Goal: Task Accomplishment & Management: Use online tool/utility

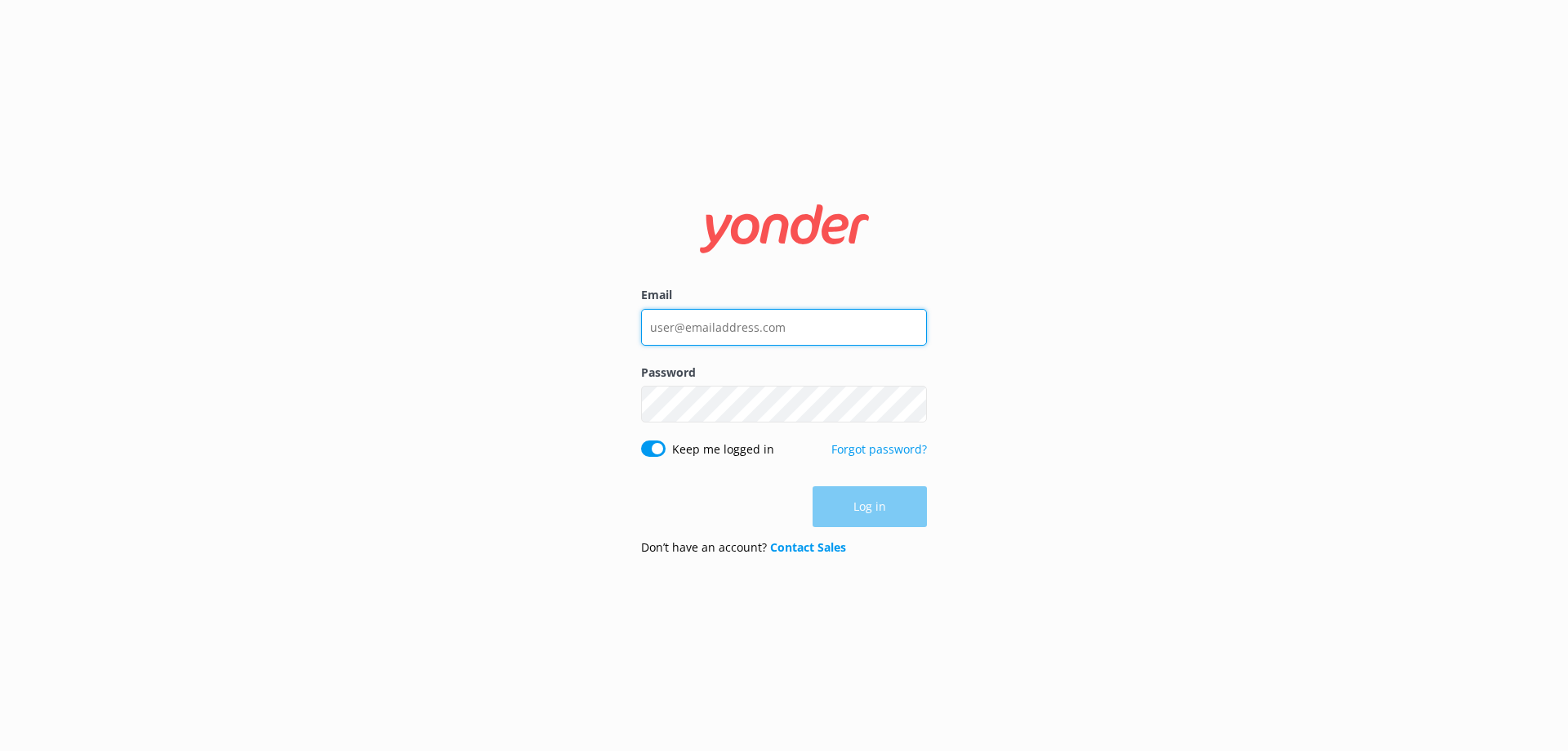
click at [670, 311] on input "Email" at bounding box center [784, 327] width 285 height 36
type input "[DOMAIN_NAME][EMAIL_ADDRESS][DOMAIN_NAME]"
click at [674, 331] on input "Email" at bounding box center [784, 327] width 285 height 36
type input "[DOMAIN_NAME][EMAIL_ADDRESS][DOMAIN_NAME]"
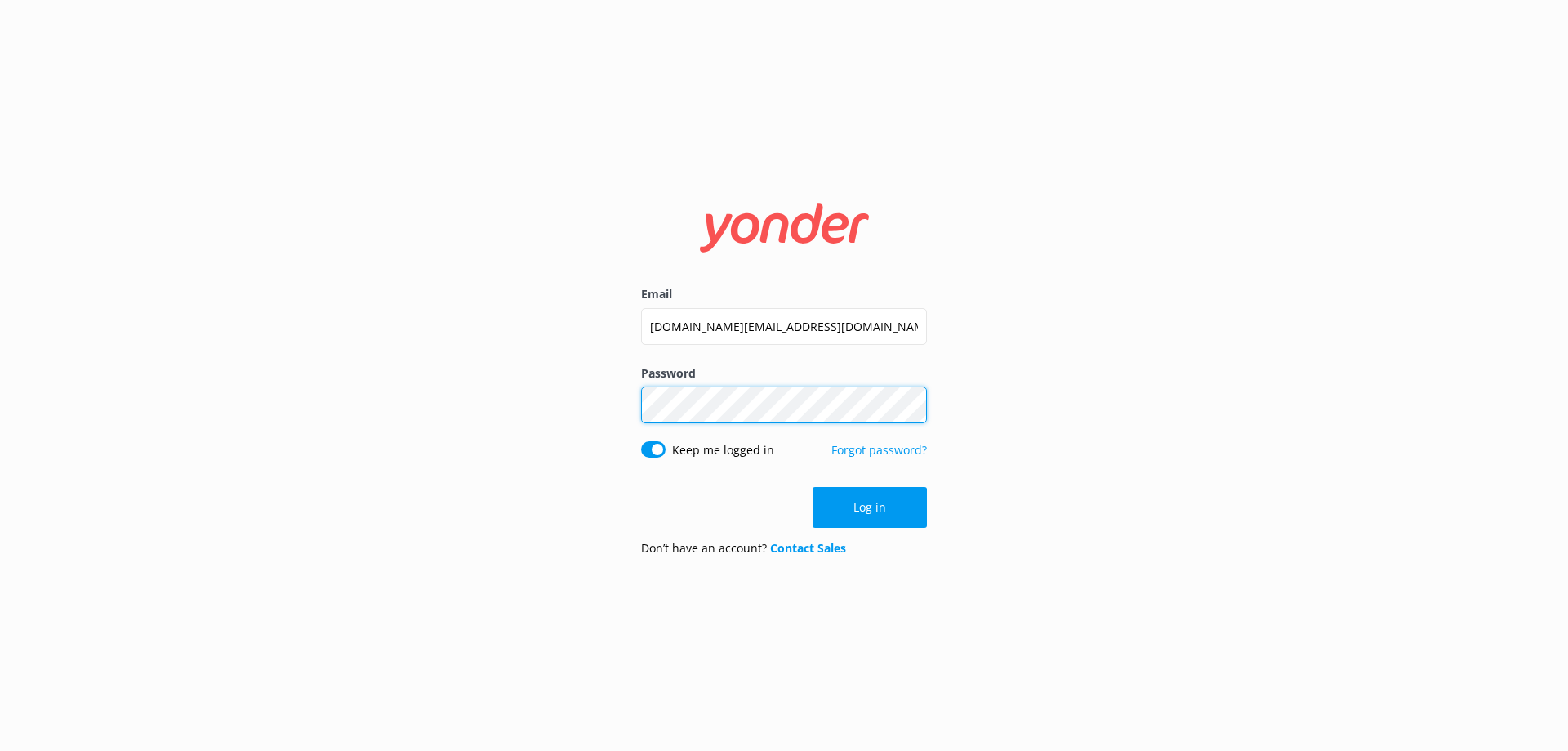
click button "Log in" at bounding box center [870, 506] width 115 height 41
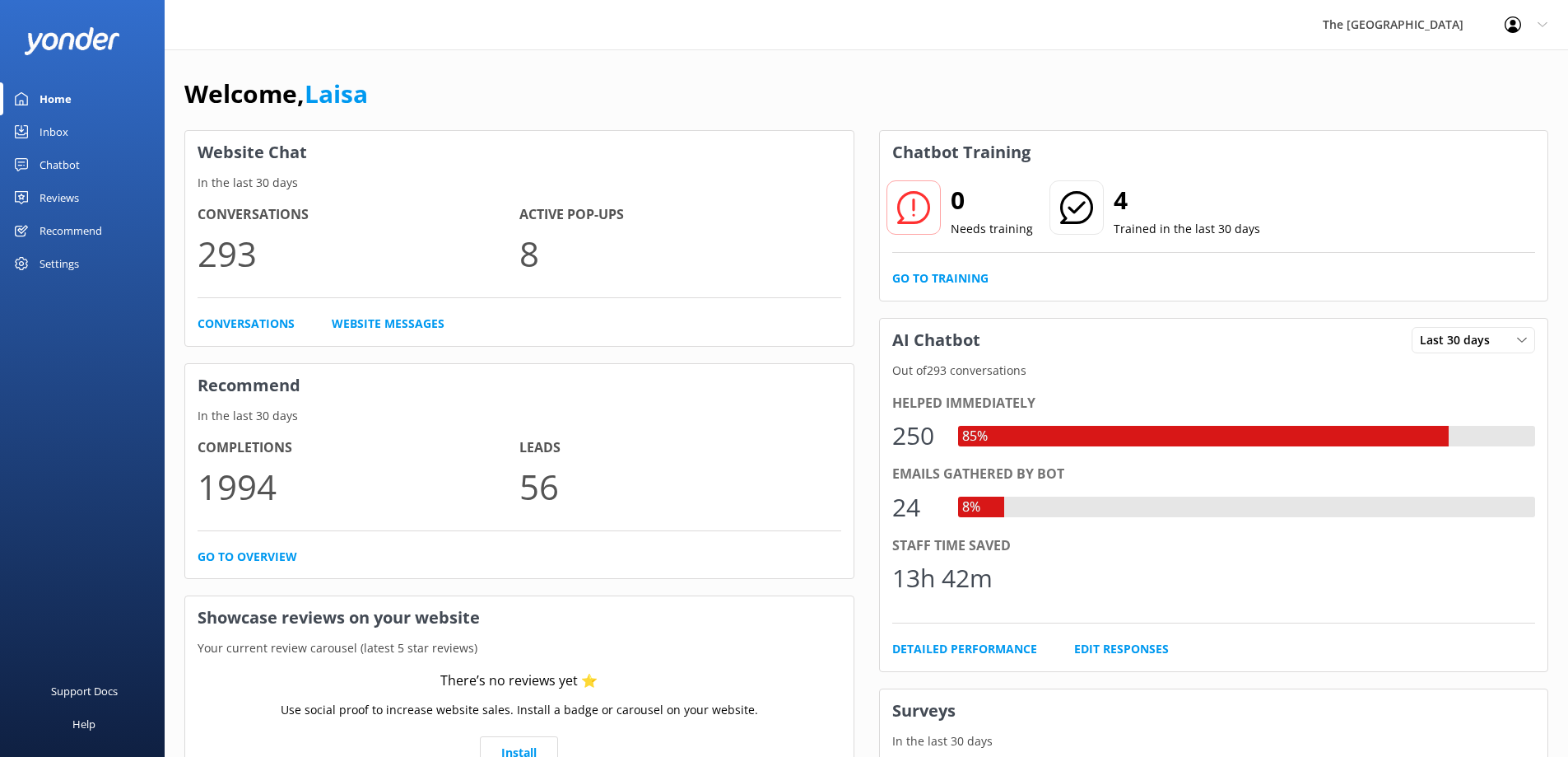
click at [49, 172] on div "Chatbot" at bounding box center [60, 165] width 40 height 33
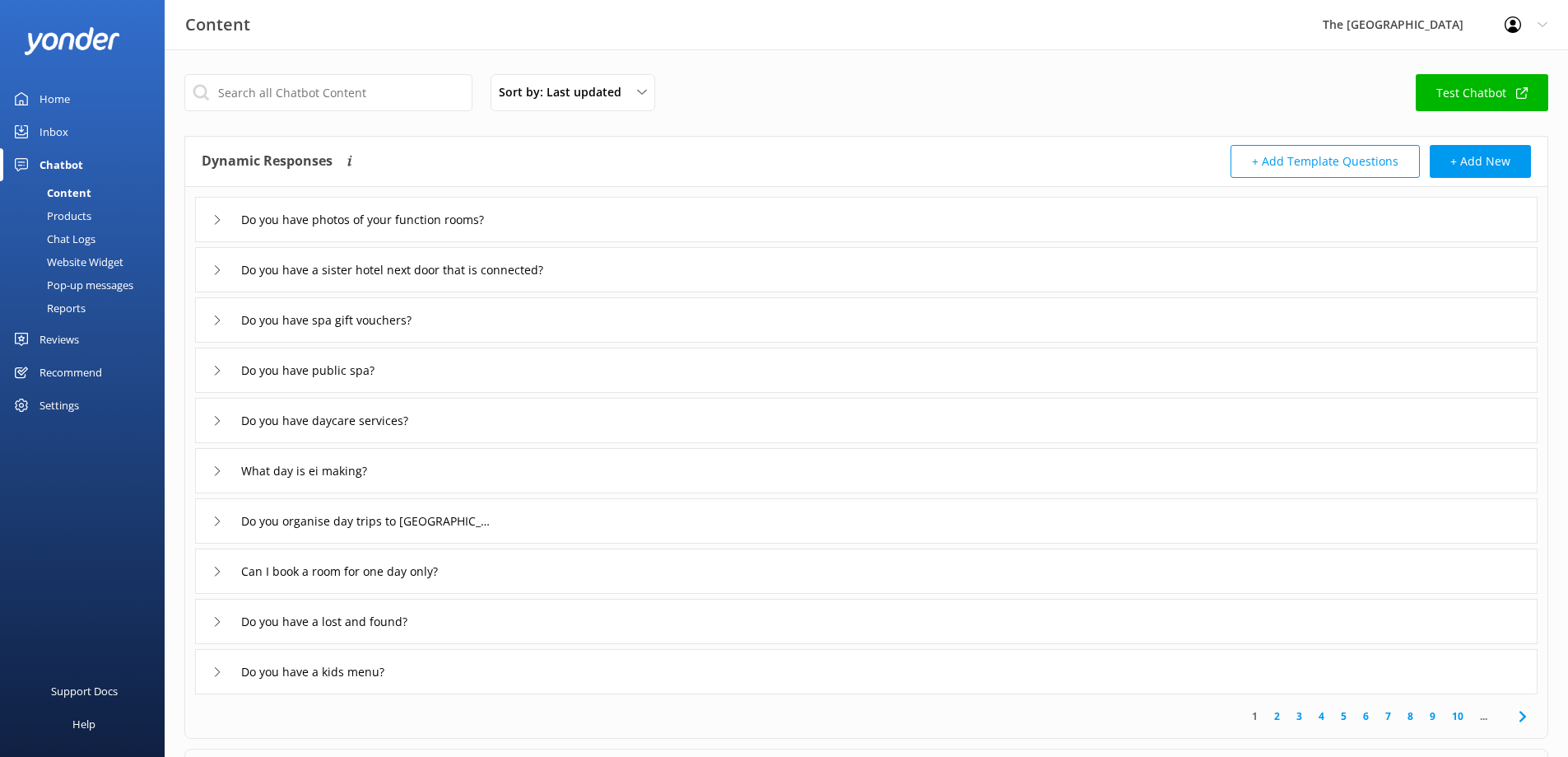
click at [71, 193] on div "Content" at bounding box center [50, 192] width 82 height 23
click at [72, 218] on div "Products" at bounding box center [50, 215] width 82 height 23
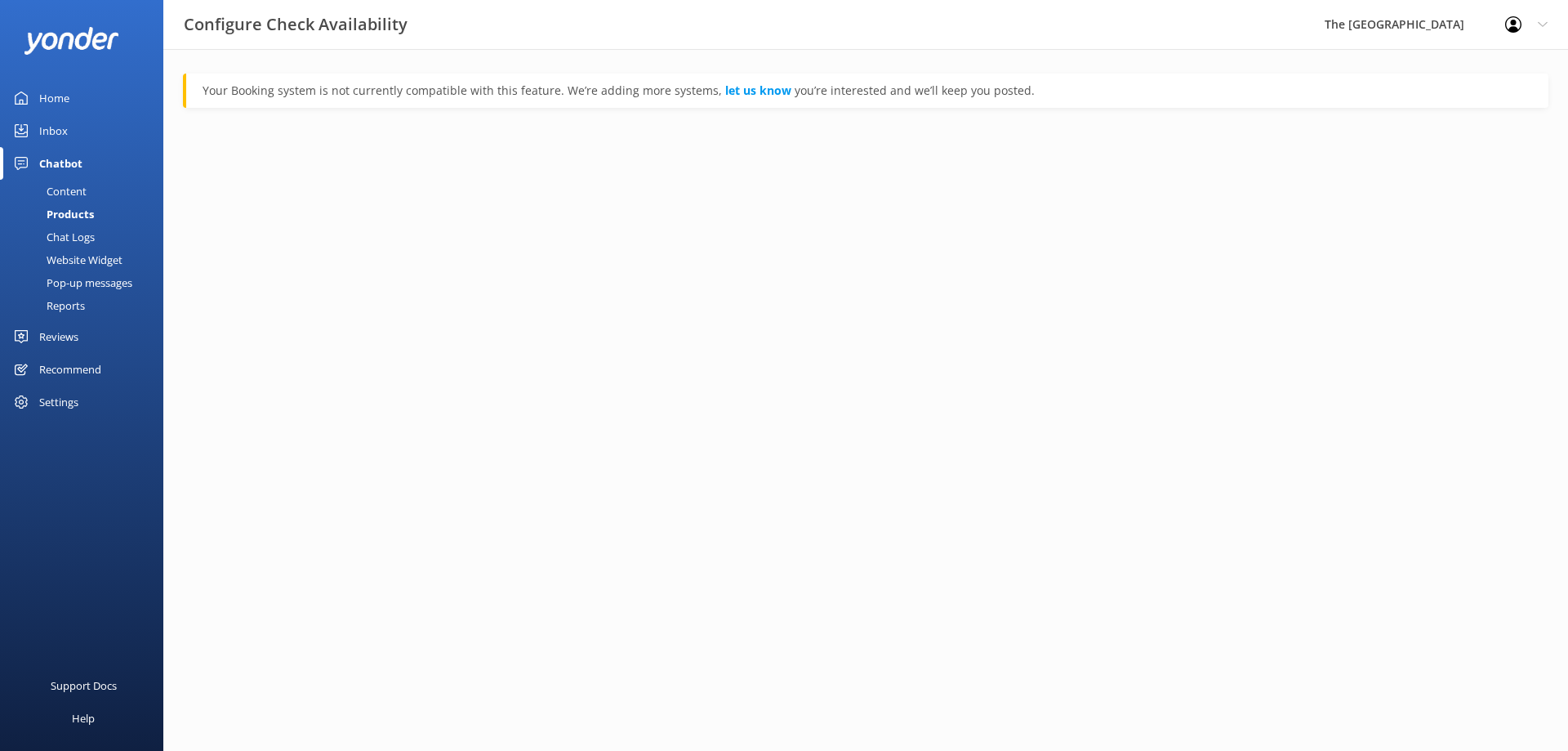
click at [77, 237] on div "Chat Logs" at bounding box center [52, 236] width 85 height 23
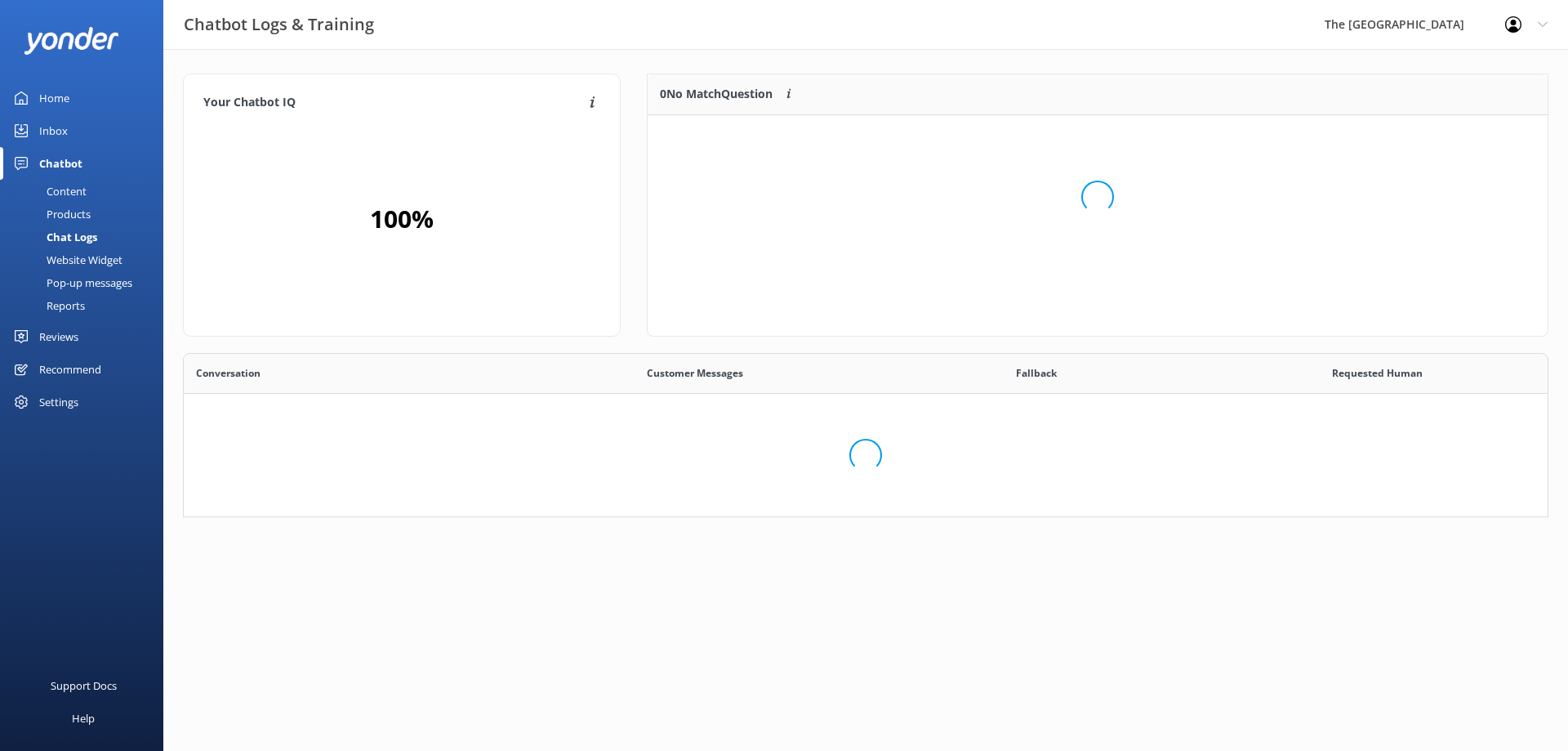
scroll to position [192, 880]
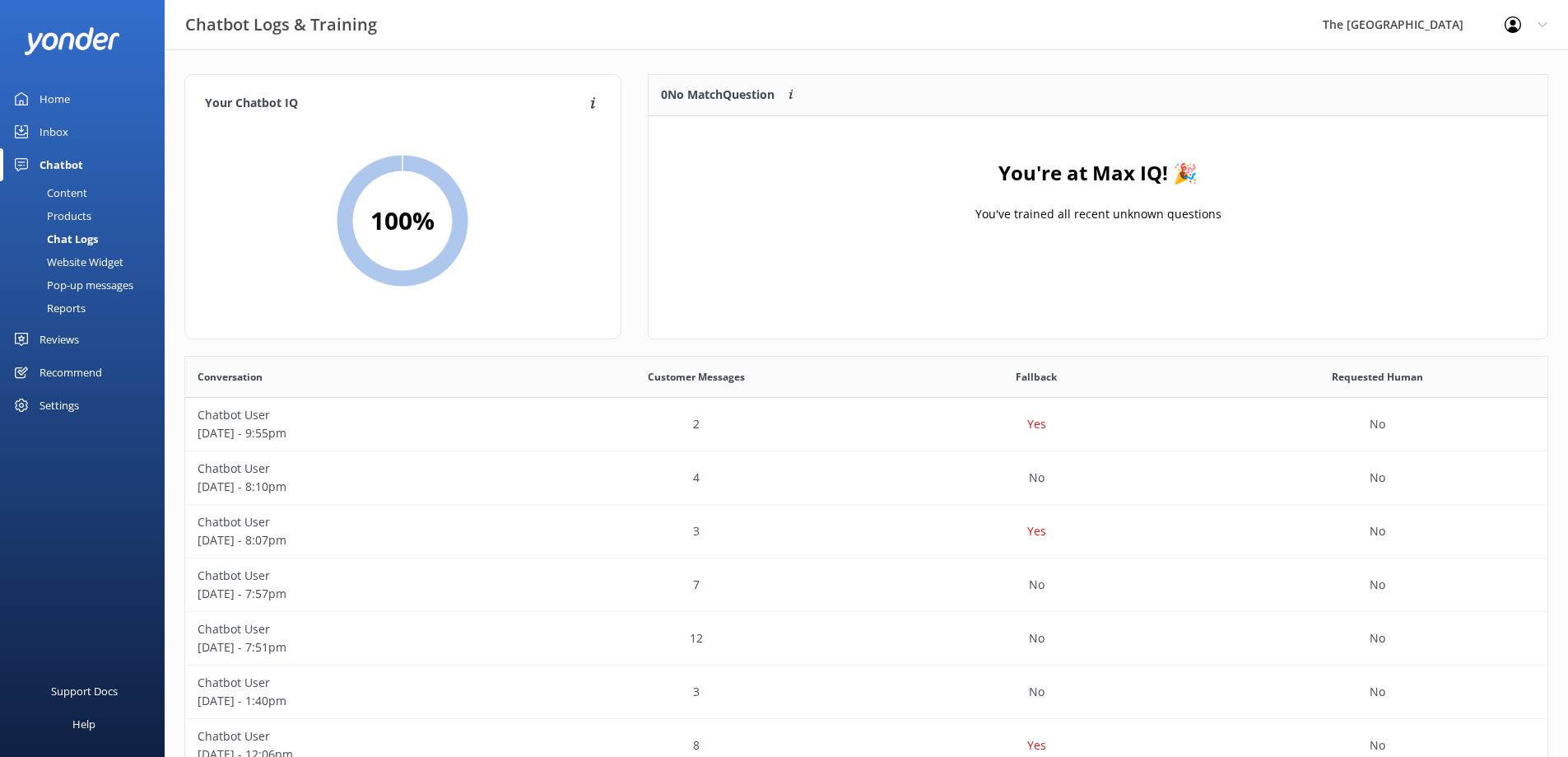
click at [56, 198] on div "Content" at bounding box center [49, 192] width 77 height 23
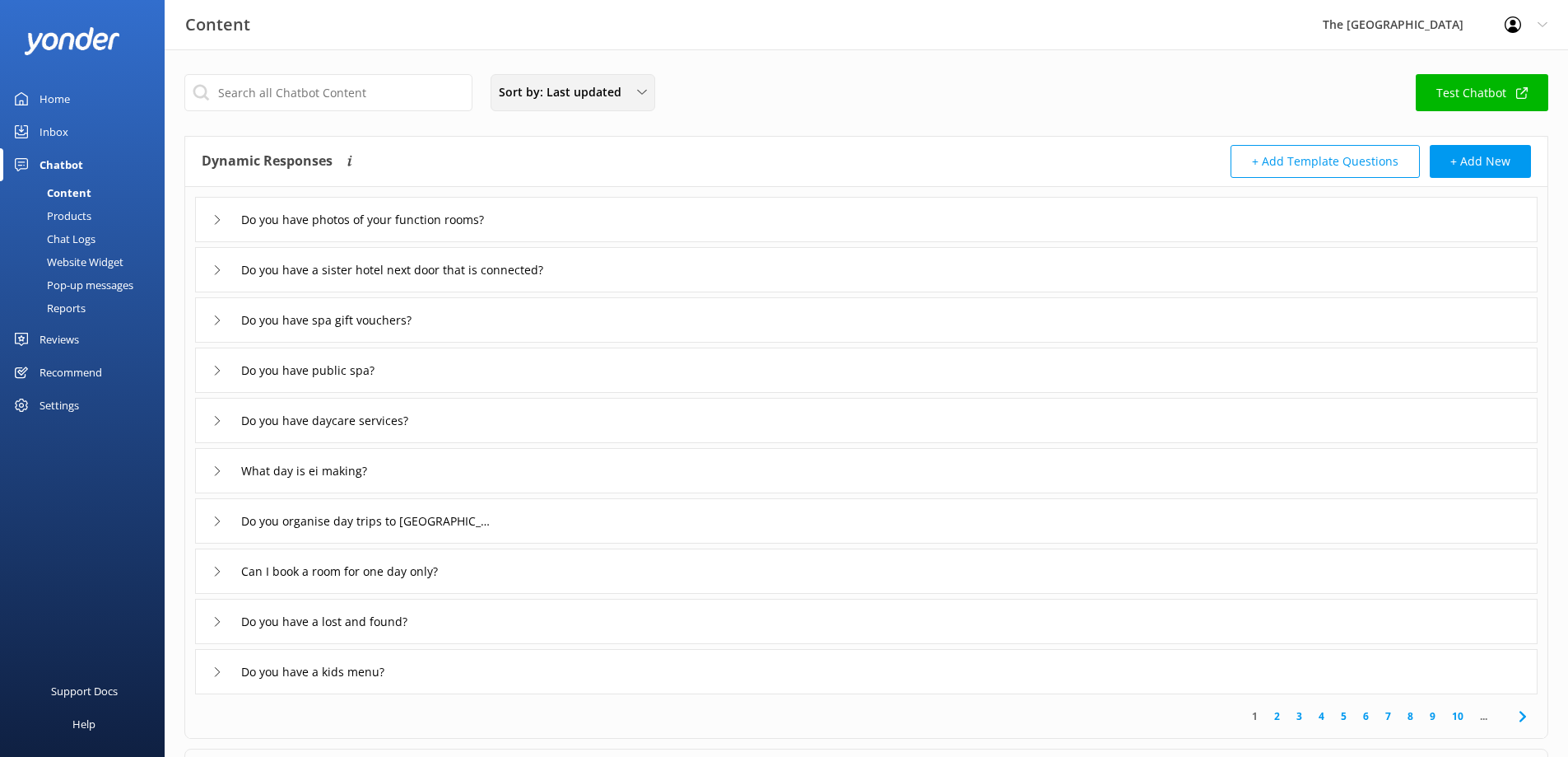
click at [620, 93] on span "Sort by: Last updated" at bounding box center [565, 93] width 133 height 18
click at [620, 154] on link "Last updated" at bounding box center [572, 165] width 162 height 33
click at [243, 93] on input "text" at bounding box center [328, 93] width 288 height 37
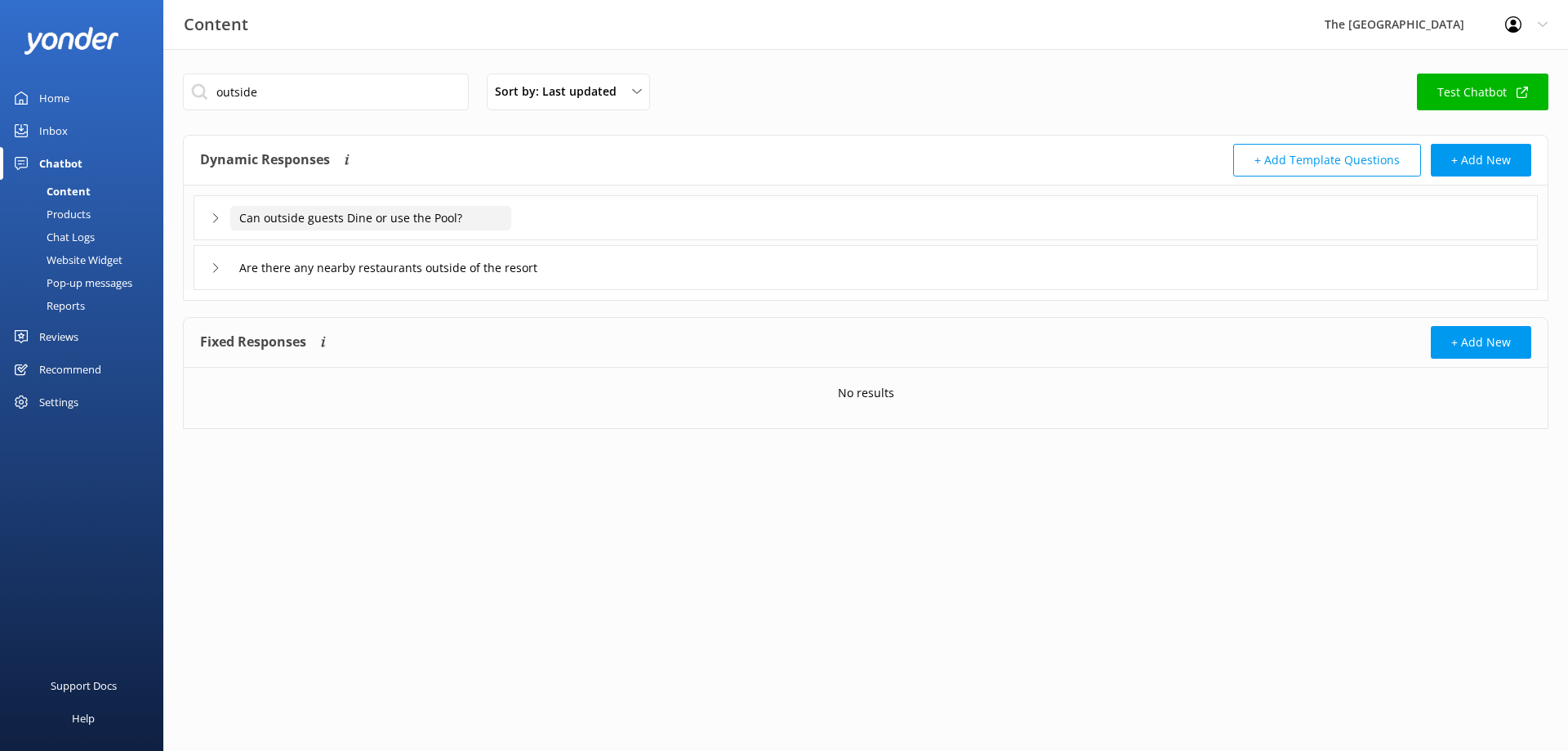
click at [357, 210] on input "Can outside guests Dine or use the Pool?" at bounding box center [370, 217] width 281 height 25
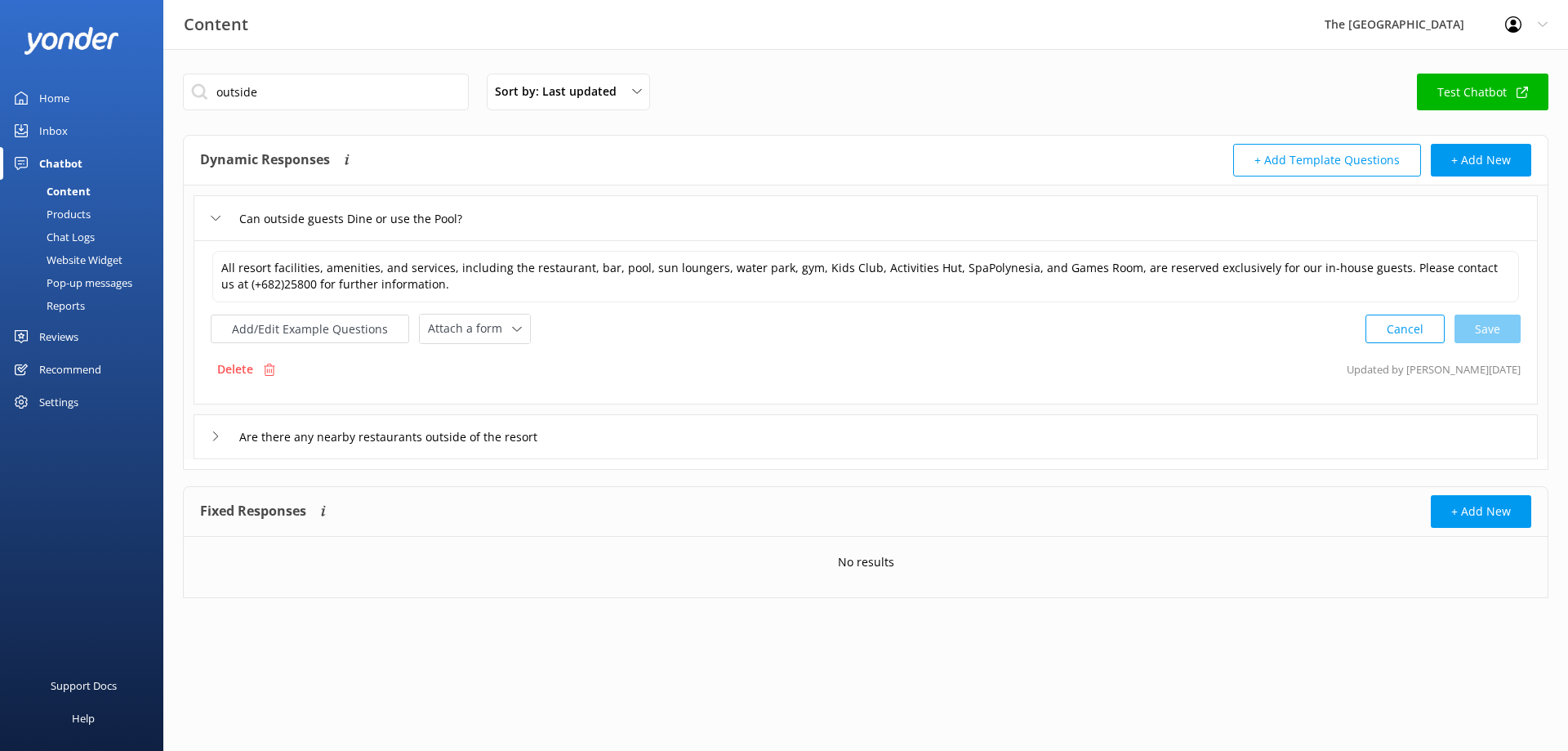
click at [674, 451] on div "Are there any nearby restaurants outside of the resort" at bounding box center [865, 436] width 1344 height 45
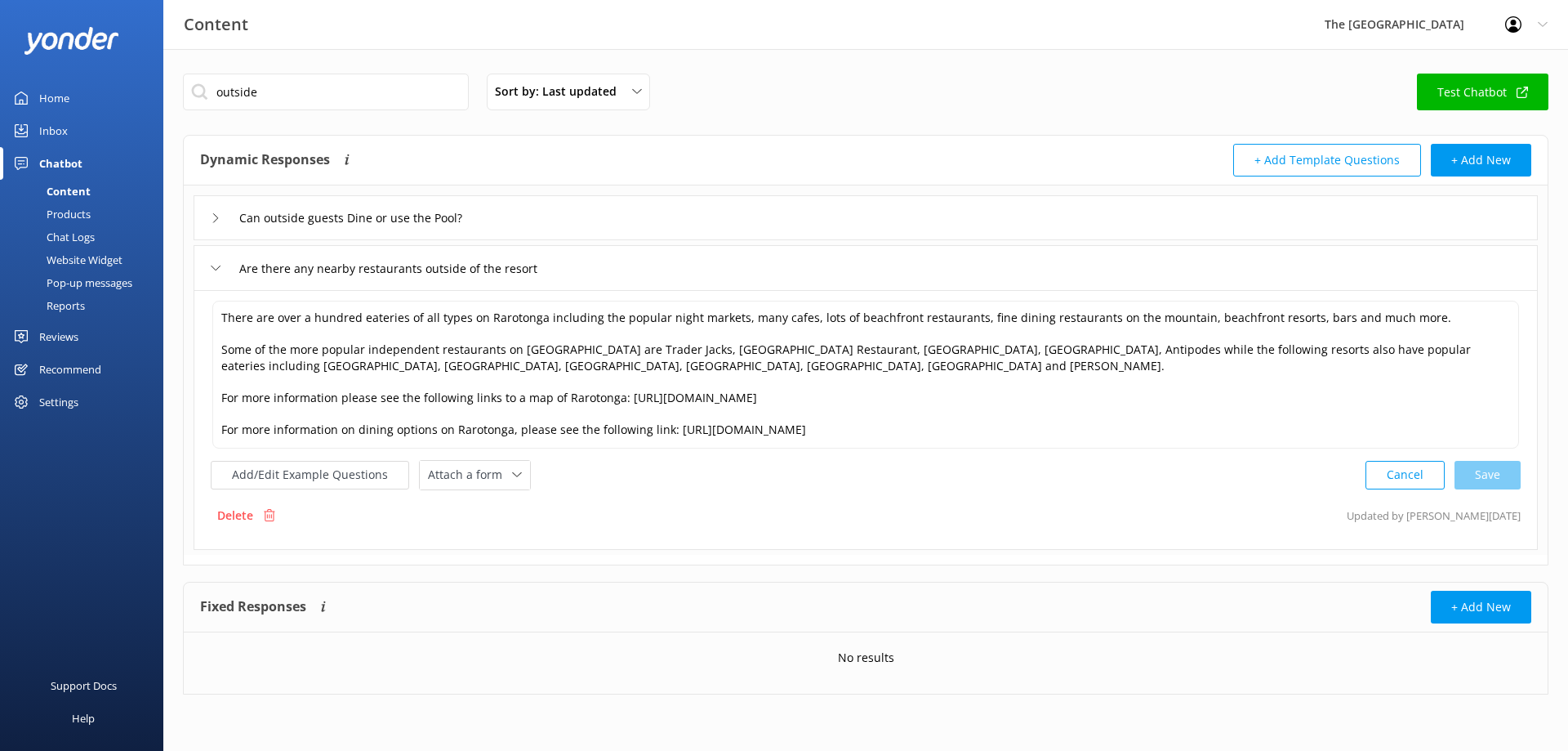
click at [76, 194] on div "Content" at bounding box center [50, 191] width 81 height 23
click at [258, 86] on input "outside" at bounding box center [325, 92] width 285 height 36
type input "o"
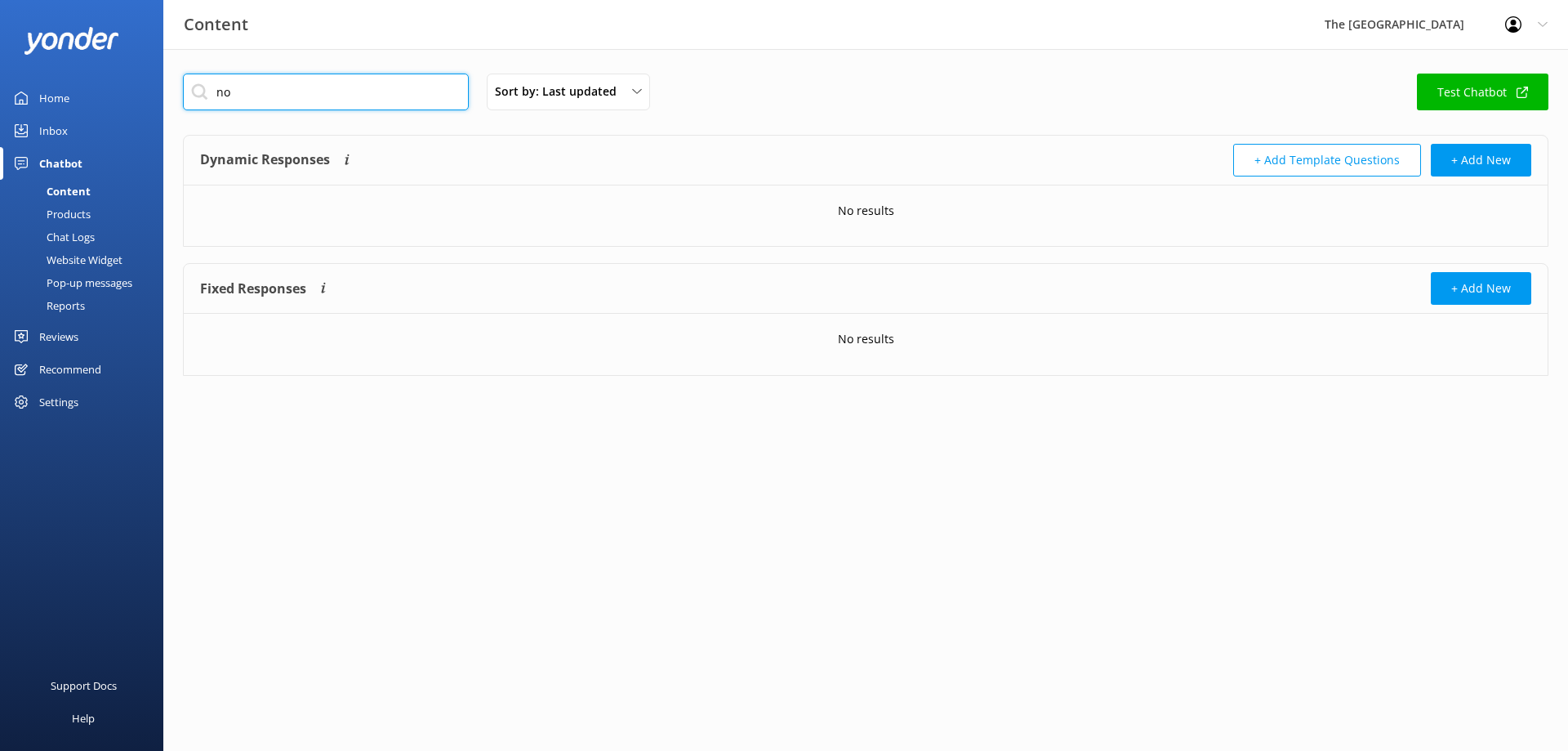
type input "n"
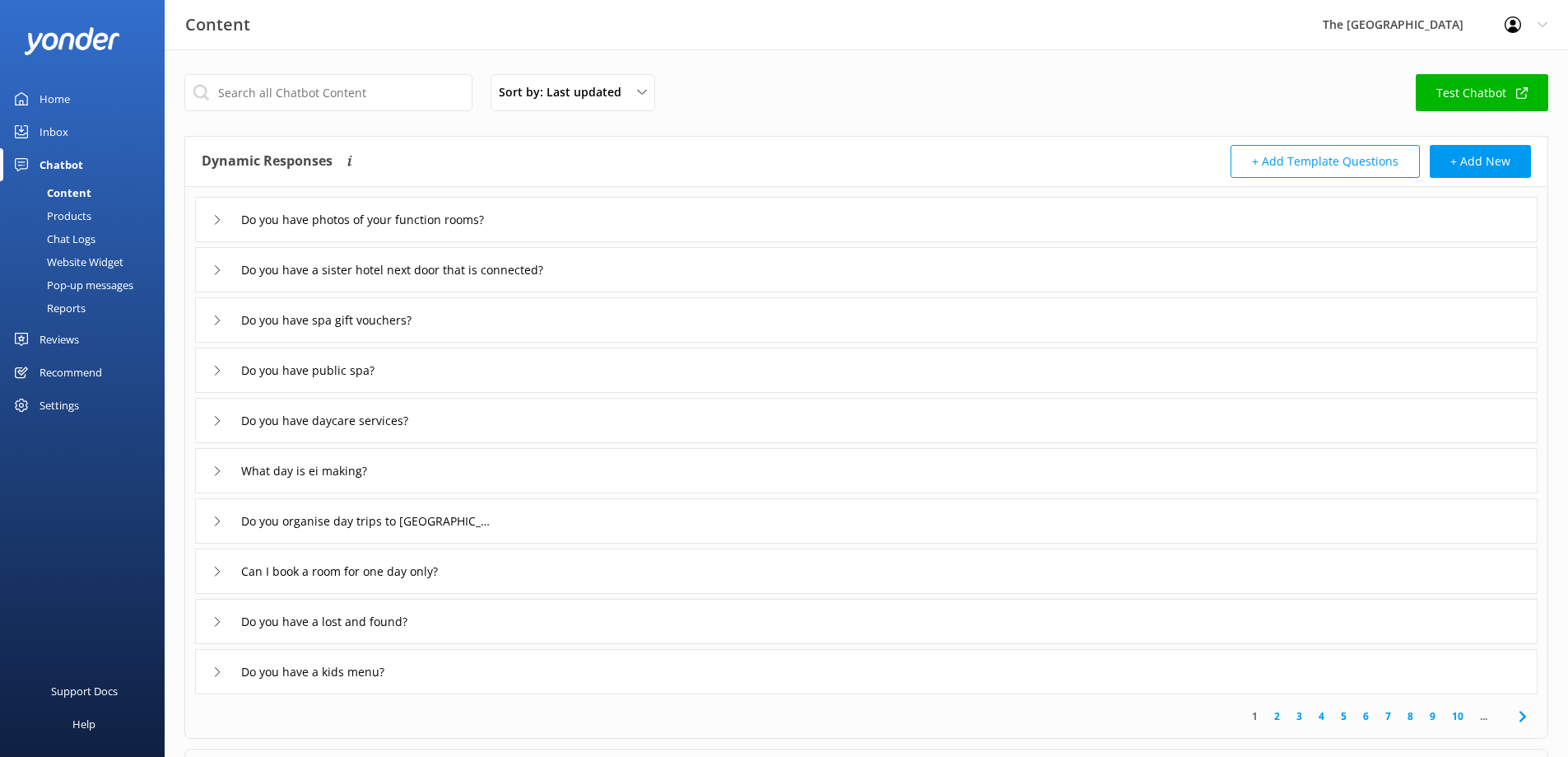
click at [70, 275] on div "Pop-up messages" at bounding box center [71, 284] width 124 height 23
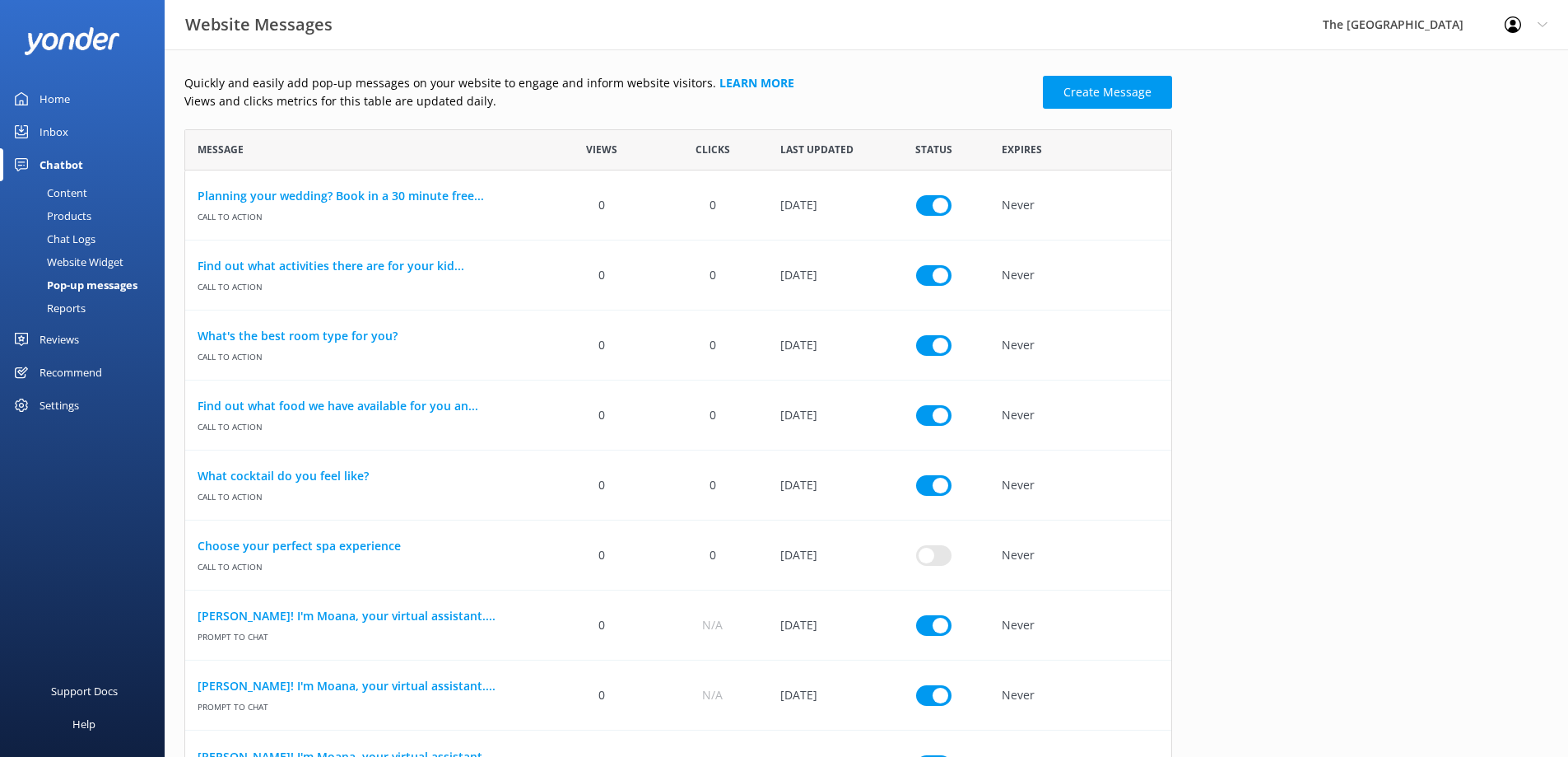
scroll to position [13, 13]
click at [92, 261] on div "Website Widget" at bounding box center [67, 261] width 114 height 23
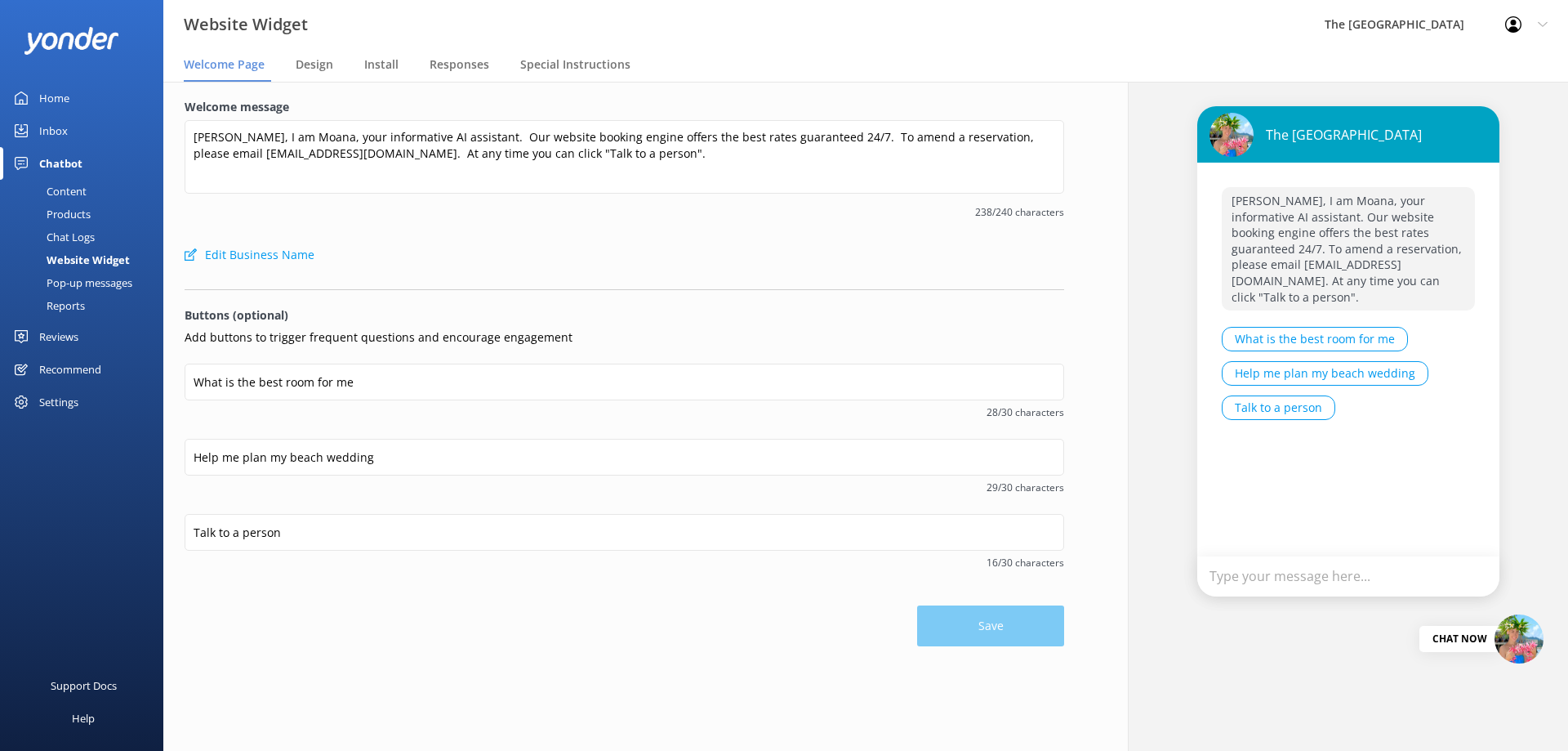
click at [91, 259] on div "Website Widget" at bounding box center [70, 259] width 120 height 23
click at [76, 238] on div "Chat Logs" at bounding box center [52, 236] width 85 height 23
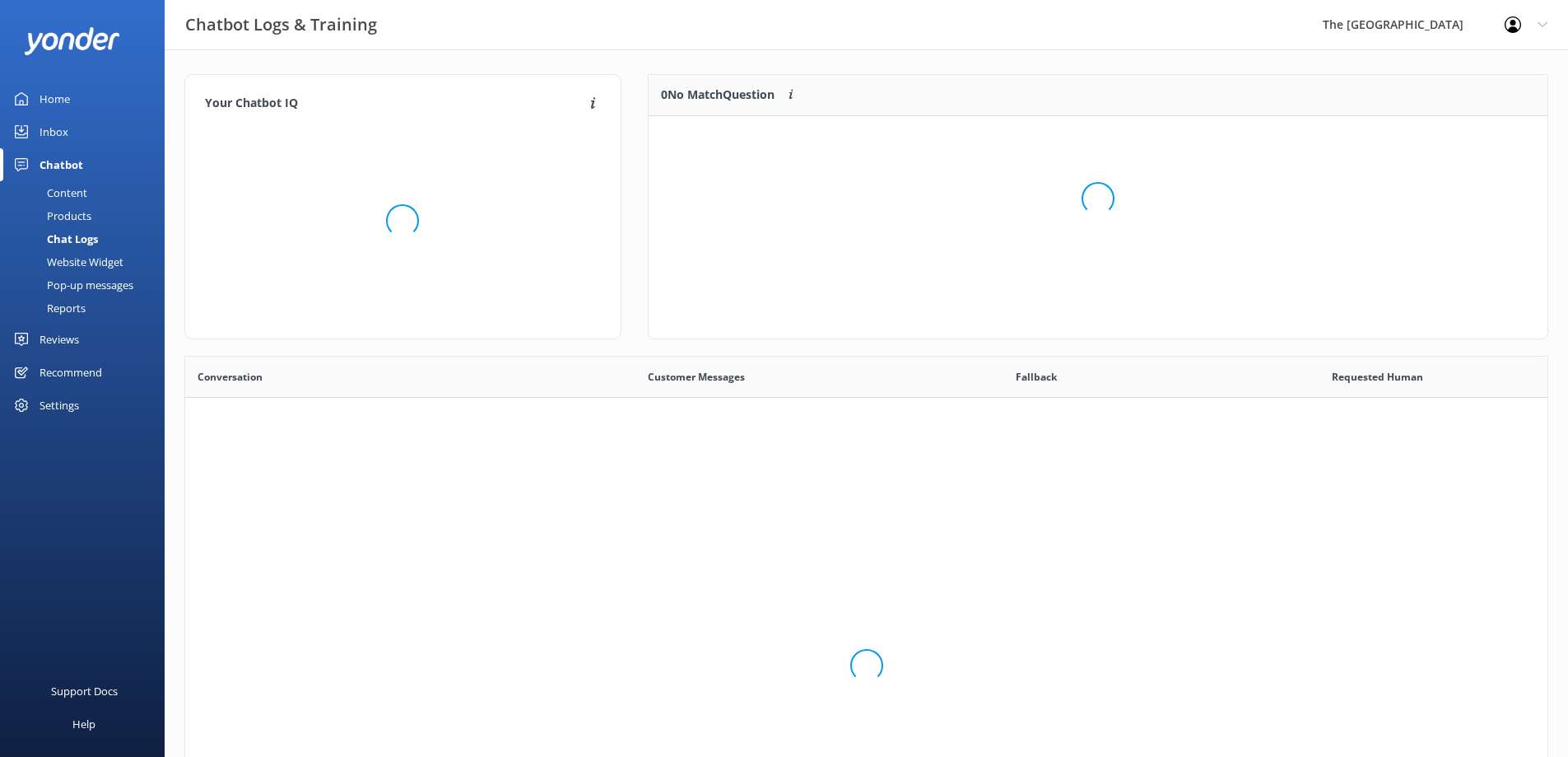
scroll to position [565, 1350]
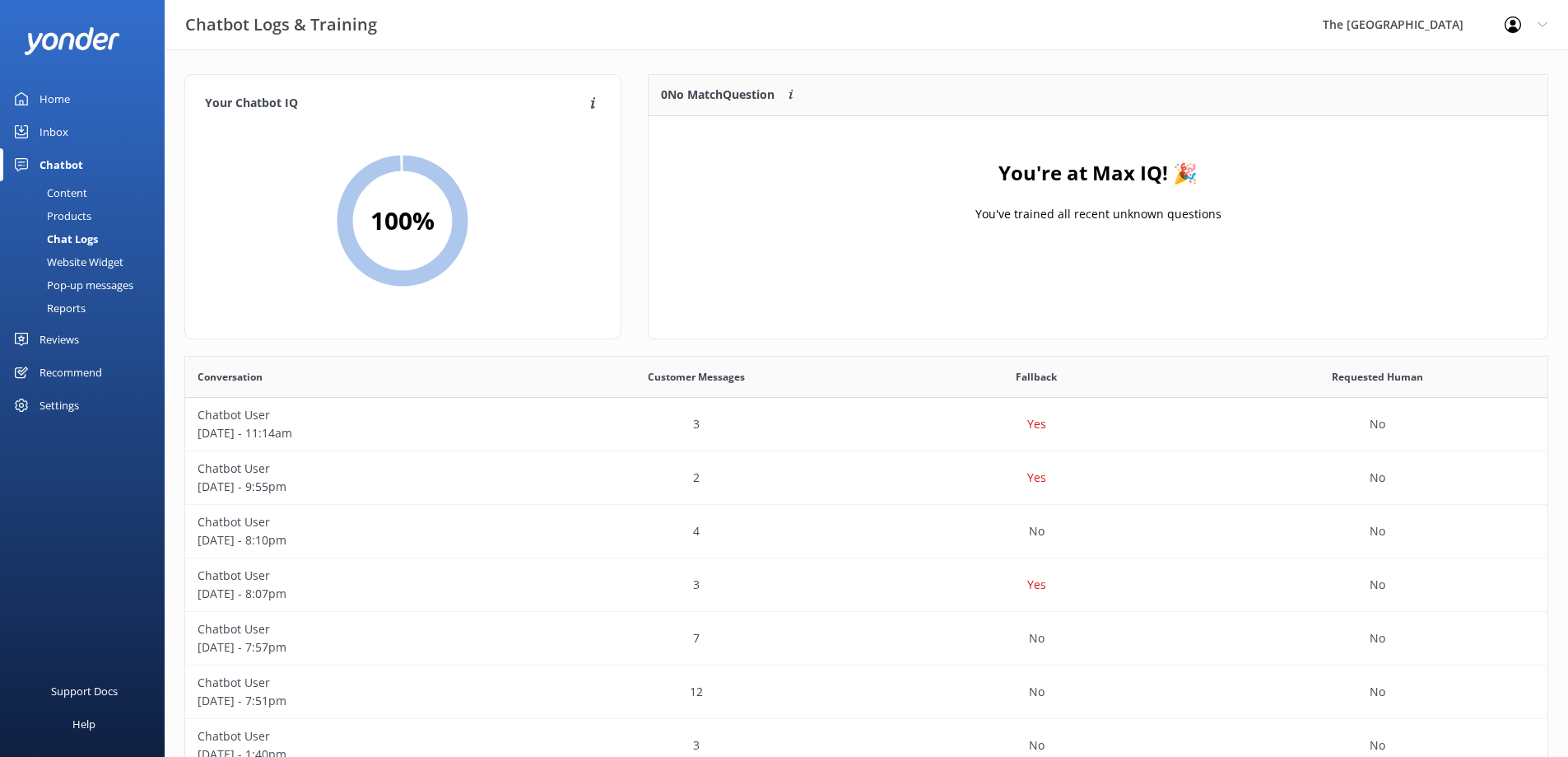
click at [92, 221] on link "Products" at bounding box center [87, 215] width 155 height 23
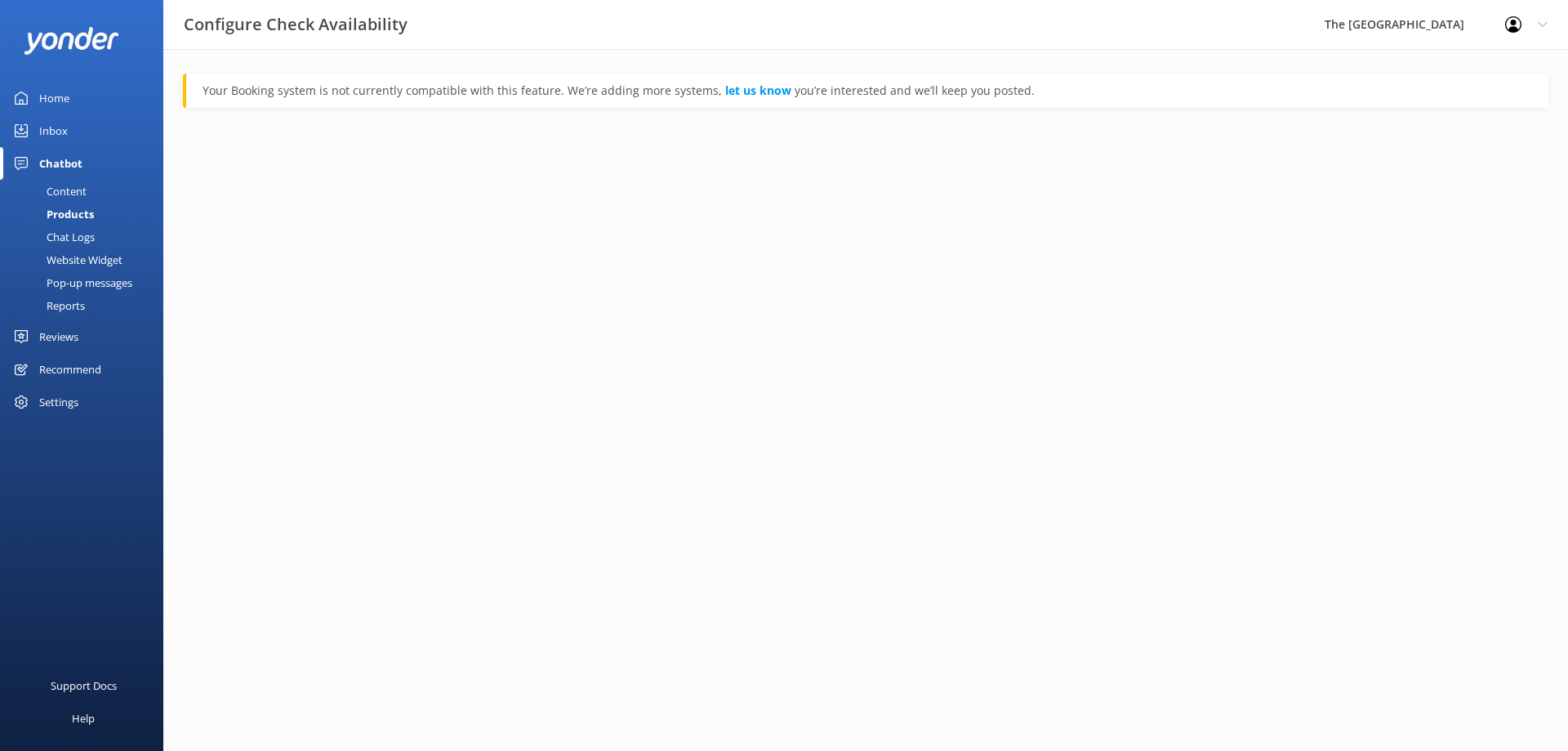
click at [78, 189] on div "Content" at bounding box center [48, 191] width 76 height 23
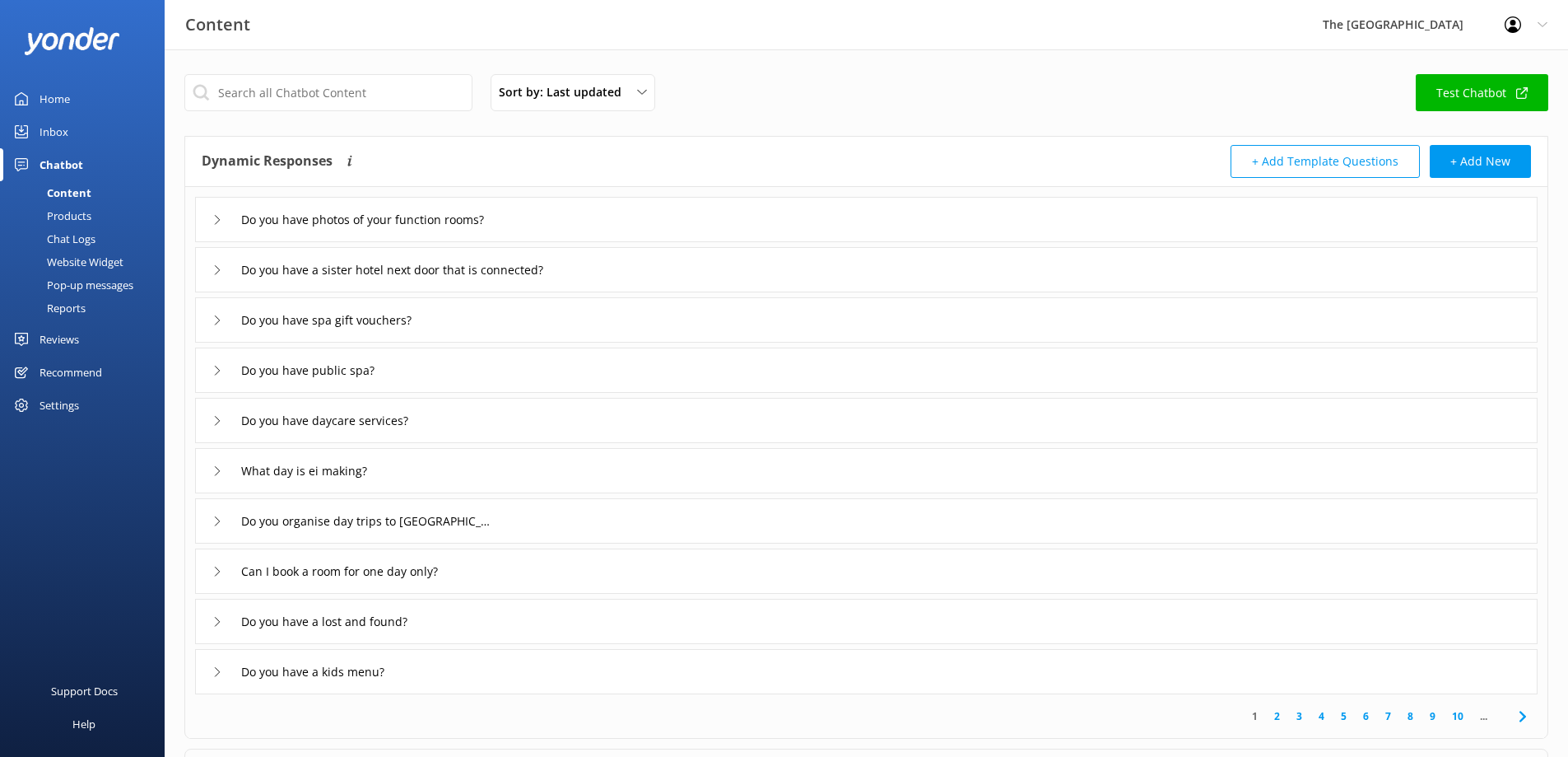
click at [1277, 719] on link "2" at bounding box center [1277, 716] width 22 height 16
click at [1300, 717] on link "3" at bounding box center [1299, 716] width 22 height 16
click at [54, 136] on div "Inbox" at bounding box center [53, 132] width 28 height 33
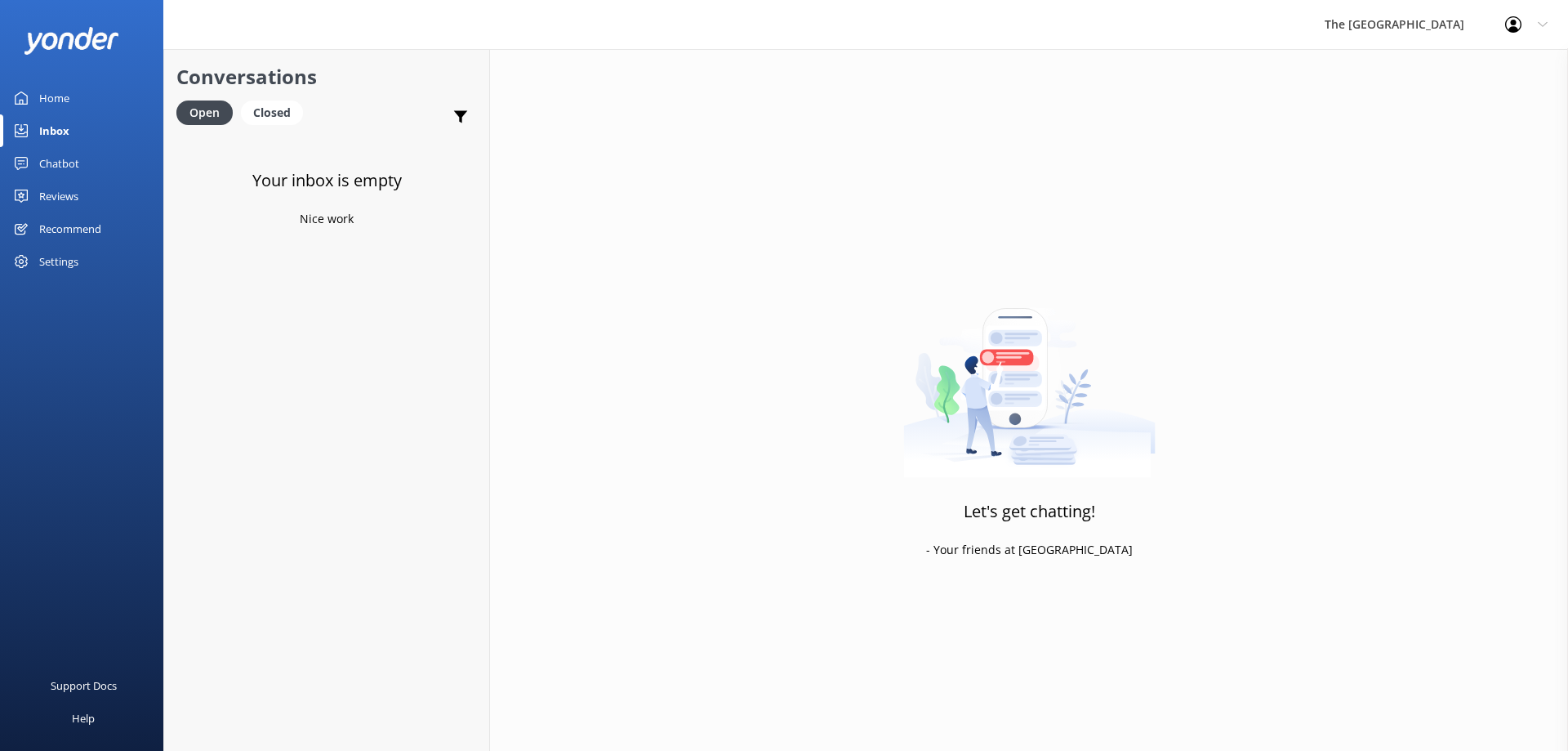
click at [71, 175] on div "Chatbot" at bounding box center [59, 164] width 40 height 33
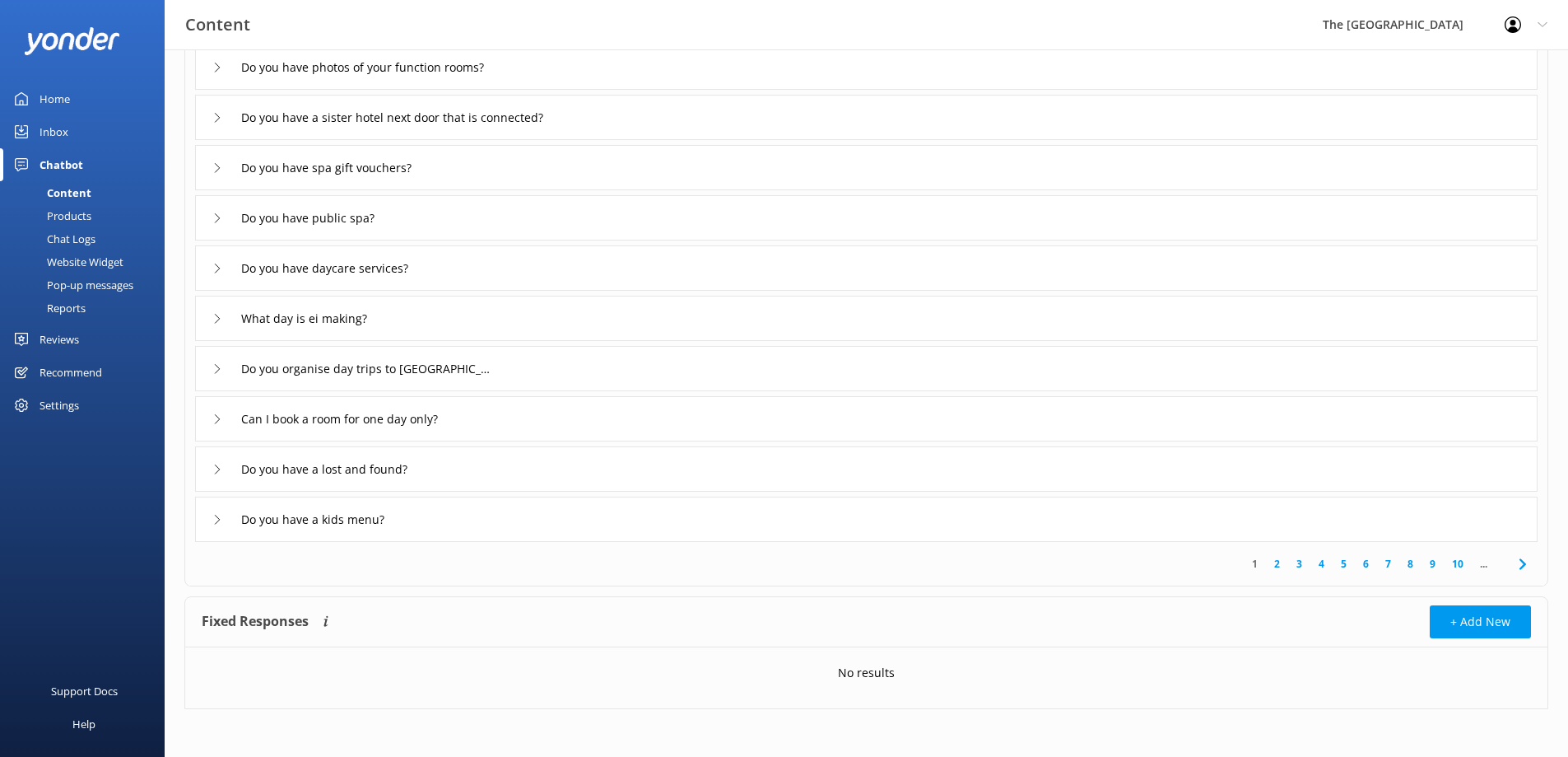
scroll to position [154, 0]
click at [1276, 565] on link "2" at bounding box center [1277, 562] width 22 height 16
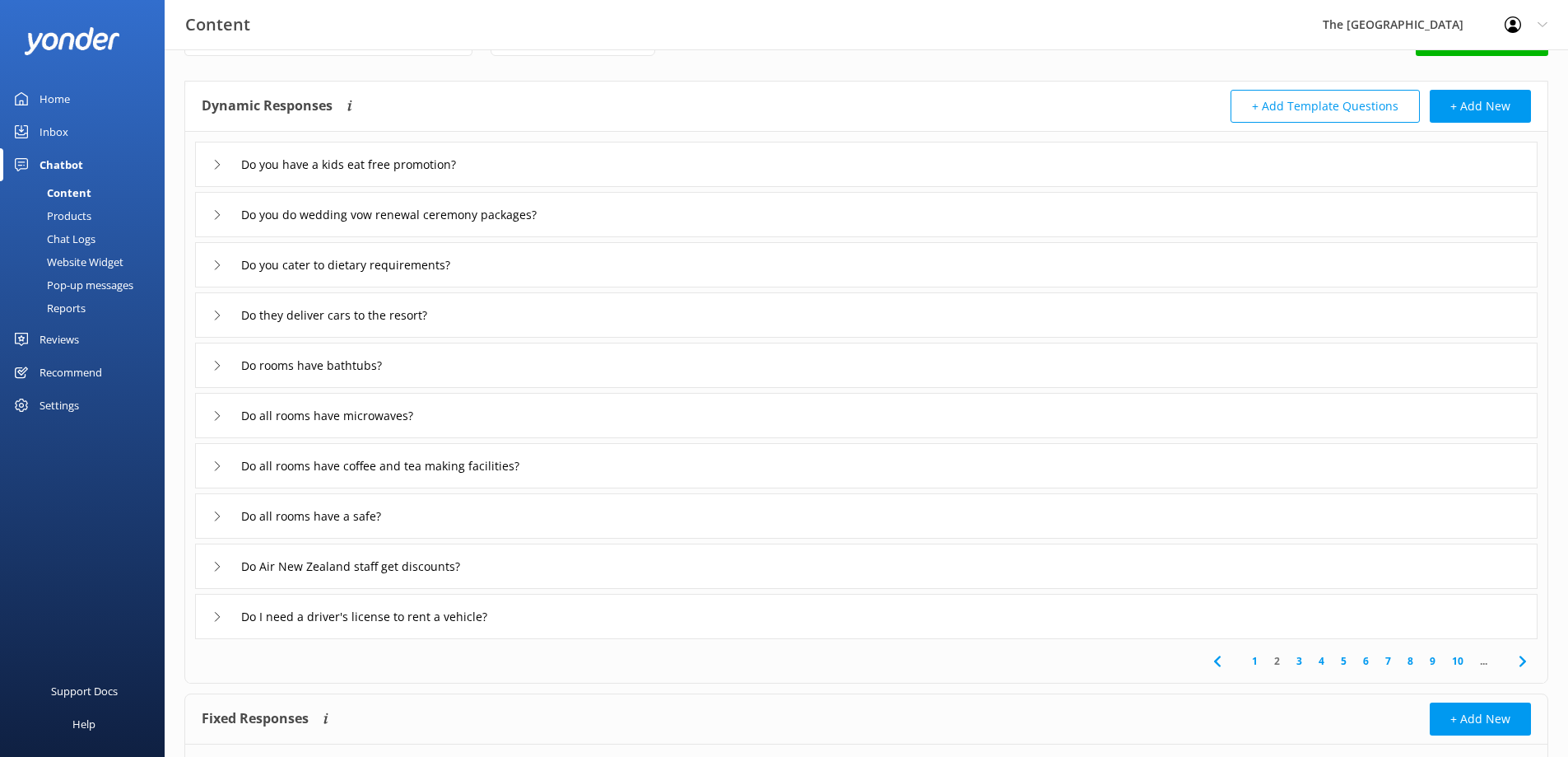
scroll to position [82, 0]
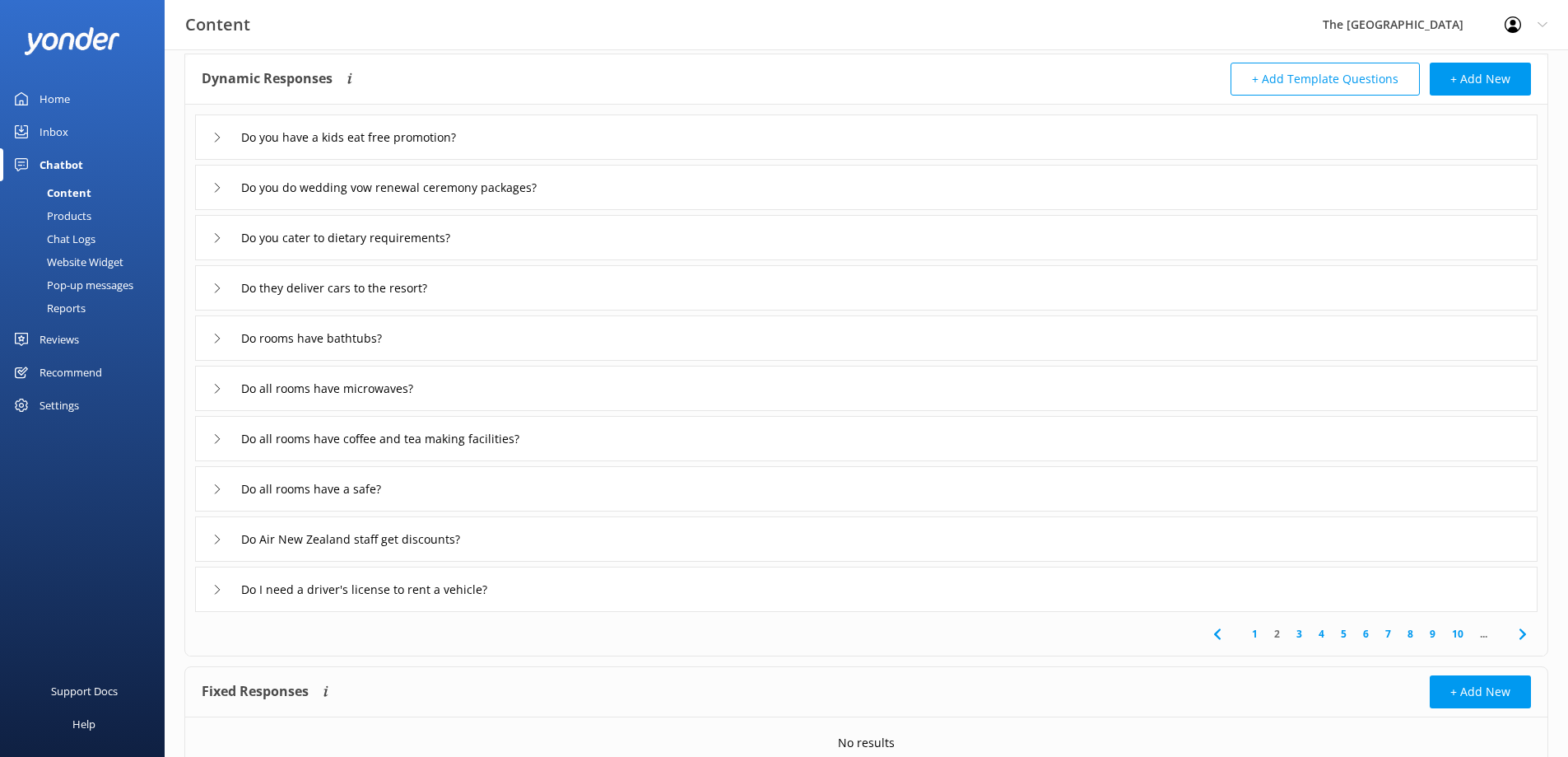
click at [1325, 633] on link "4" at bounding box center [1321, 633] width 22 height 16
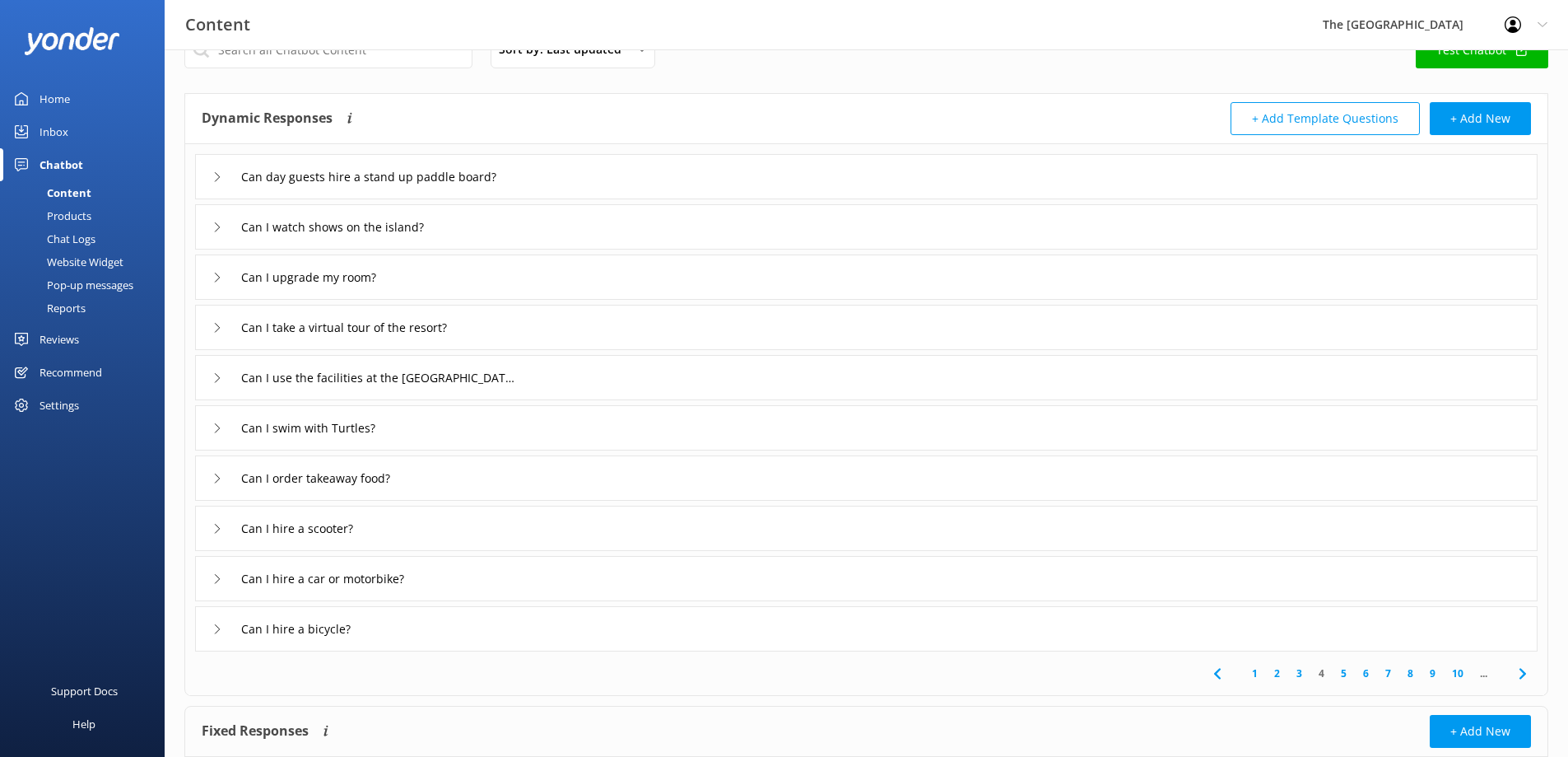
scroll to position [82, 0]
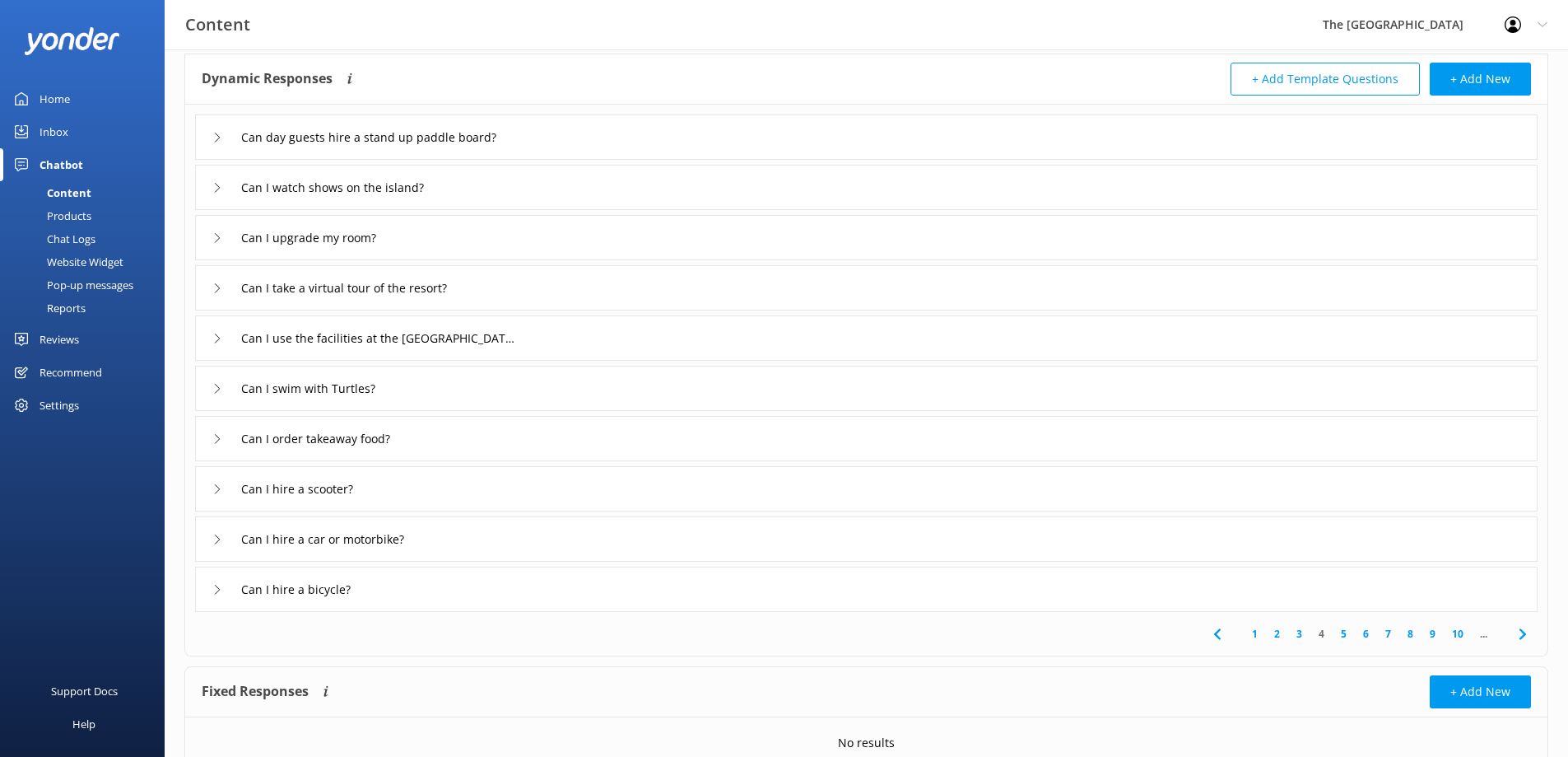
click at [1343, 632] on link "5" at bounding box center [1343, 633] width 22 height 16
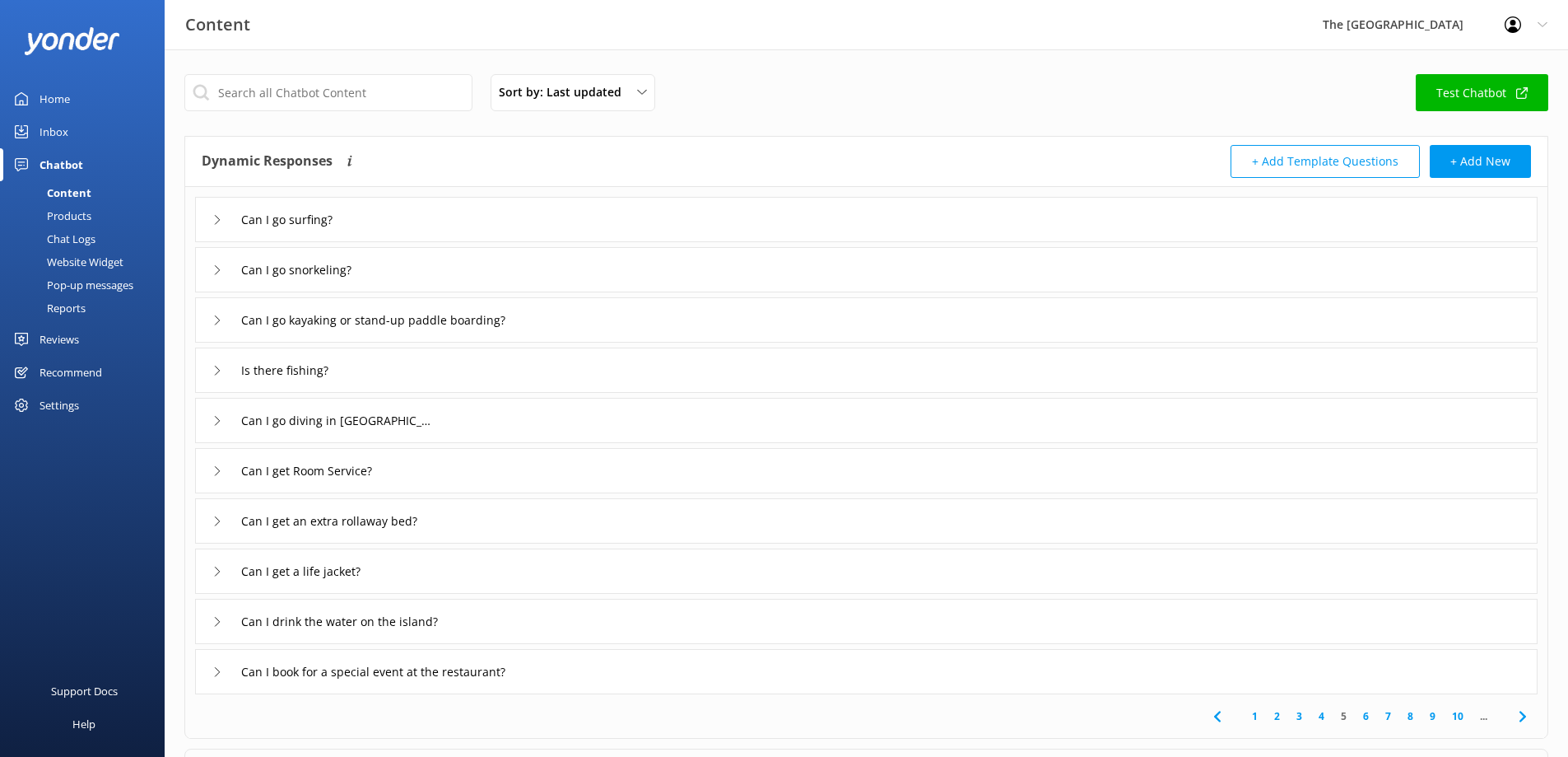
click at [462, 486] on div "Can I get Room Service?" at bounding box center [866, 470] width 1343 height 45
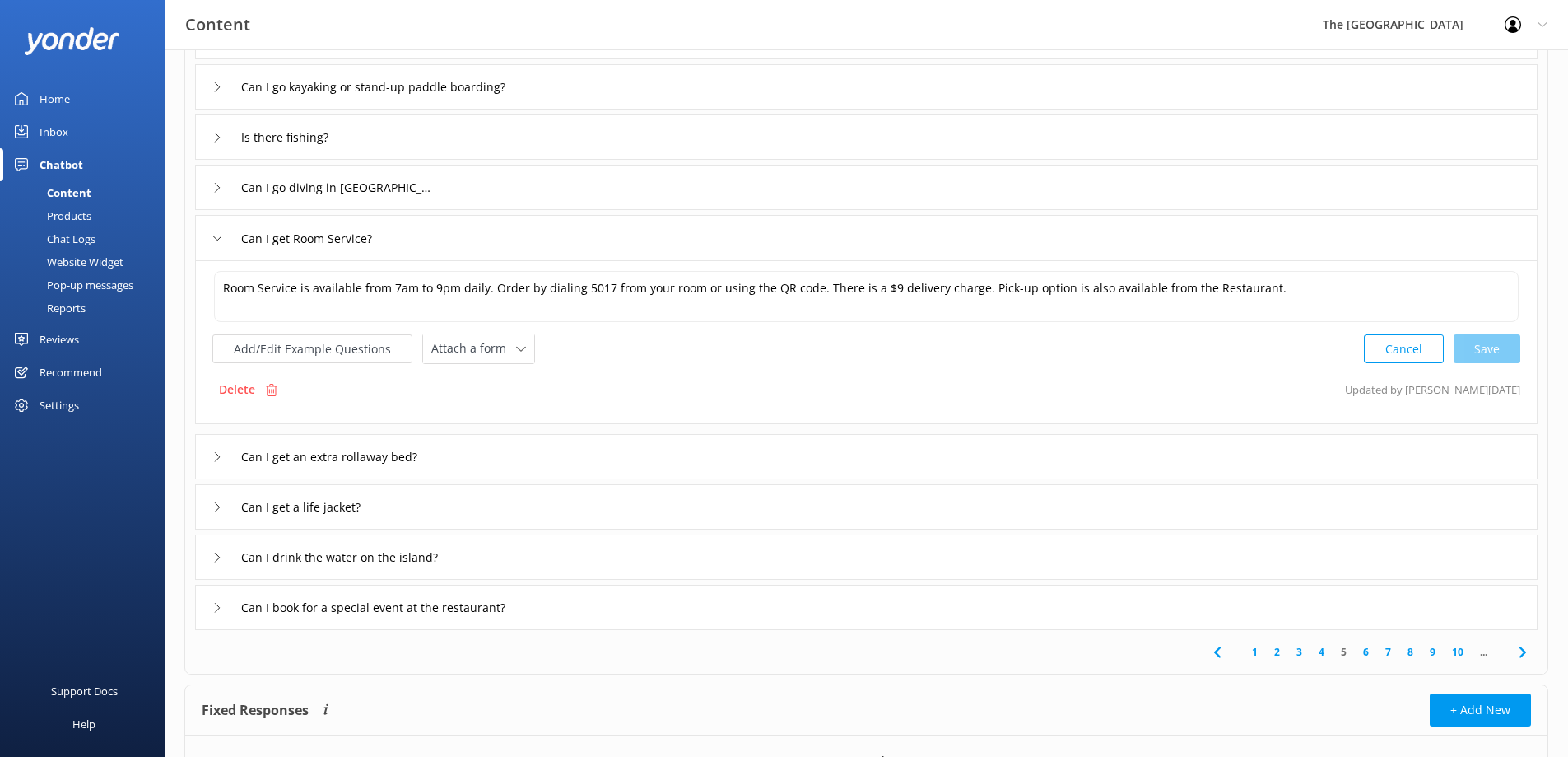
scroll to position [247, 0]
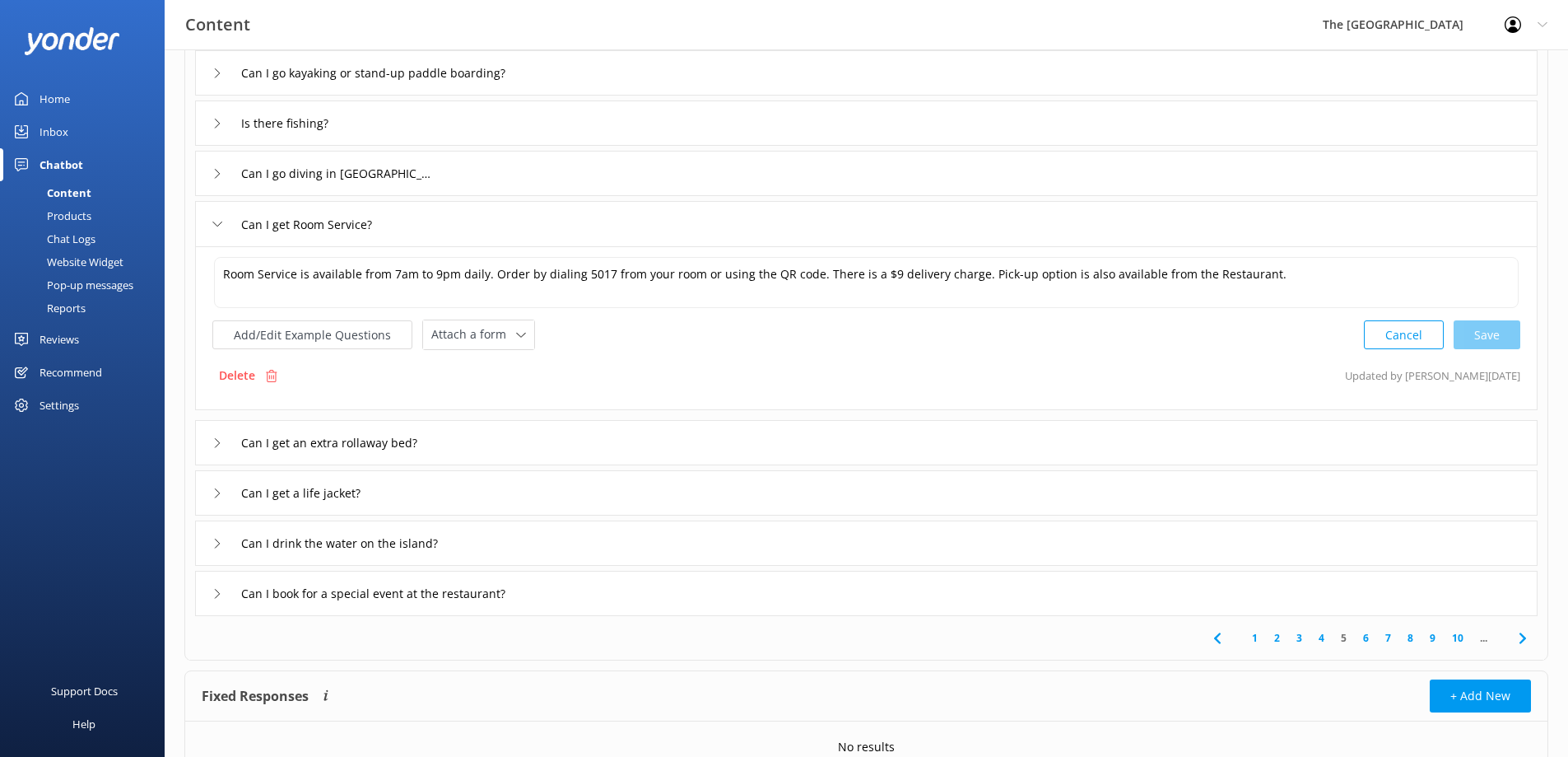
click at [1366, 634] on link "6" at bounding box center [1366, 637] width 22 height 16
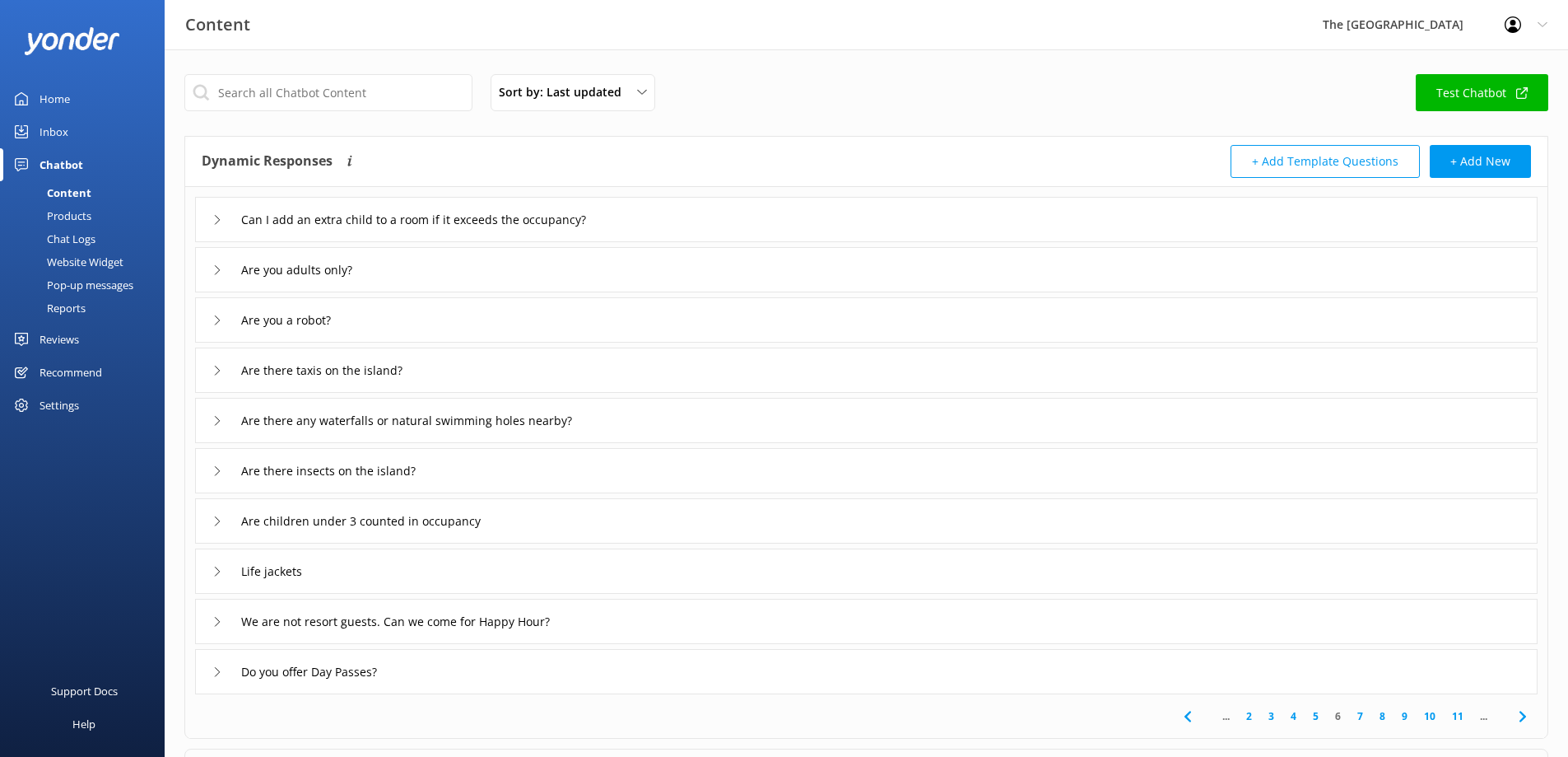
drag, startPoint x: 618, startPoint y: 281, endPoint x: 628, endPoint y: 284, distance: 10.4
click at [620, 281] on div "Are you adults only?" at bounding box center [866, 269] width 1343 height 45
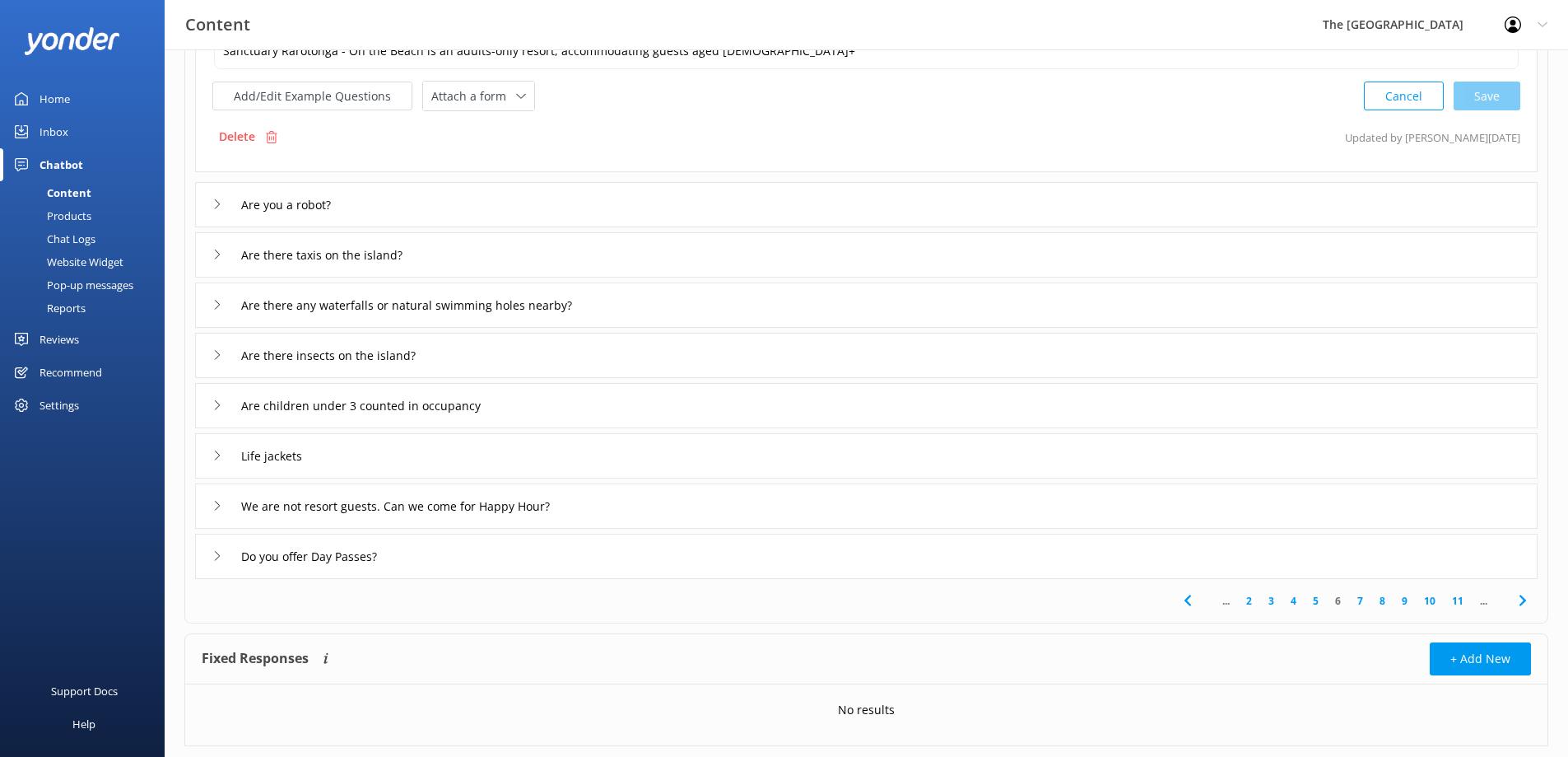
scroll to position [329, 0]
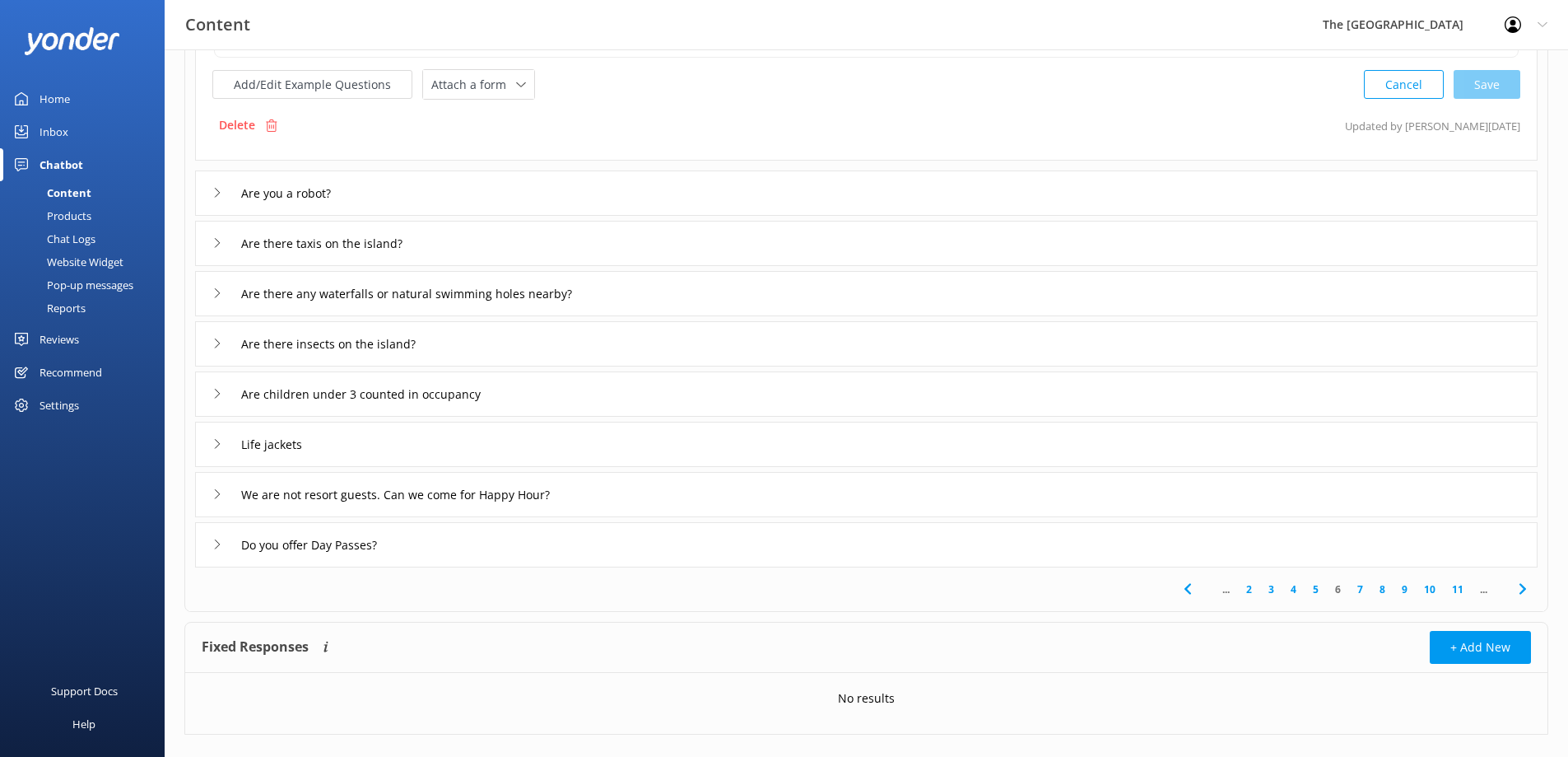
click at [1164, 540] on div "Do you offer Day Passes?" at bounding box center [866, 544] width 1343 height 45
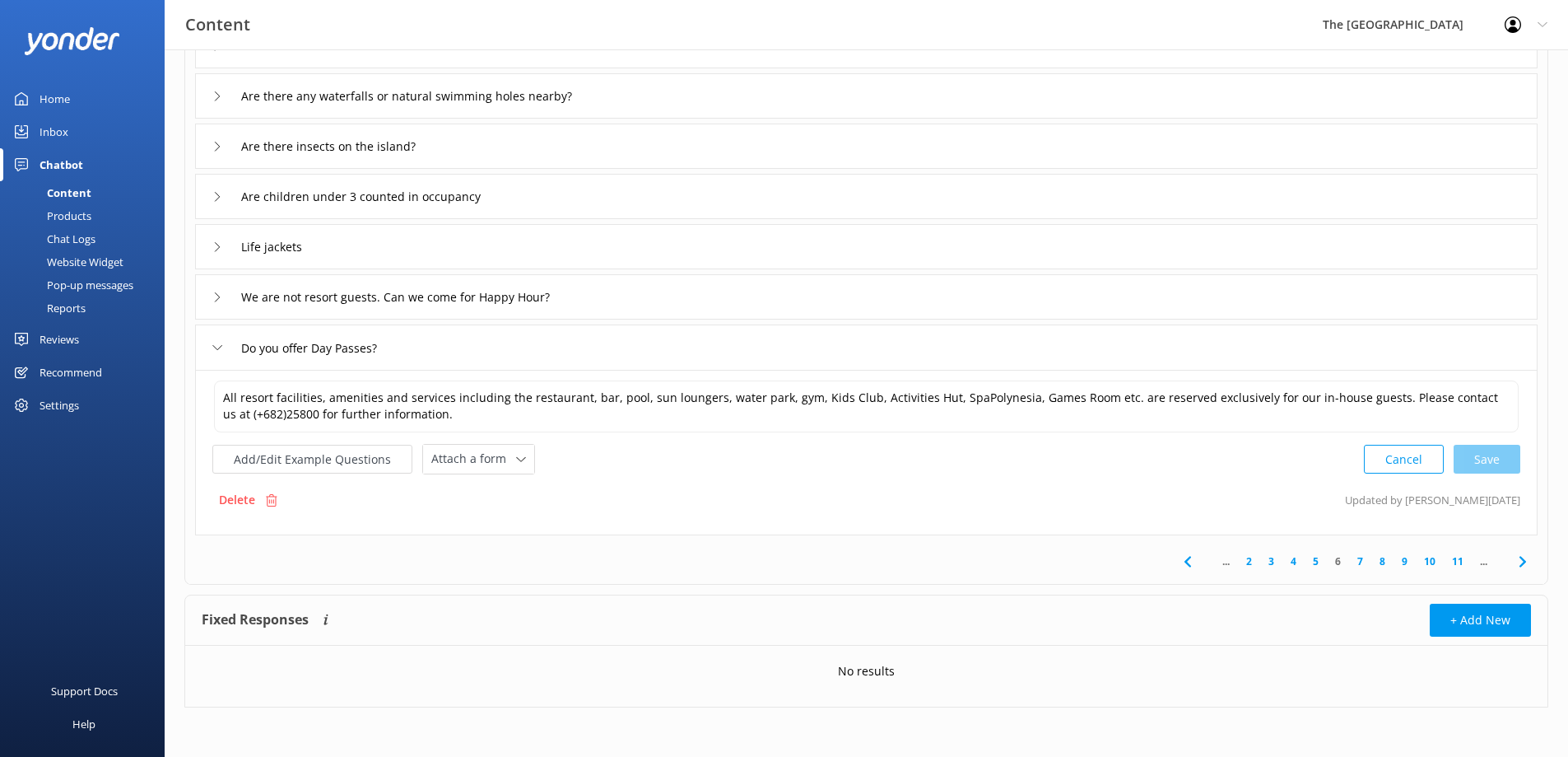
scroll to position [126, 0]
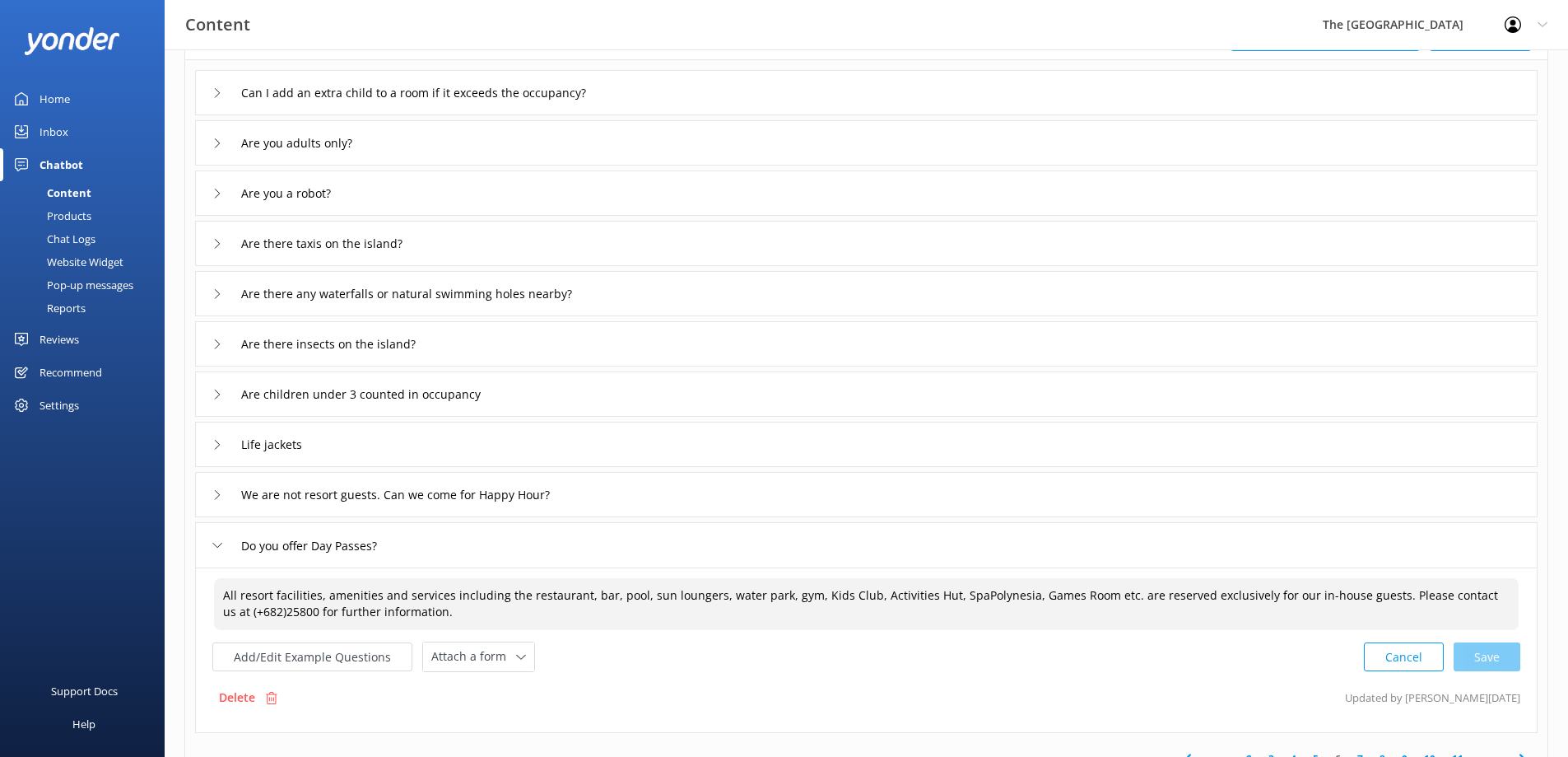
drag, startPoint x: 522, startPoint y: 611, endPoint x: 121, endPoint y: 571, distance: 403.0
click at [121, 571] on div "Content The Rarotongan Beach Resort Profile Settings Logout Home Inbox Chatbot …" at bounding box center [784, 439] width 1568 height 1032
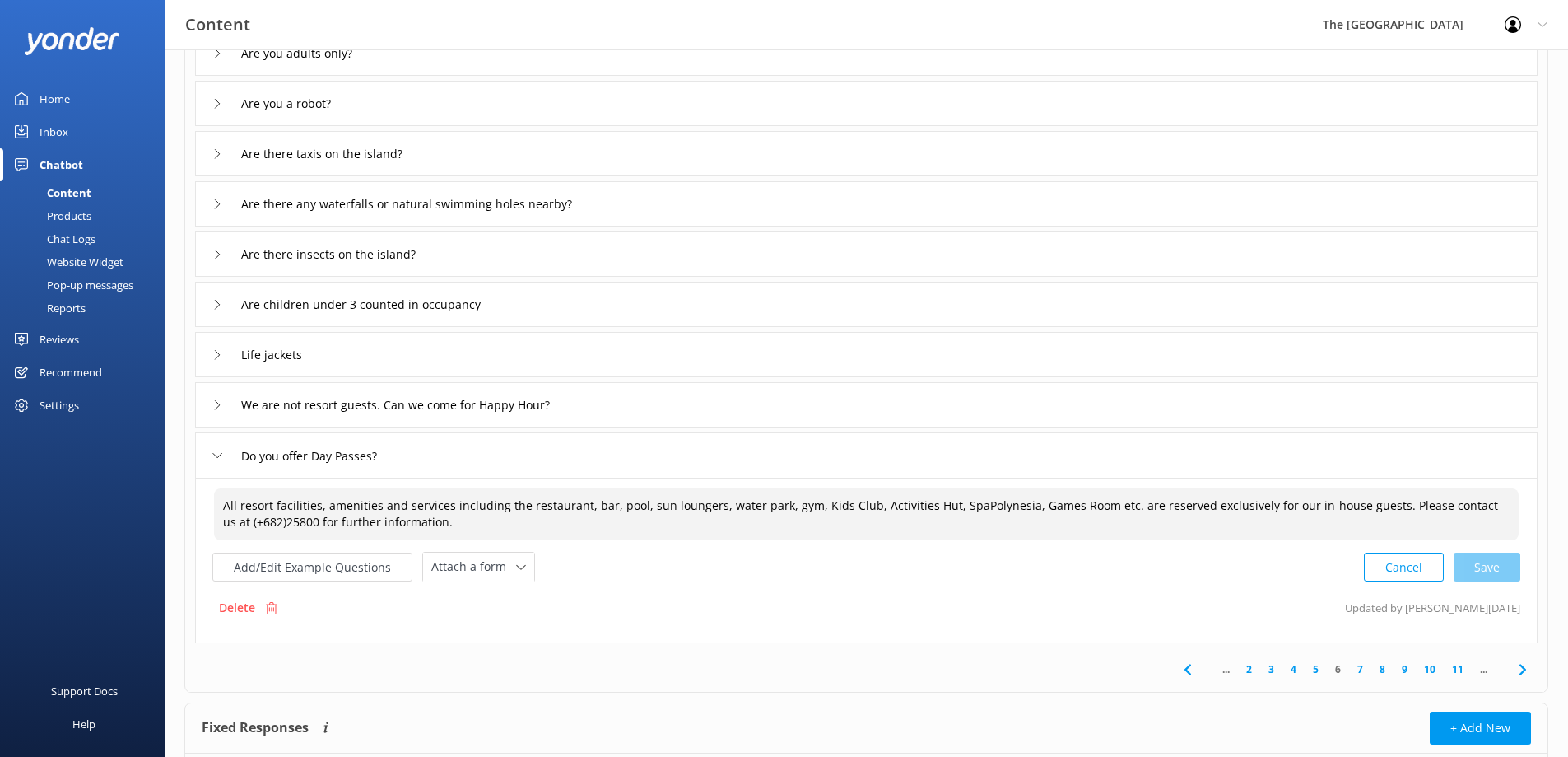
scroll to position [324, 0]
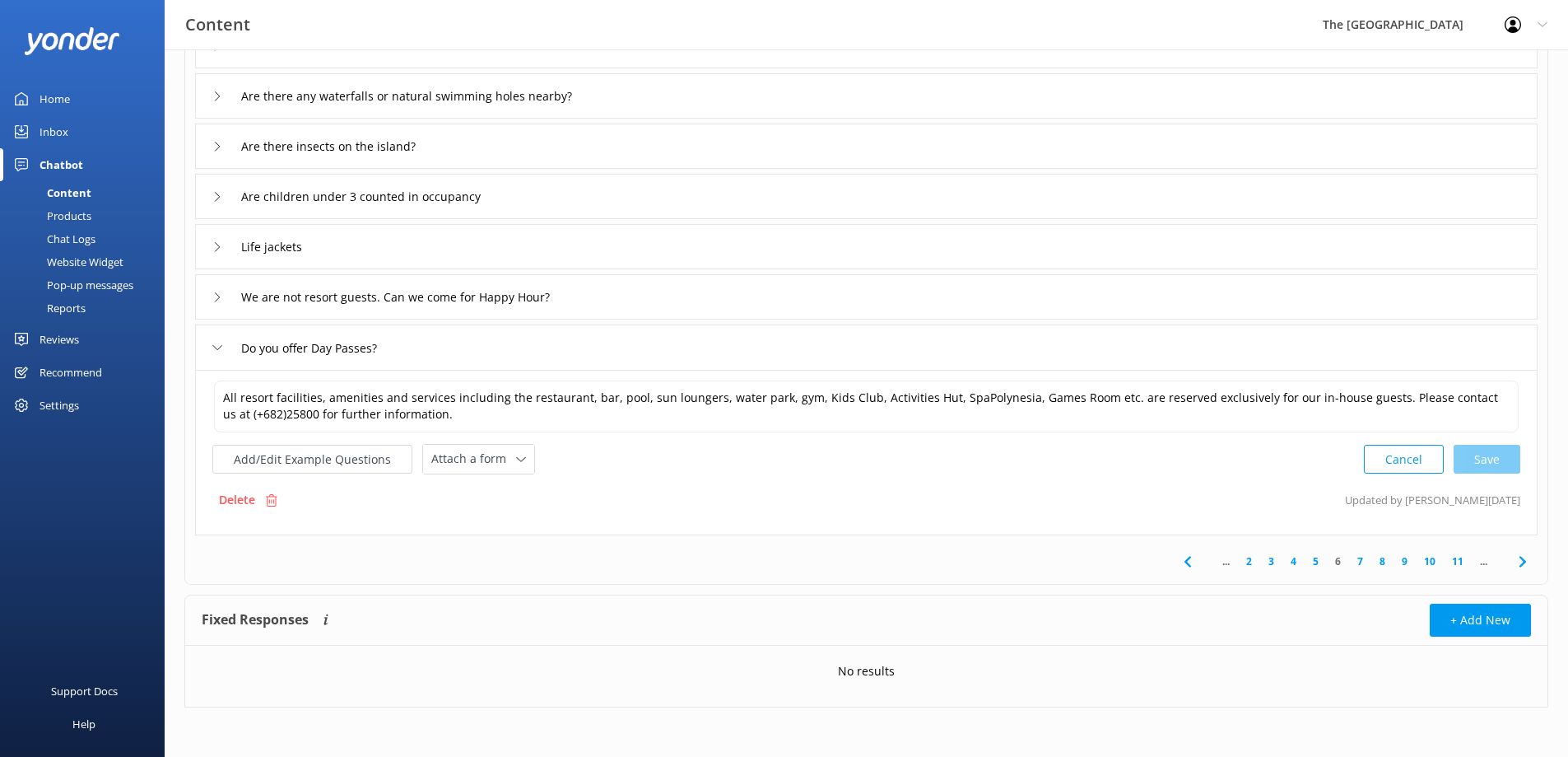
click at [1369, 557] on link "7" at bounding box center [1360, 561] width 22 height 16
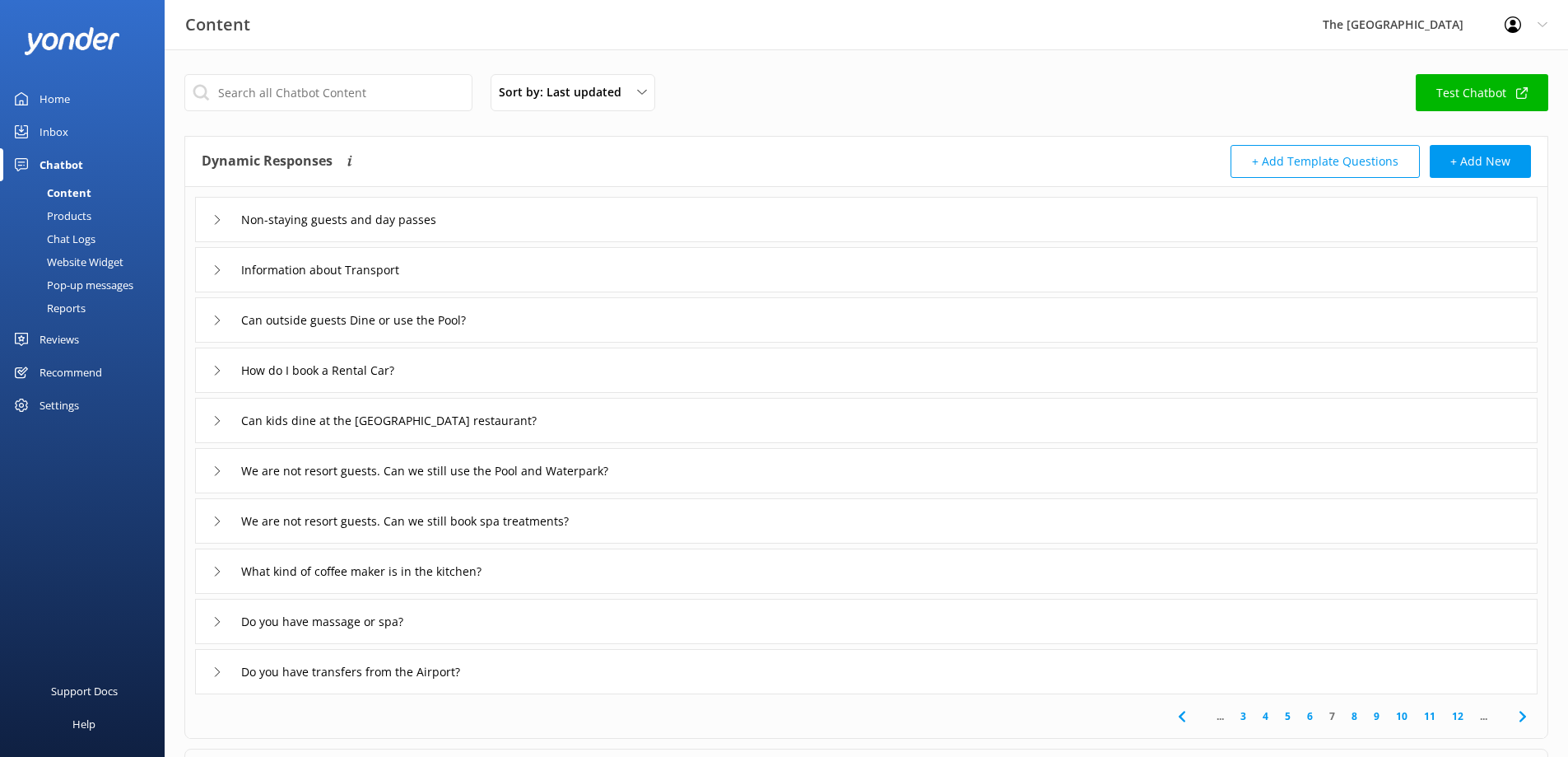
click at [580, 324] on div "Can outside guests Dine or use the Pool?" at bounding box center [866, 319] width 1343 height 45
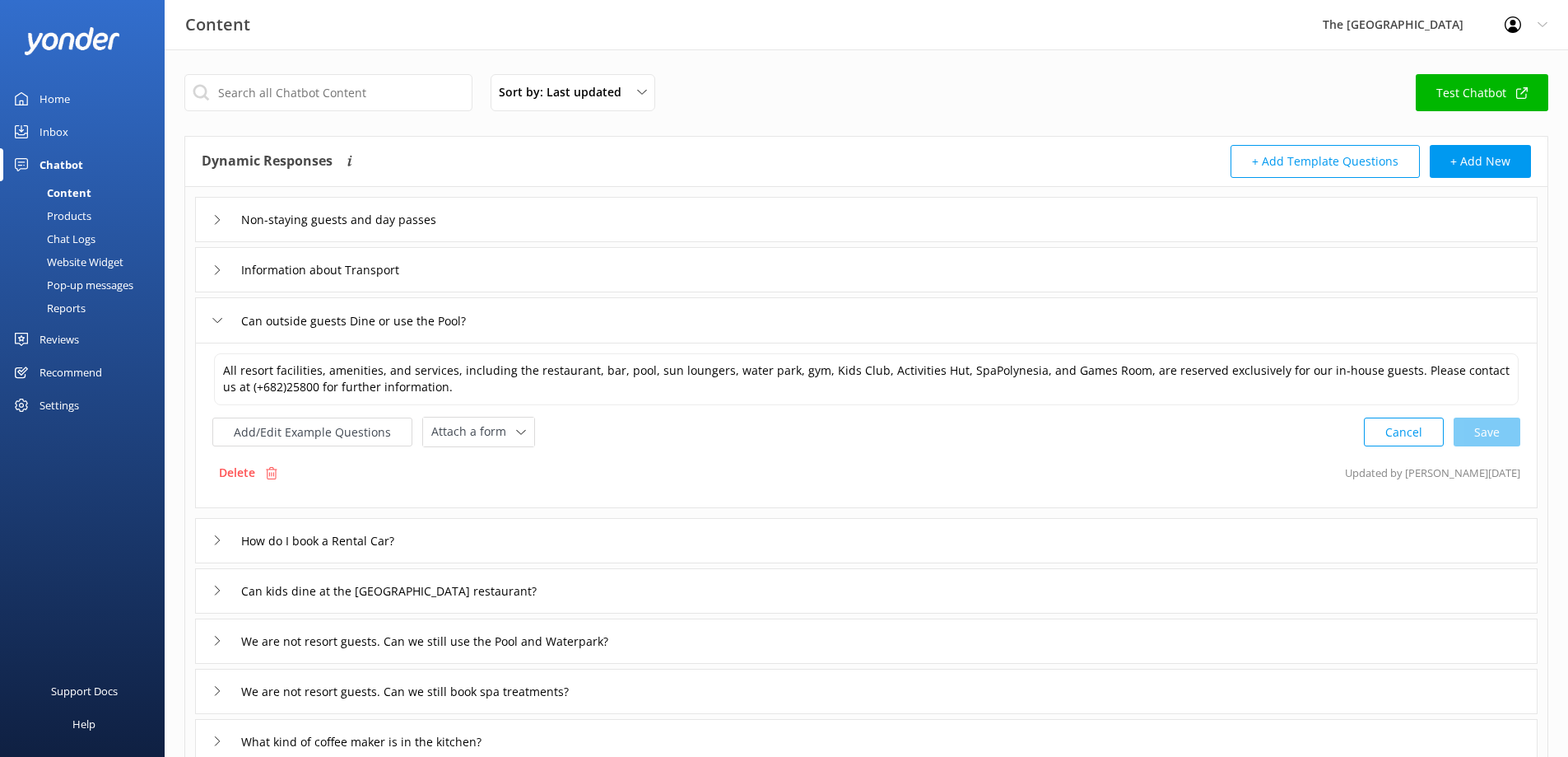
click at [600, 224] on div "Non-staying guests and day passes" at bounding box center [866, 219] width 1343 height 45
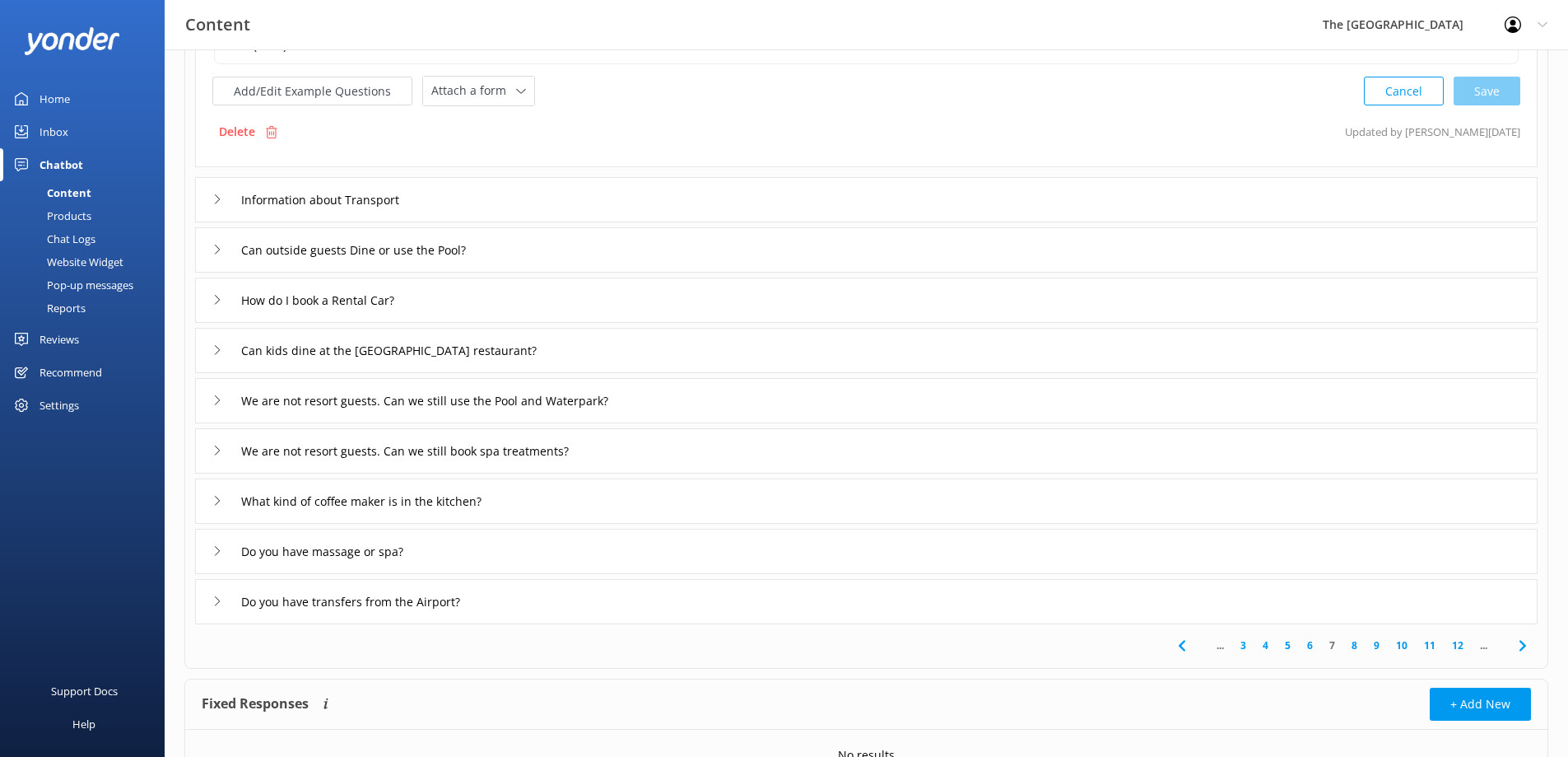
scroll to position [324, 0]
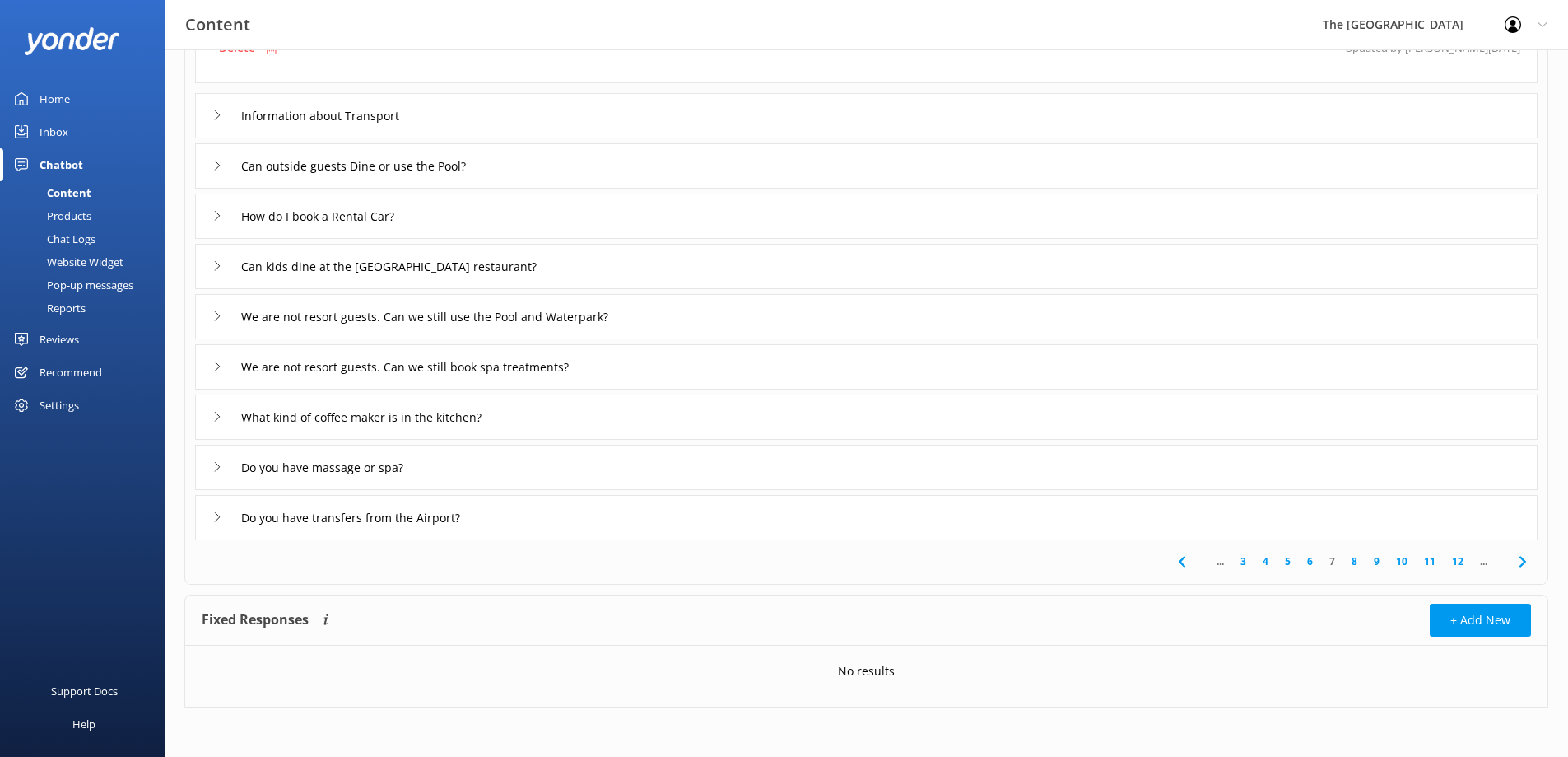
click at [822, 399] on div "What kind of coffee maker is in the kitchen?" at bounding box center [866, 416] width 1343 height 45
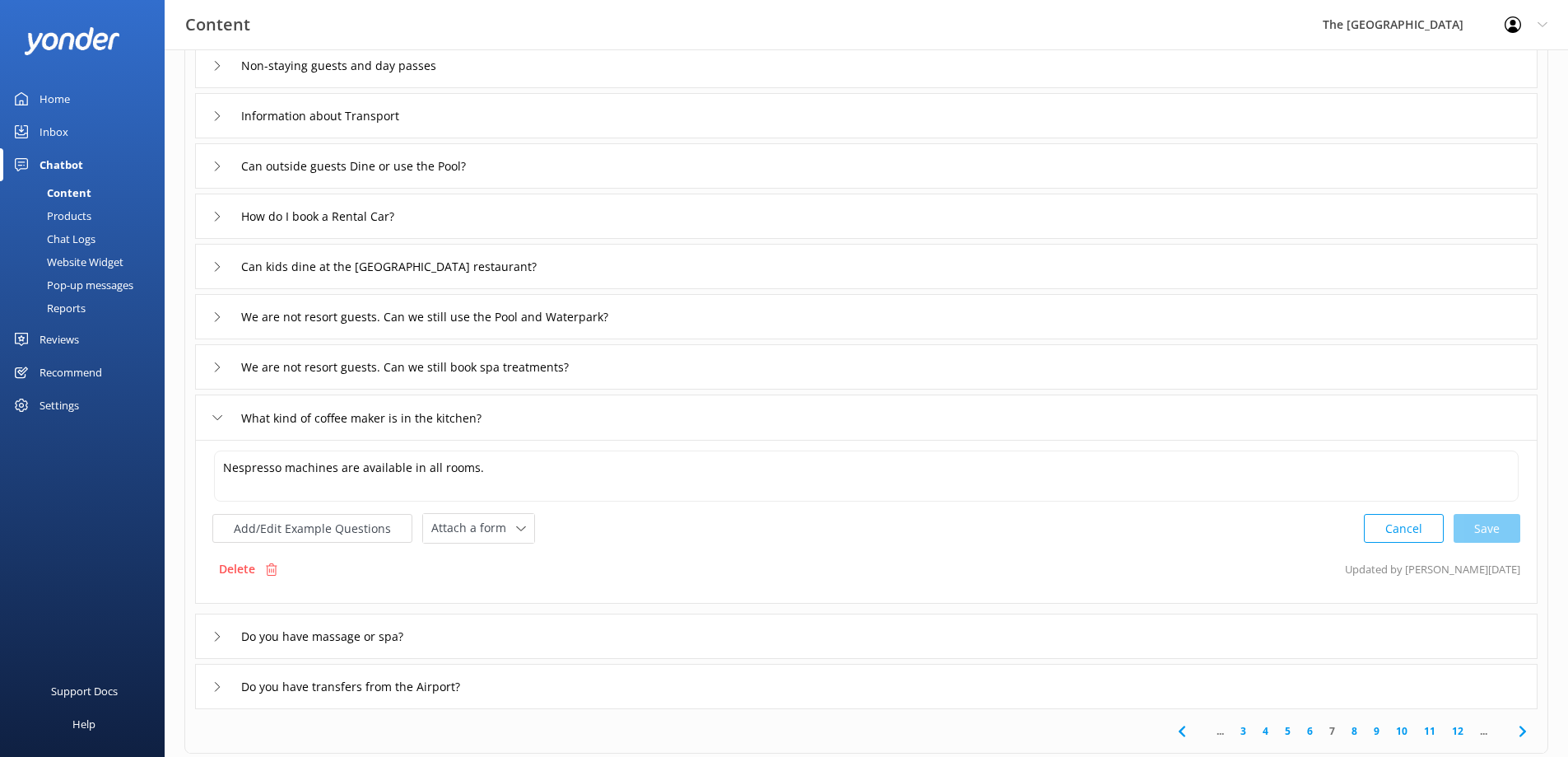
click at [703, 359] on div "We are not resort guests. Can we still book spa treatments?" at bounding box center [866, 367] width 1343 height 45
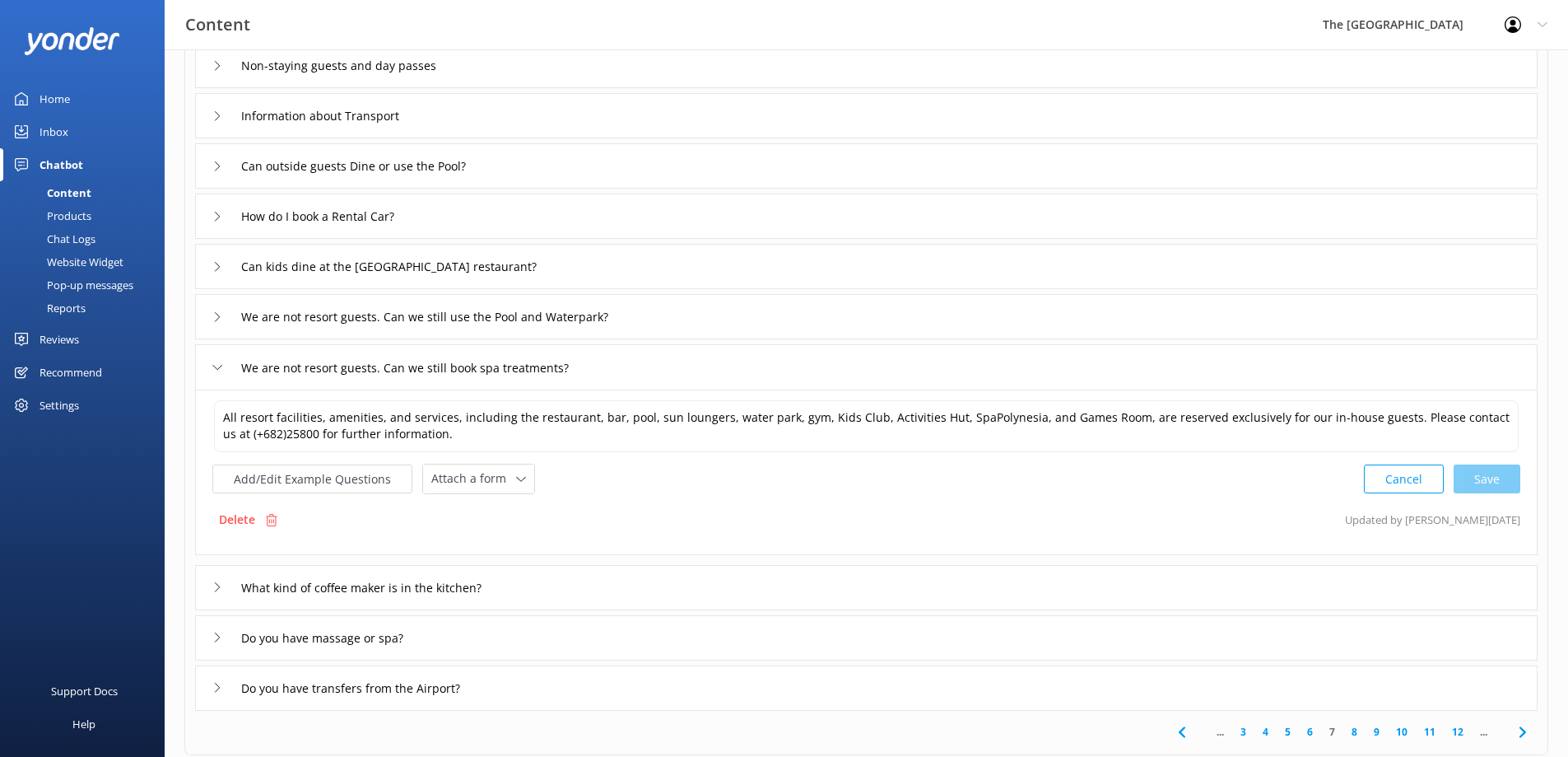
click at [724, 309] on div "We are not resort guests. Can we still use the Pool and Waterpark?" at bounding box center [866, 316] width 1343 height 45
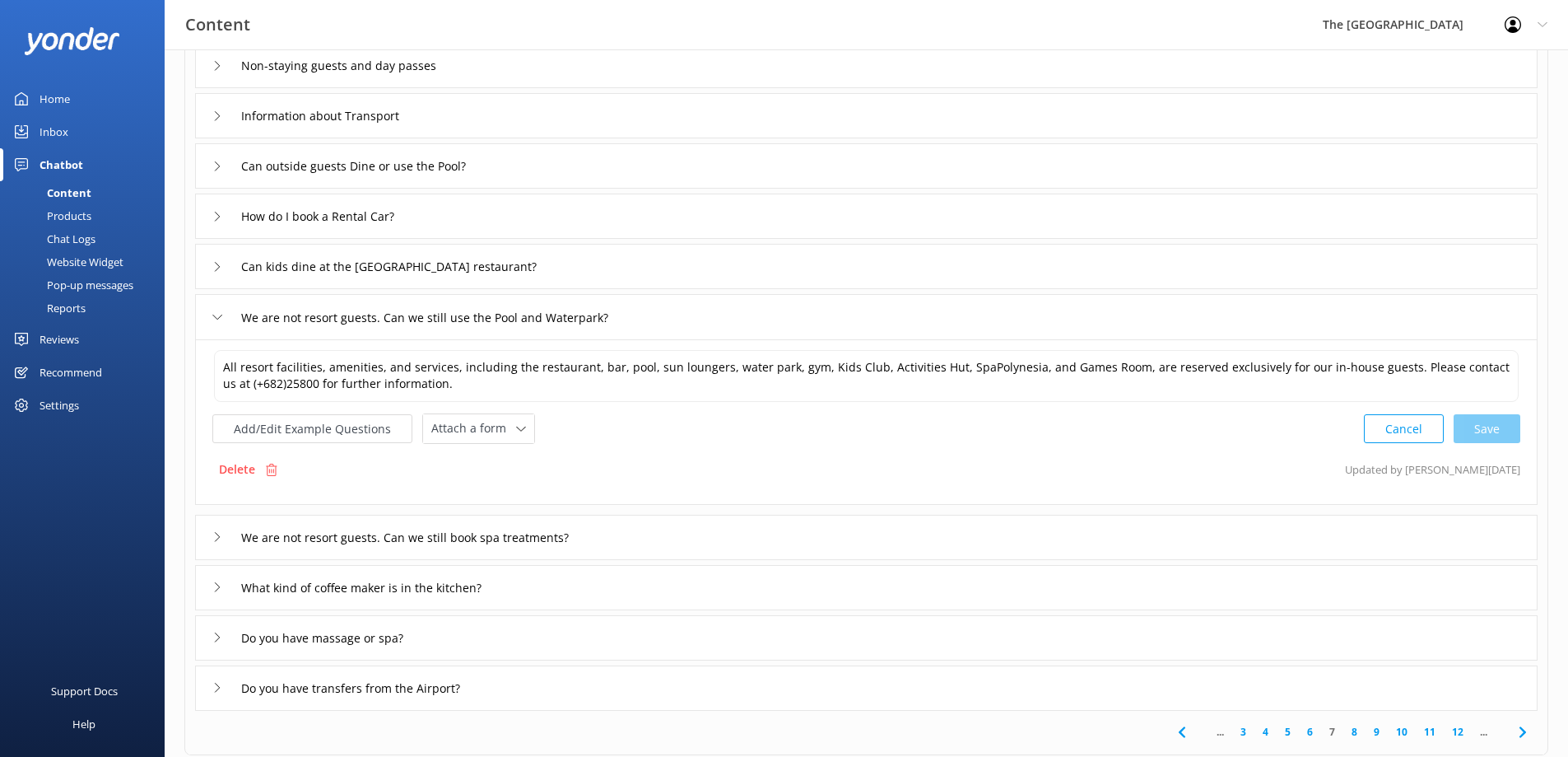
click at [728, 257] on div "Can kids dine at the [GEOGRAPHIC_DATA] restaurant?" at bounding box center [866, 266] width 1343 height 45
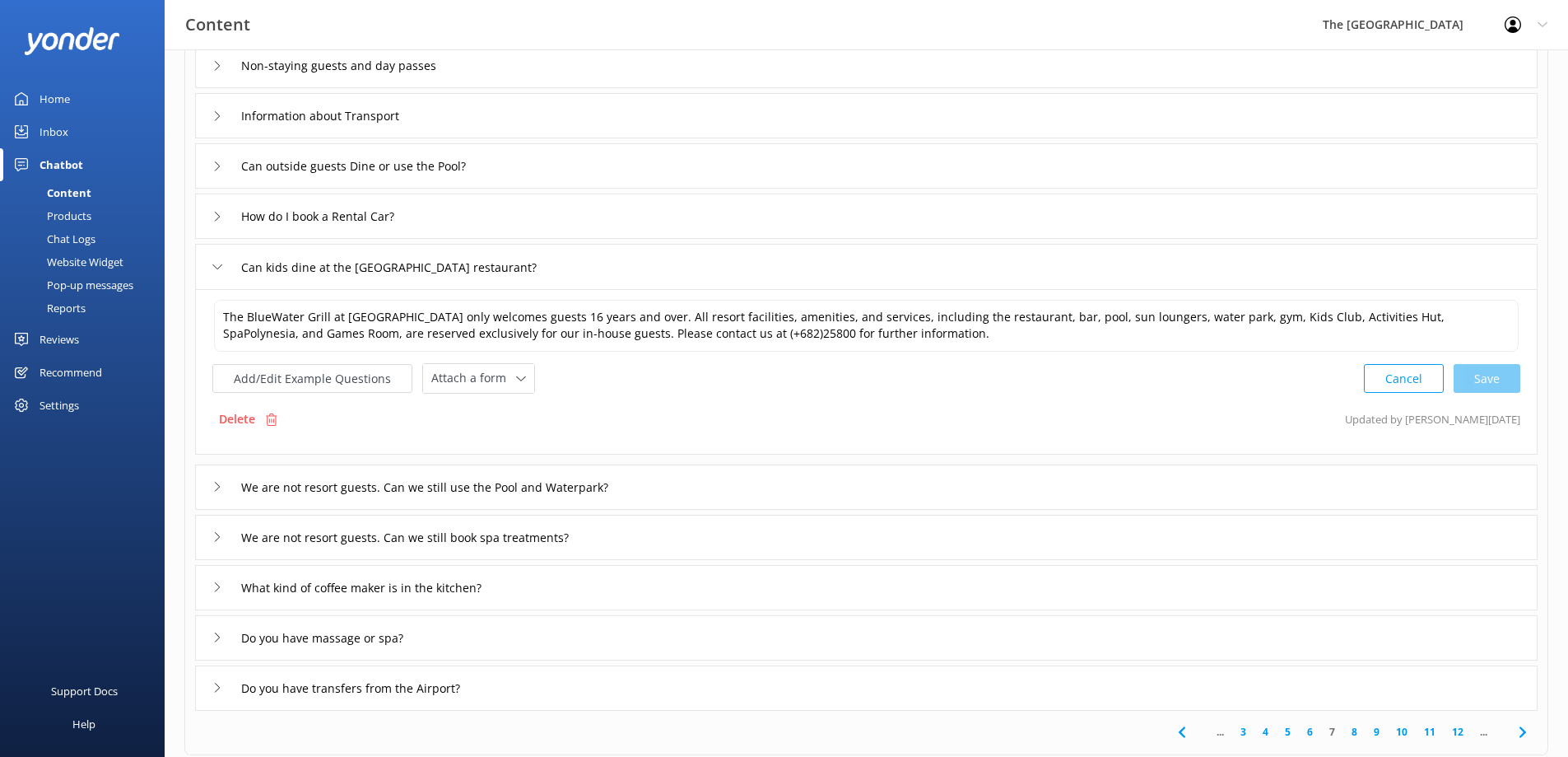
click at [706, 218] on div "How do I book a Rental Car?" at bounding box center [866, 215] width 1343 height 45
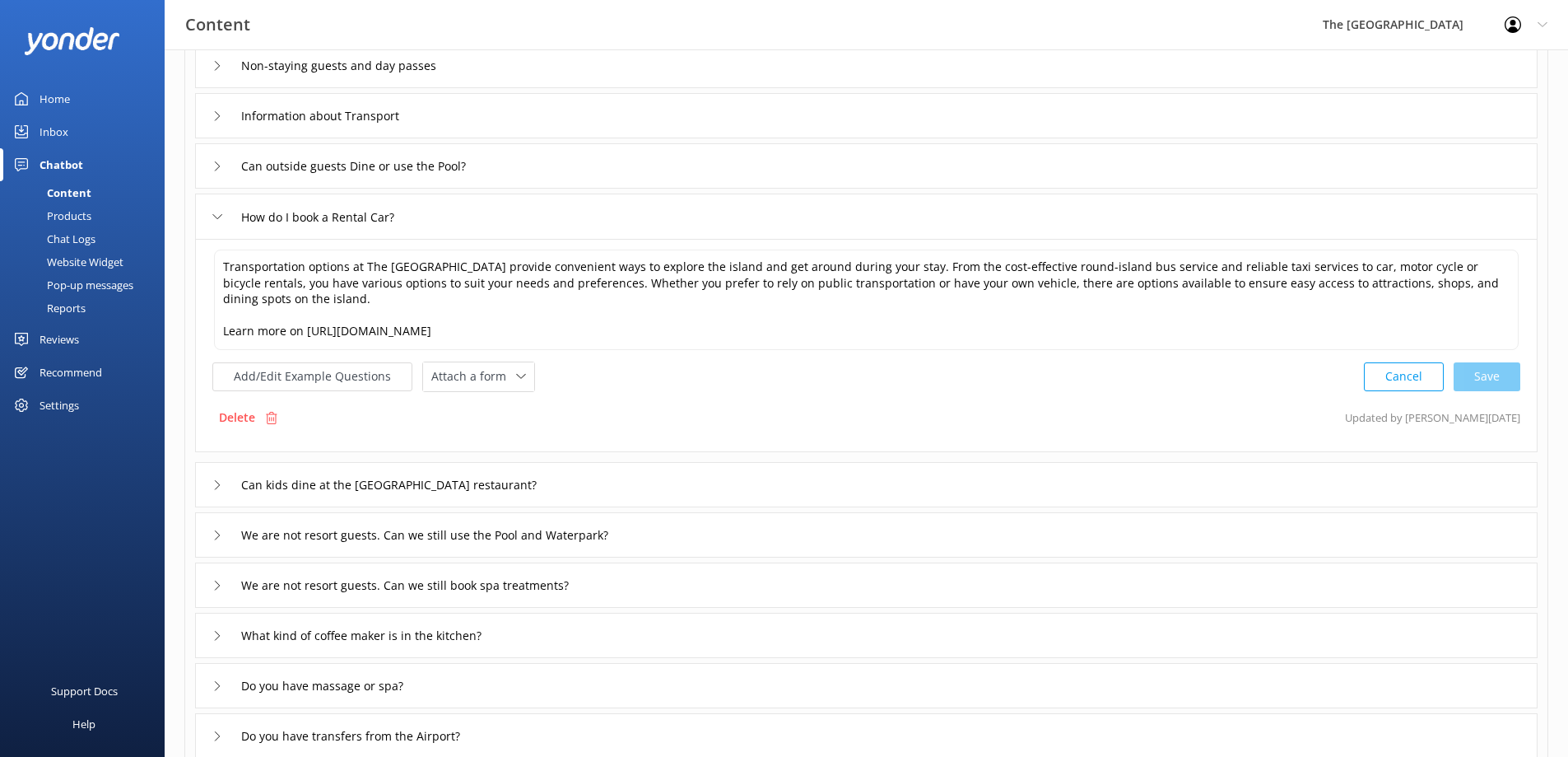
click at [609, 157] on div "Can outside guests Dine or use the Pool?" at bounding box center [866, 165] width 1343 height 45
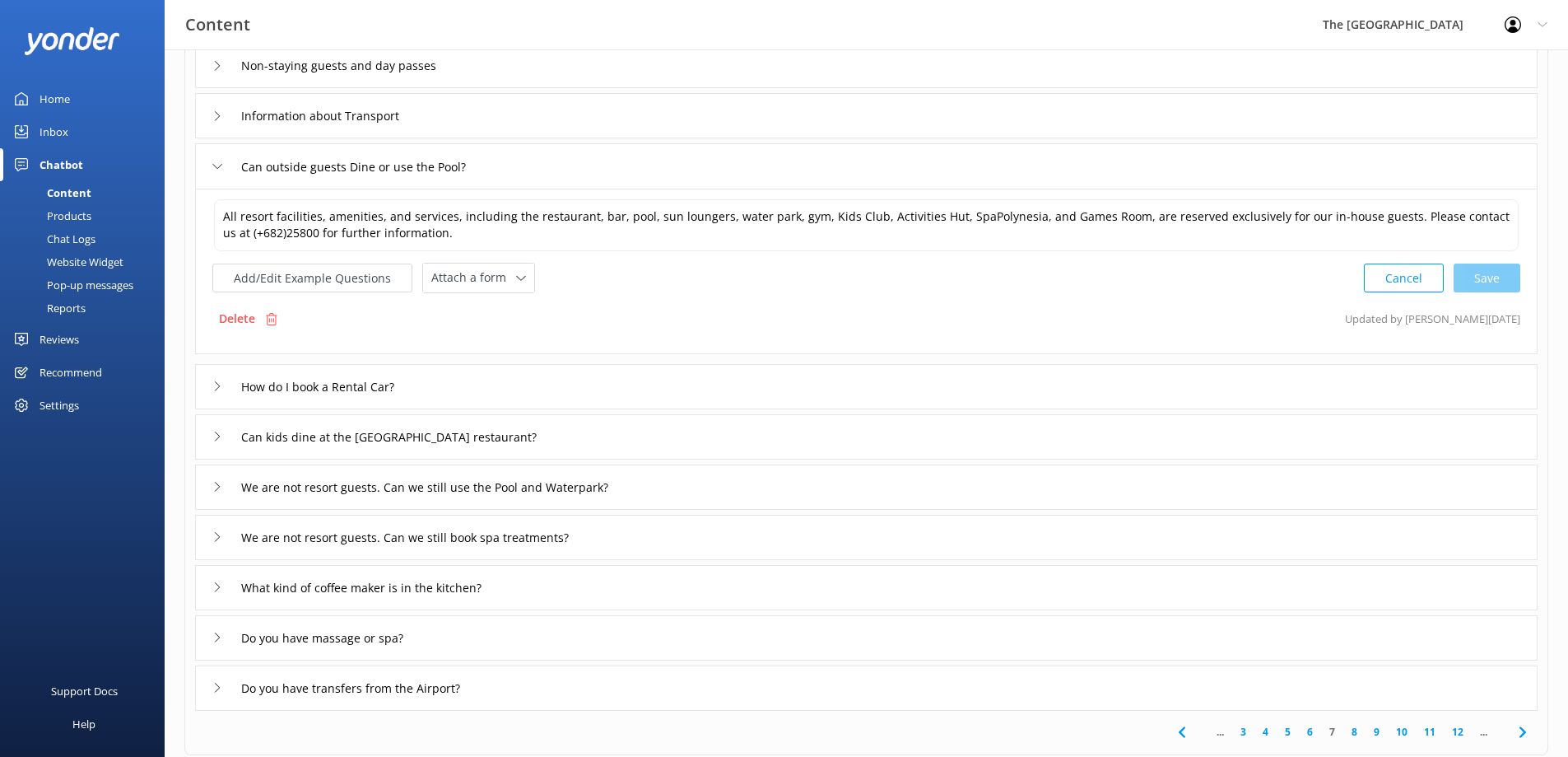
click at [570, 109] on div "Information about Transport" at bounding box center [866, 115] width 1343 height 45
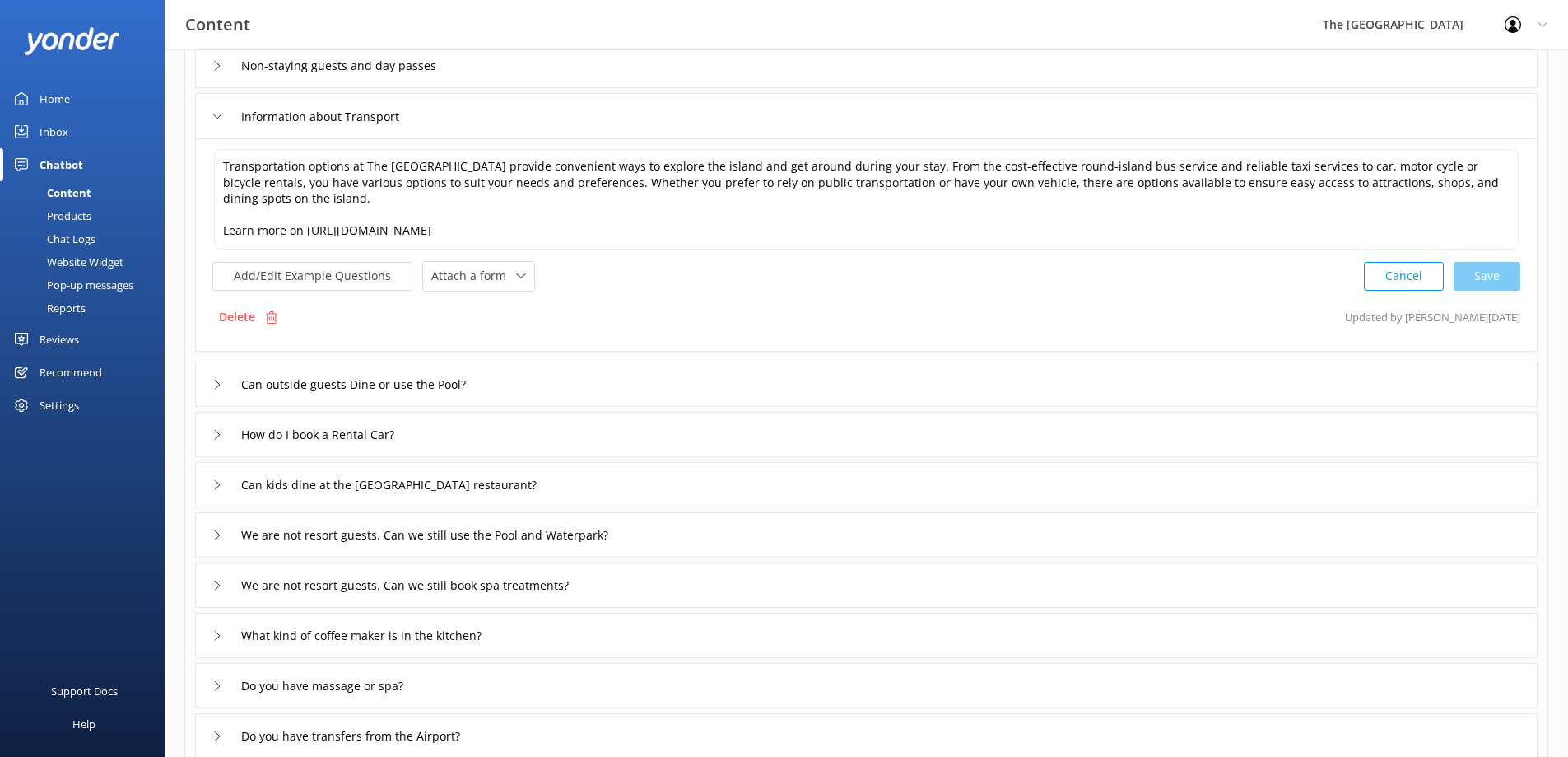
click at [562, 61] on div "Non-staying guests and day passes" at bounding box center [866, 65] width 1343 height 45
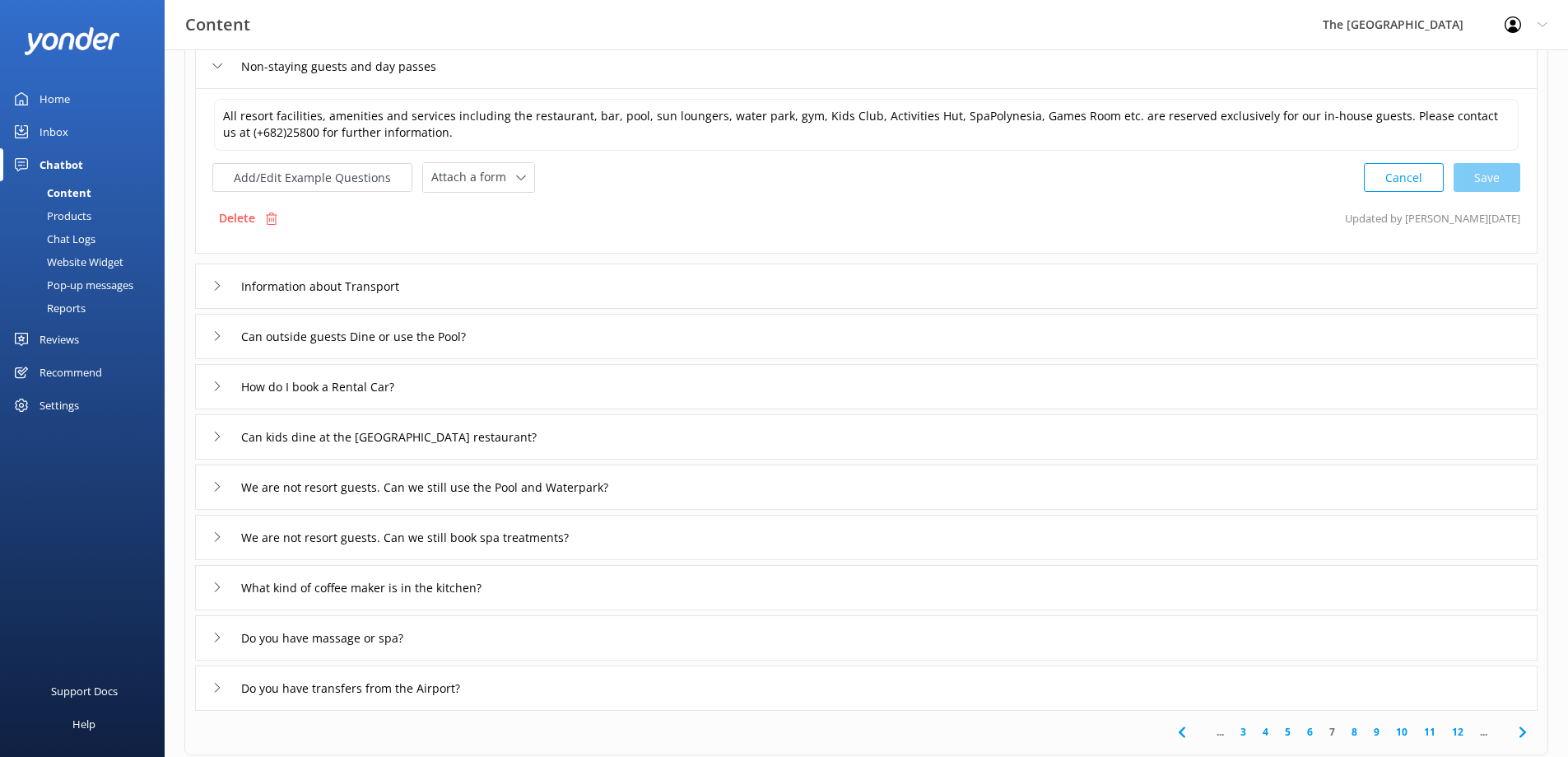
scroll to position [324, 0]
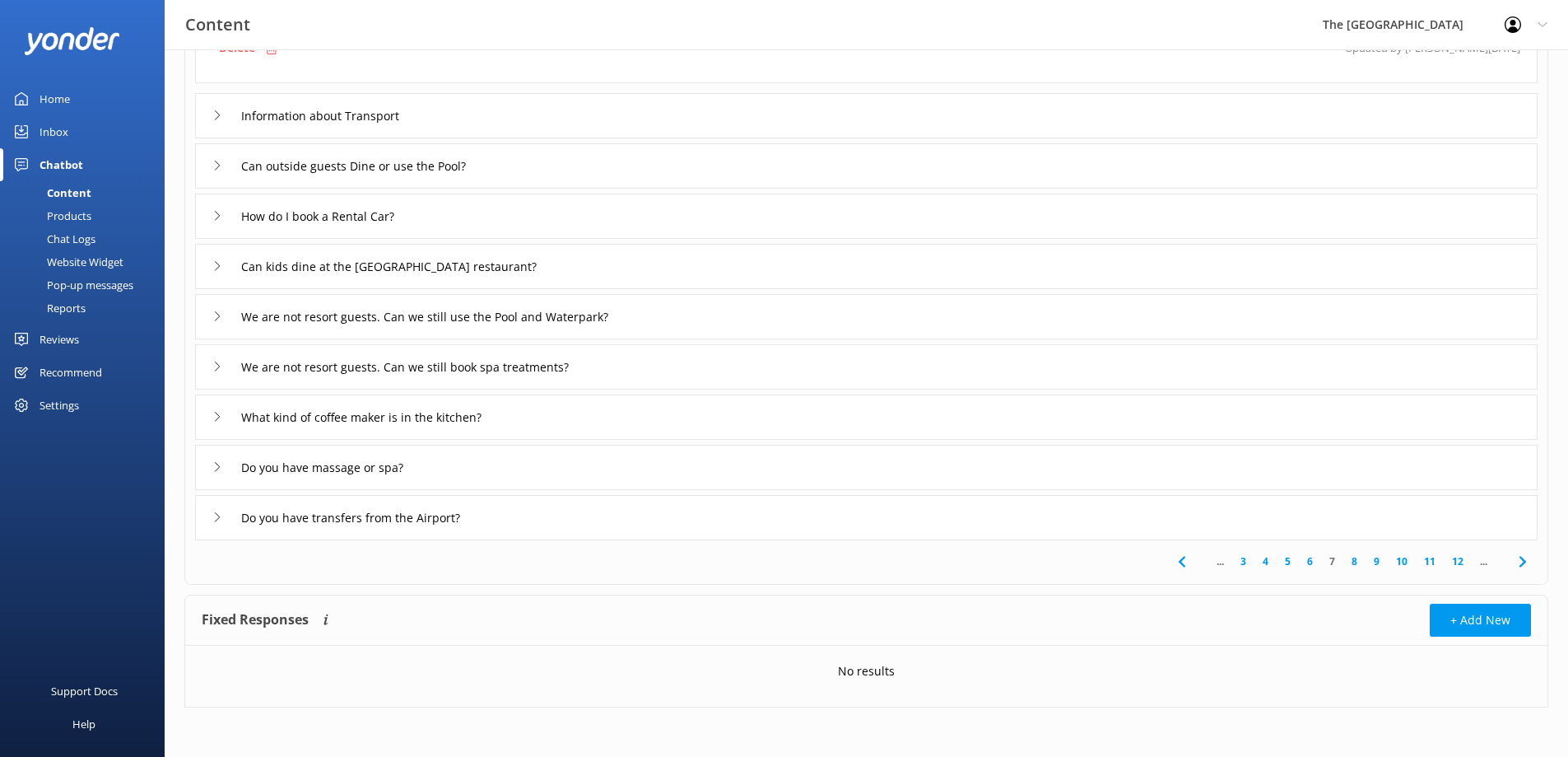
click at [1349, 560] on link "8" at bounding box center [1354, 561] width 22 height 16
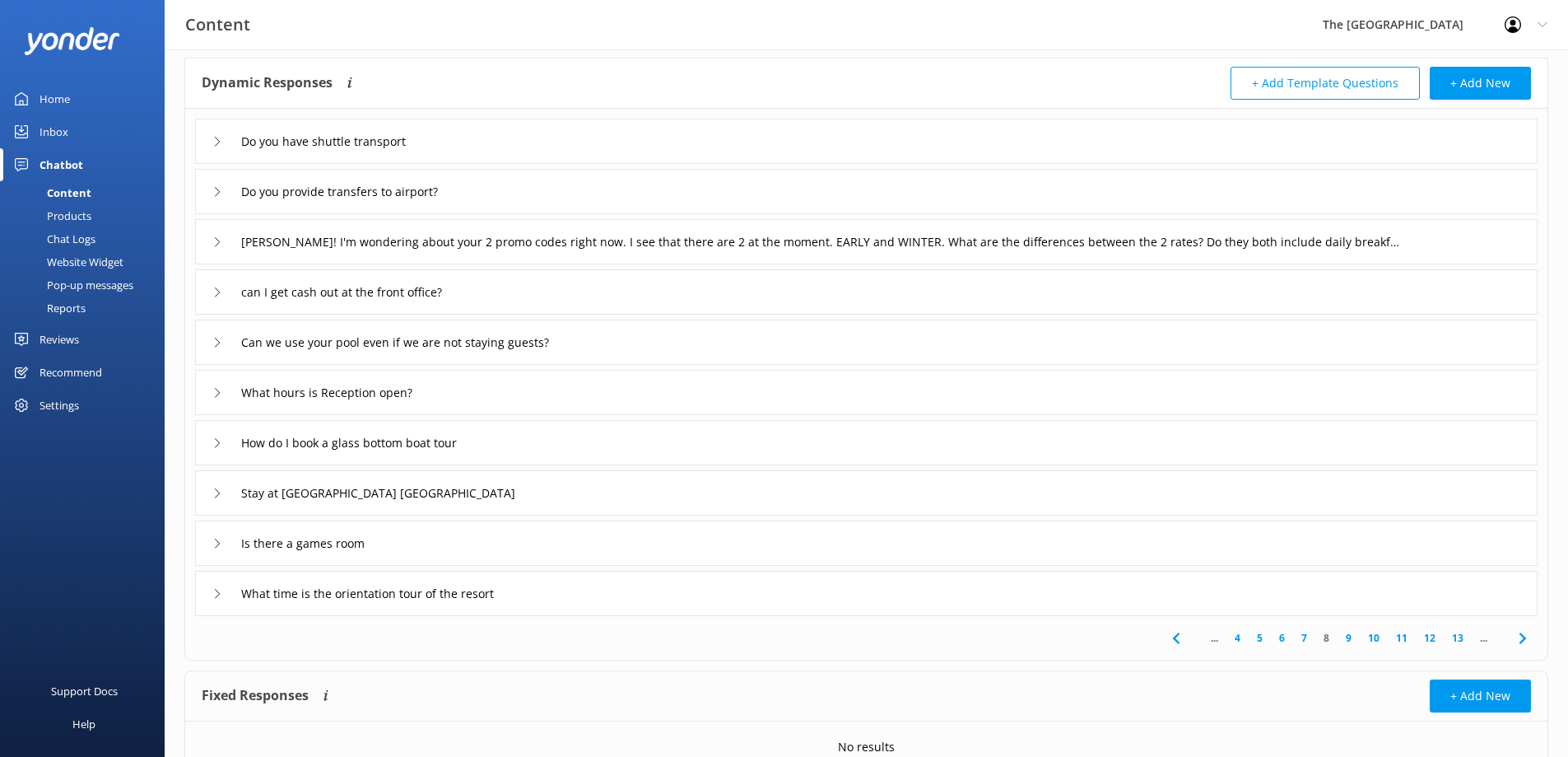
scroll to position [154, 0]
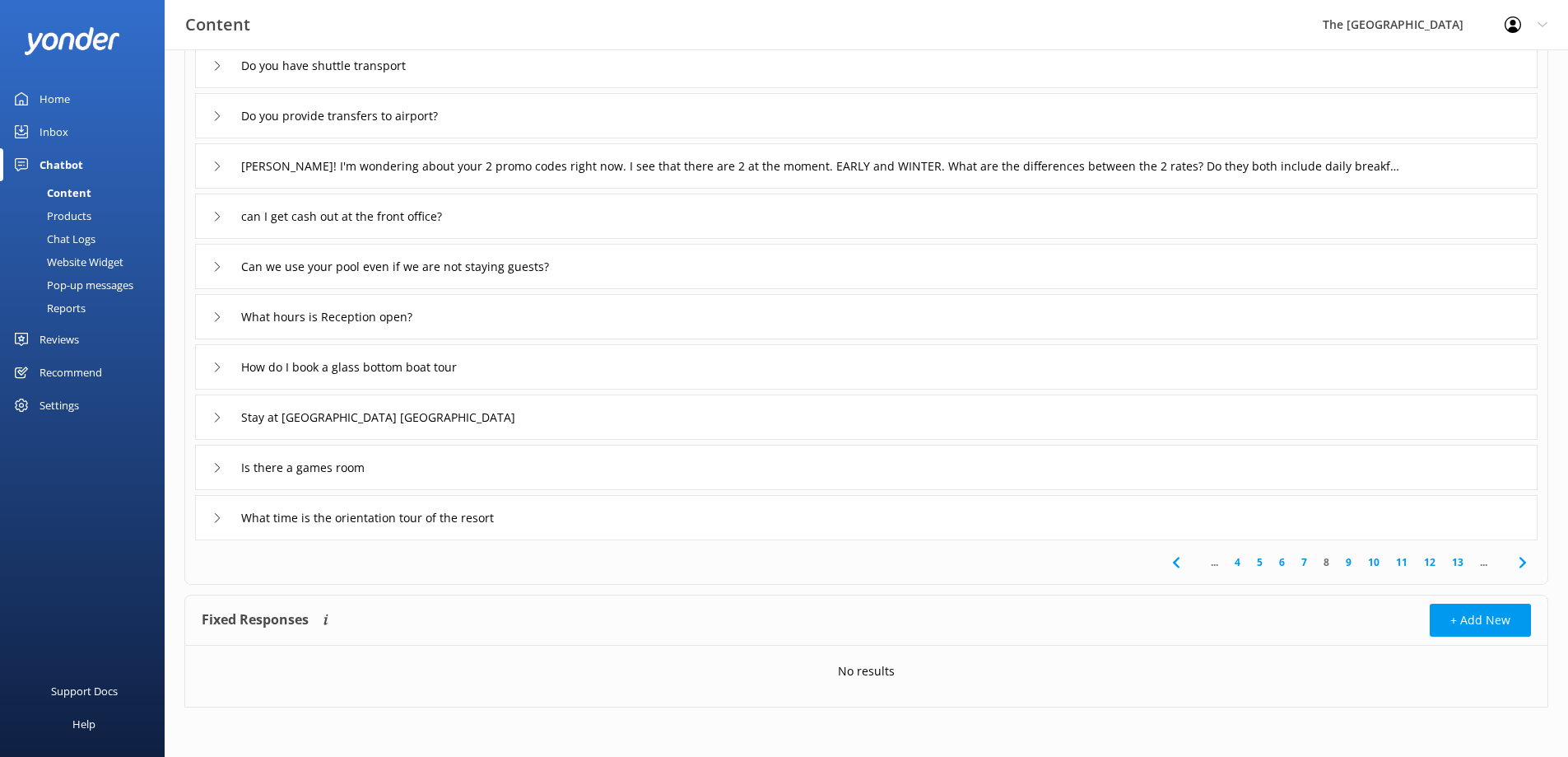
click at [676, 359] on div "How do I book a glass bottom boat tour" at bounding box center [866, 367] width 1343 height 45
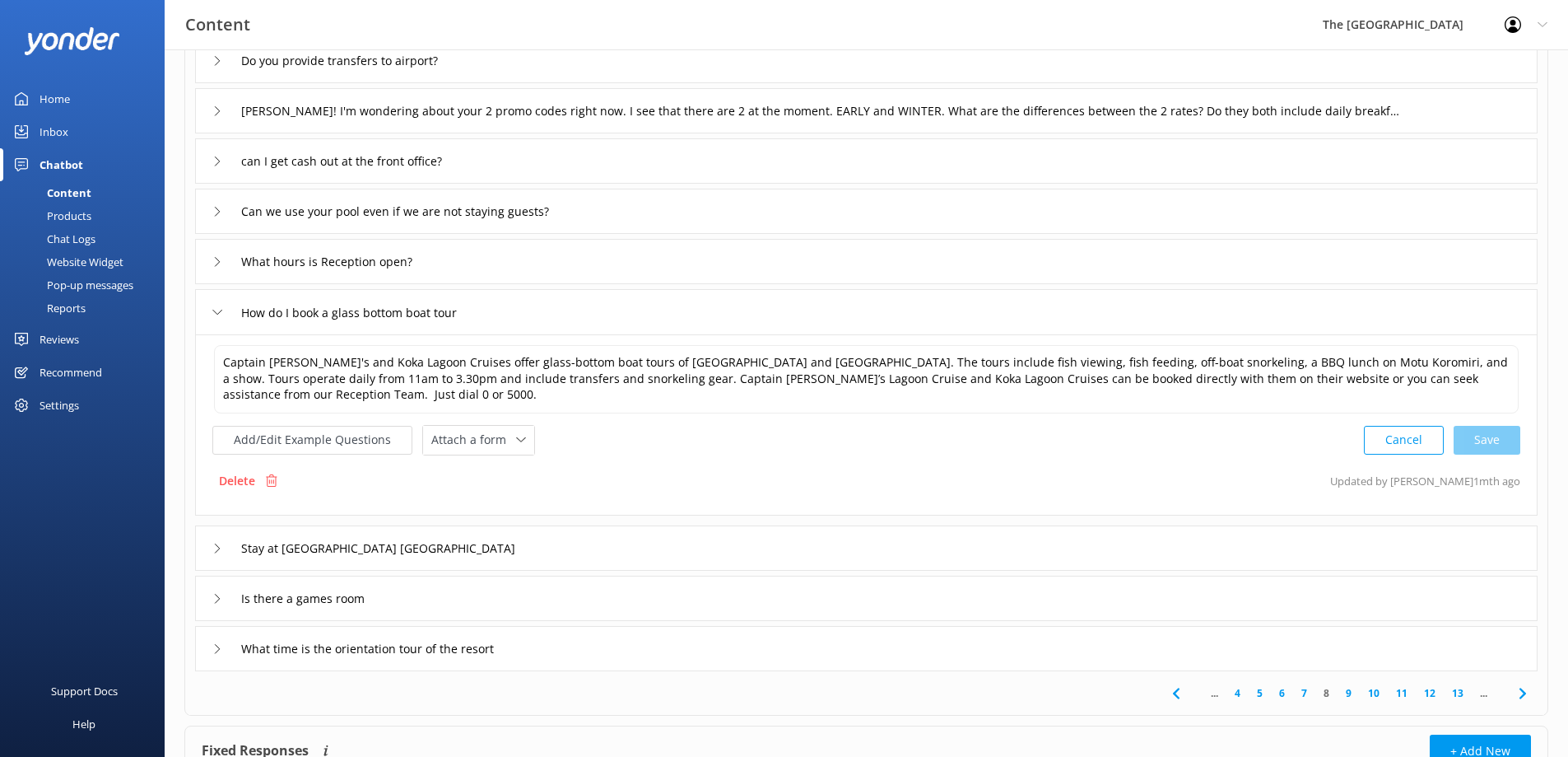
scroll to position [236, 0]
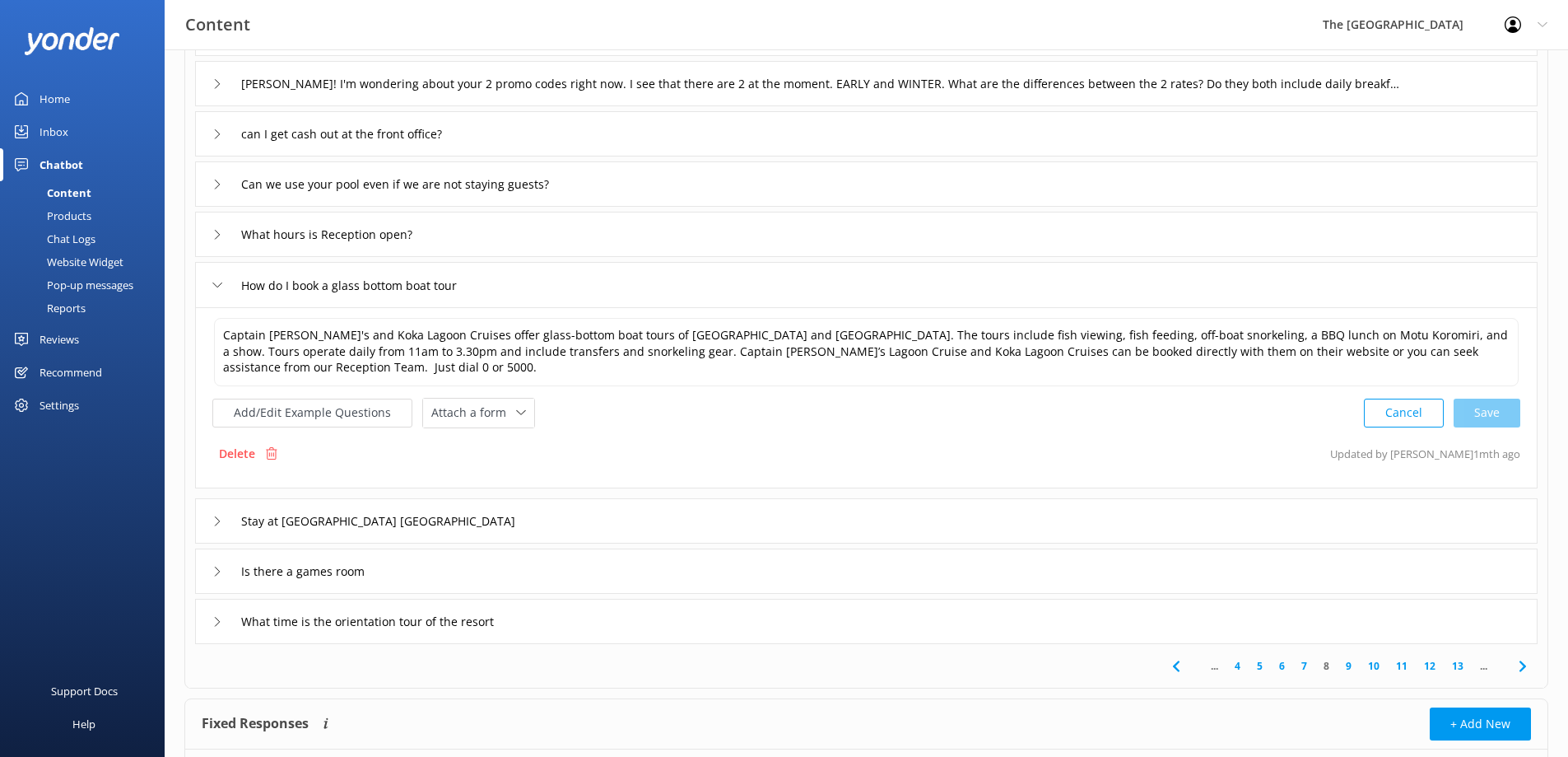
click at [921, 609] on div "What time is the orientation tour of the resort" at bounding box center [866, 620] width 1343 height 45
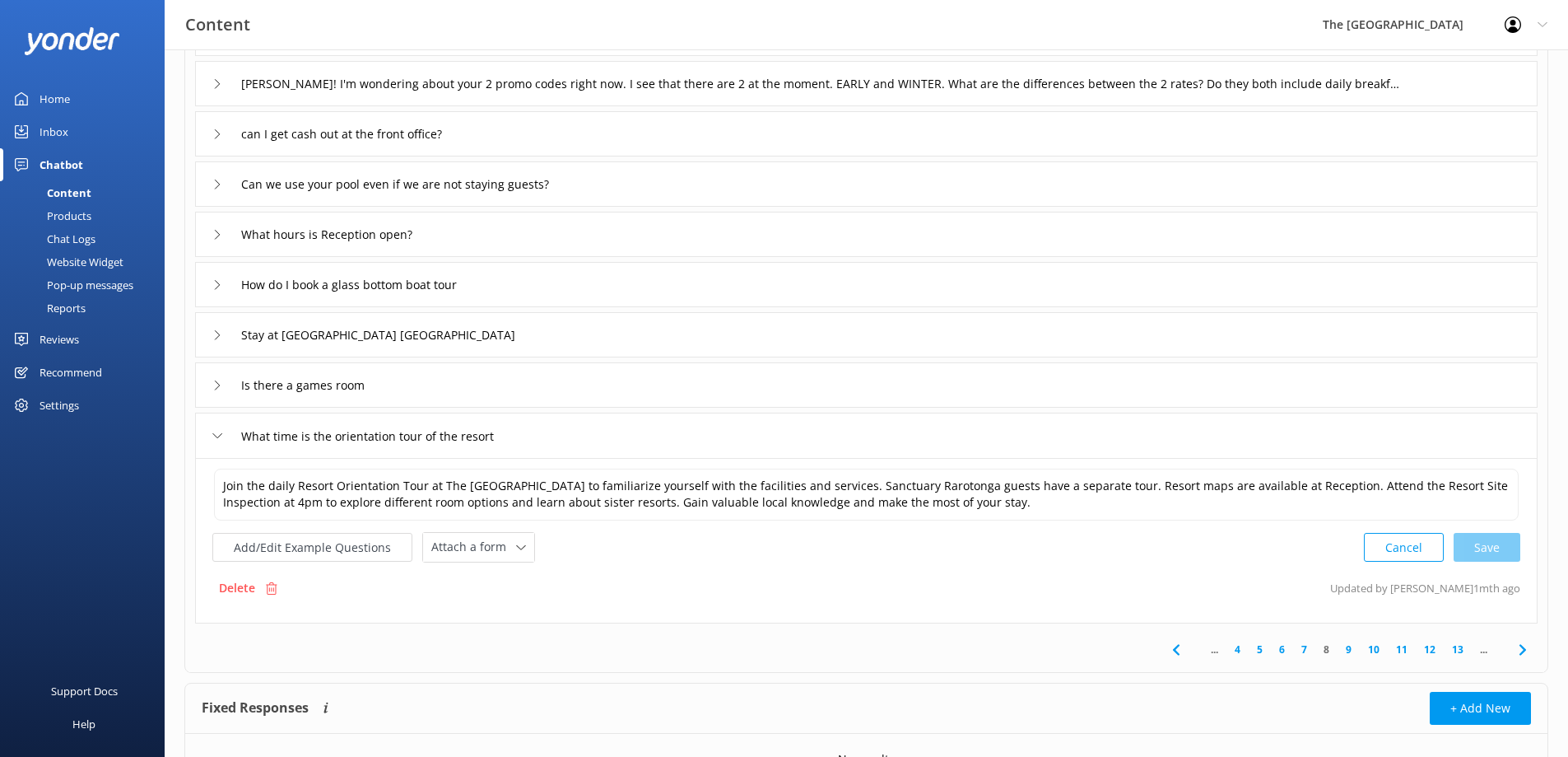
click at [513, 387] on div "Is there a games room" at bounding box center [866, 384] width 1343 height 45
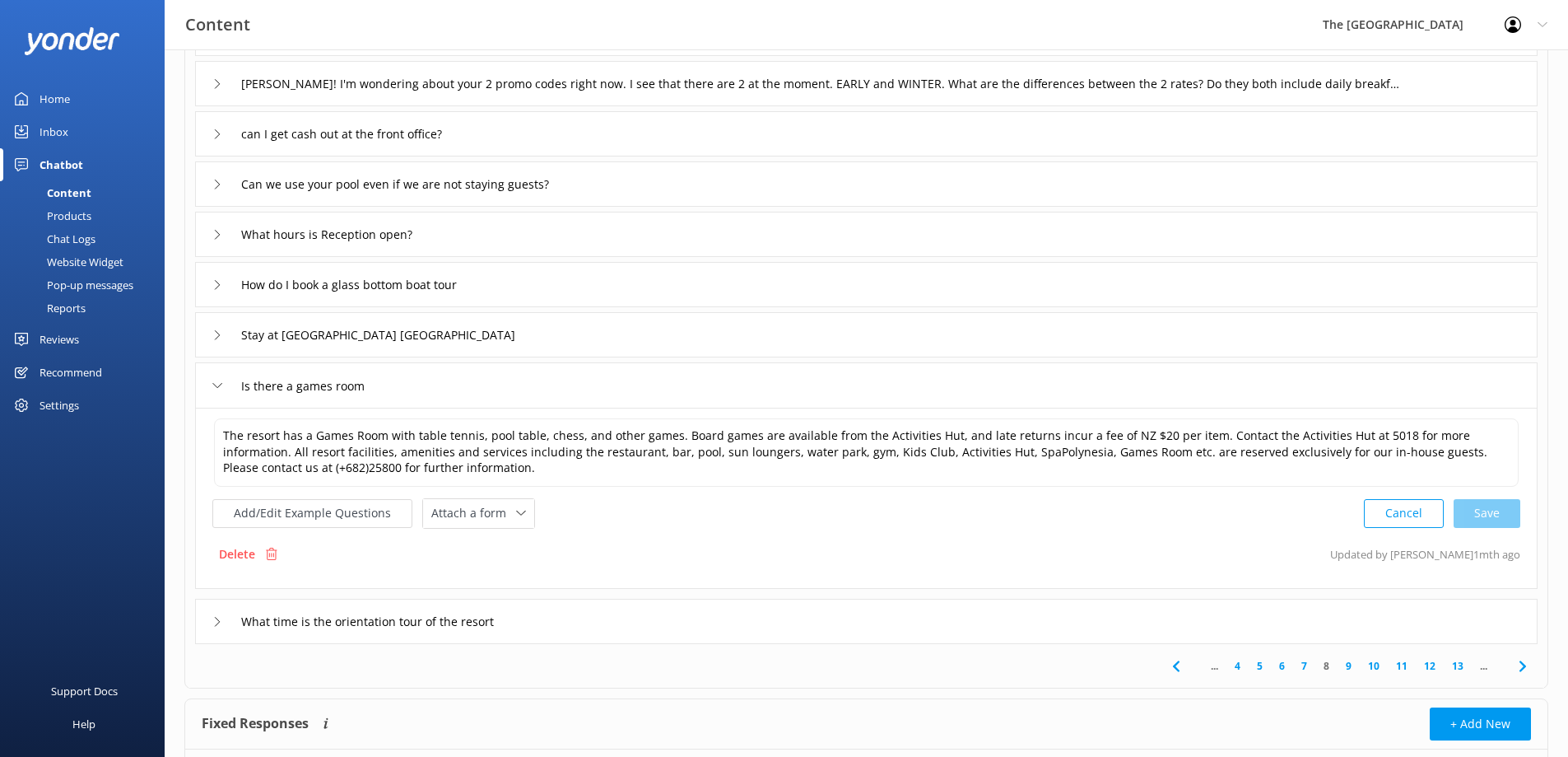
scroll to position [319, 0]
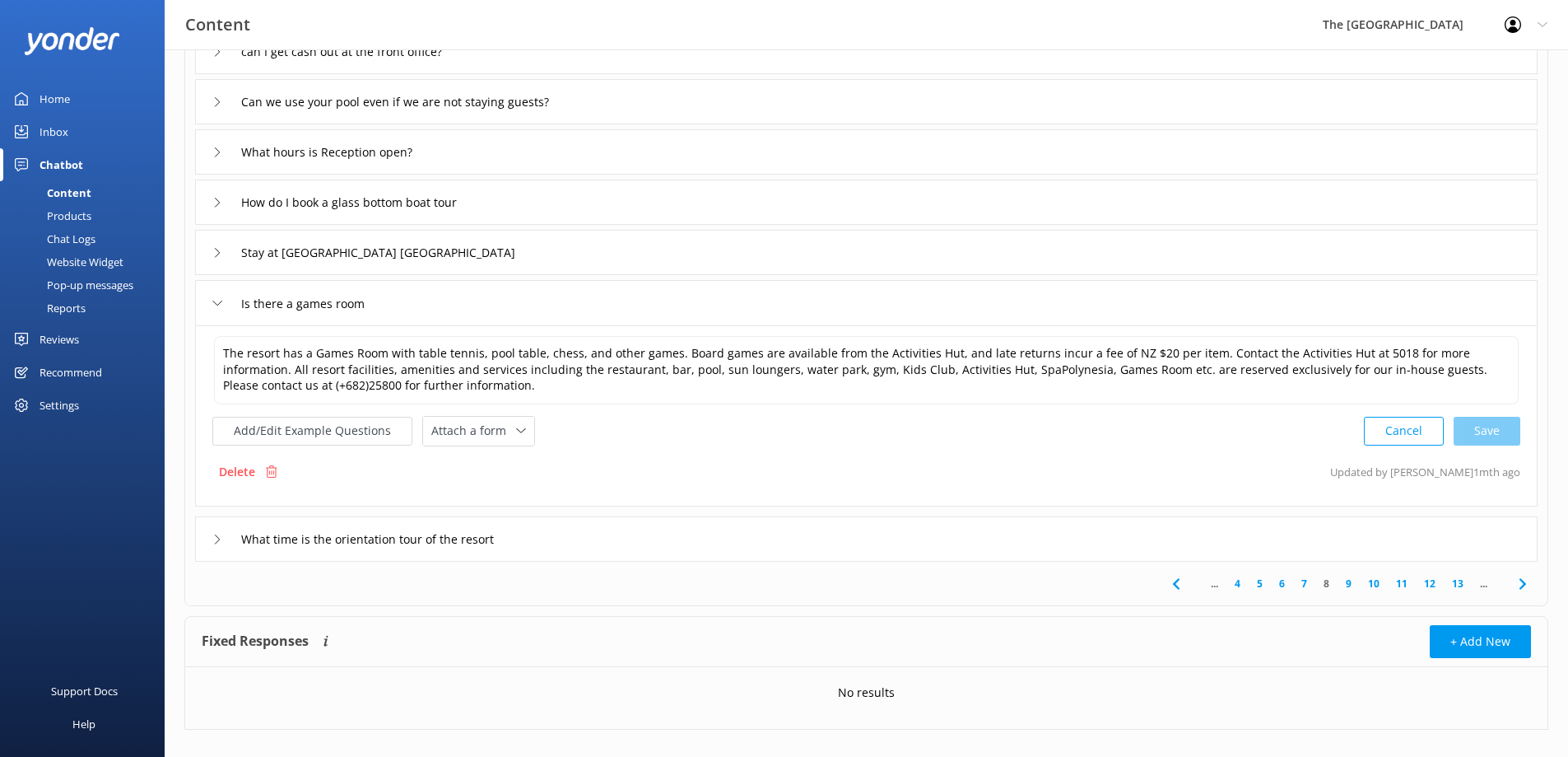
click at [1349, 586] on link "9" at bounding box center [1349, 583] width 22 height 16
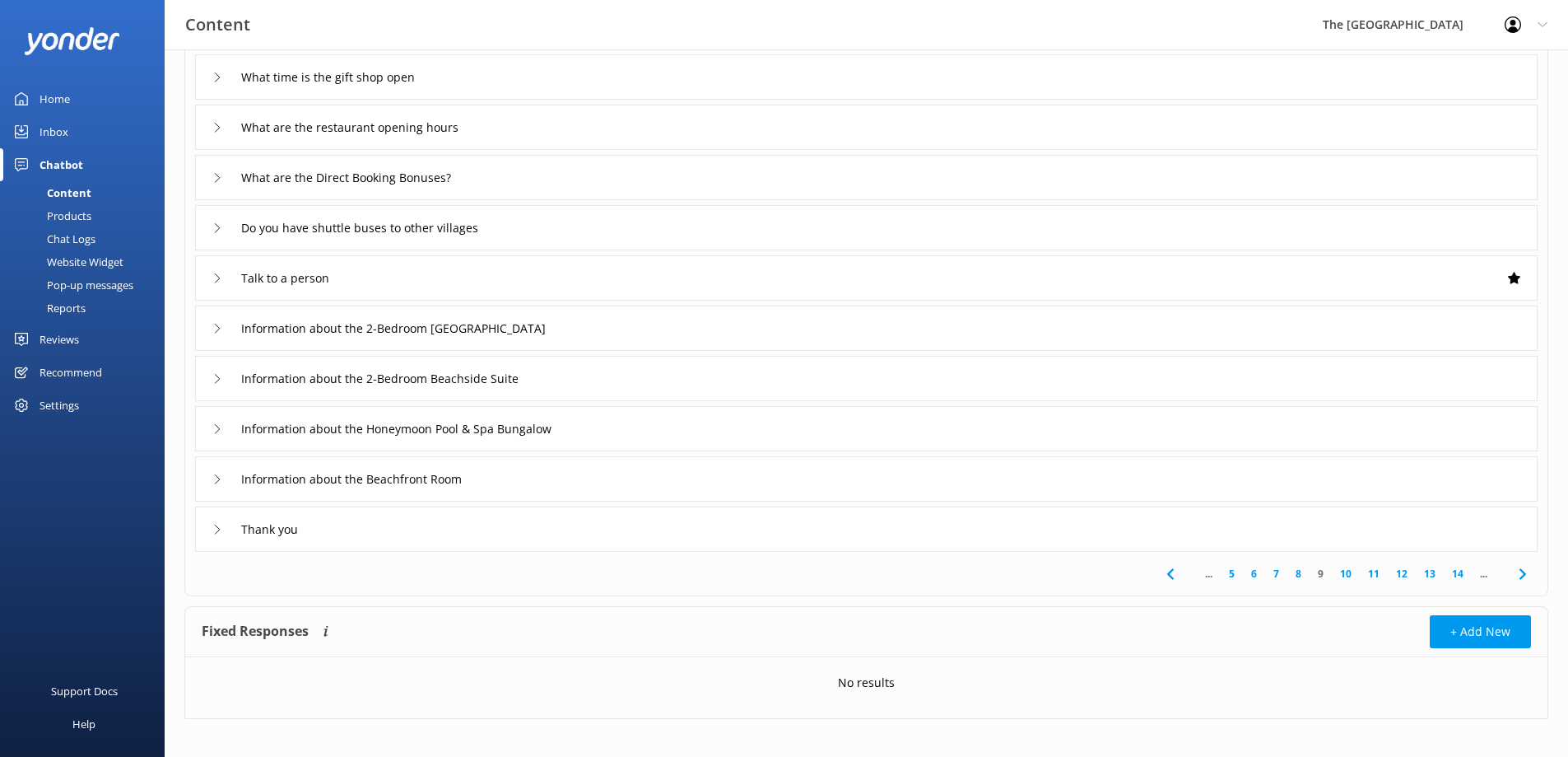
scroll to position [154, 0]
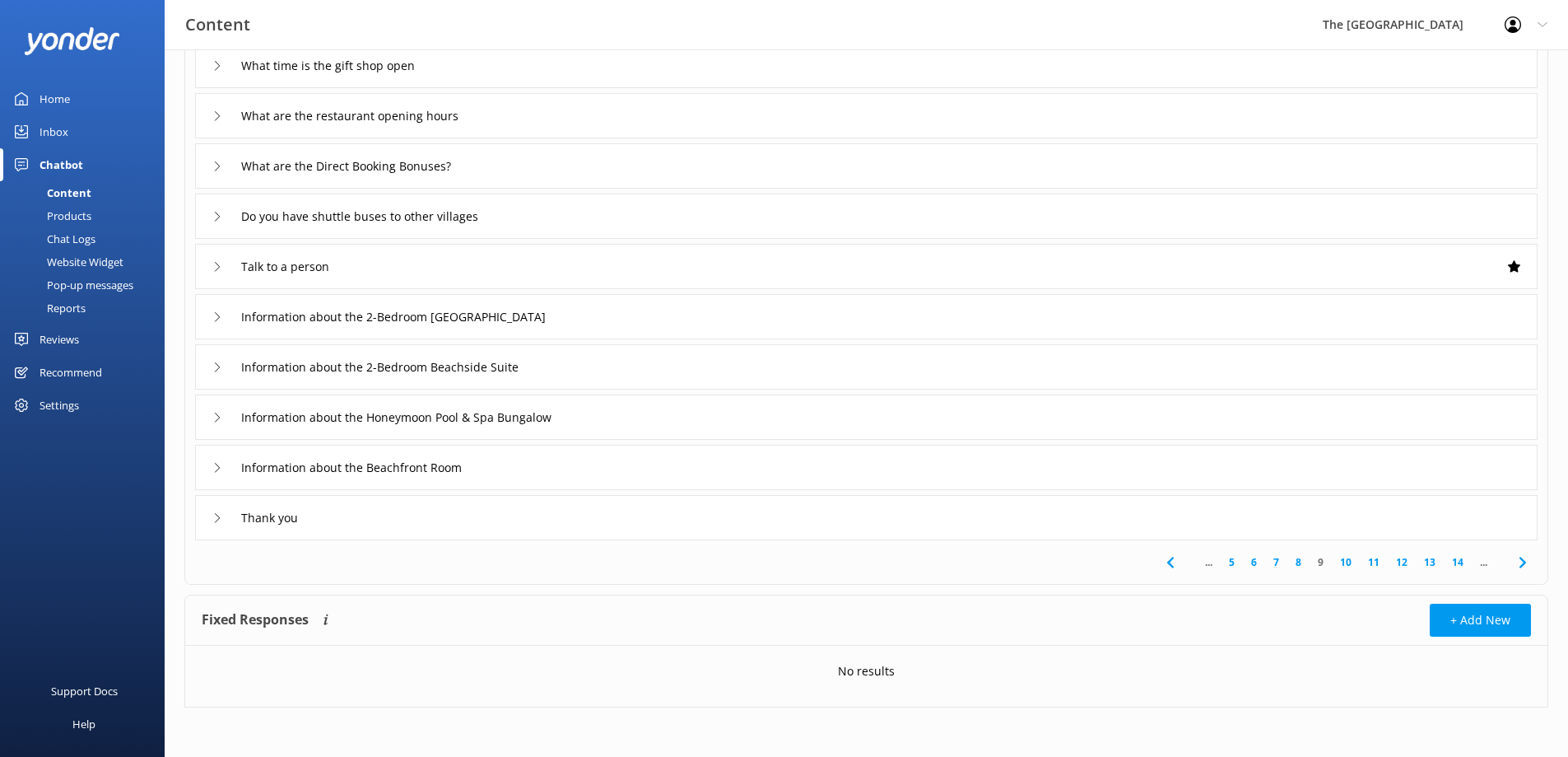
click at [1198, 517] on div "Thank you" at bounding box center [866, 517] width 1343 height 45
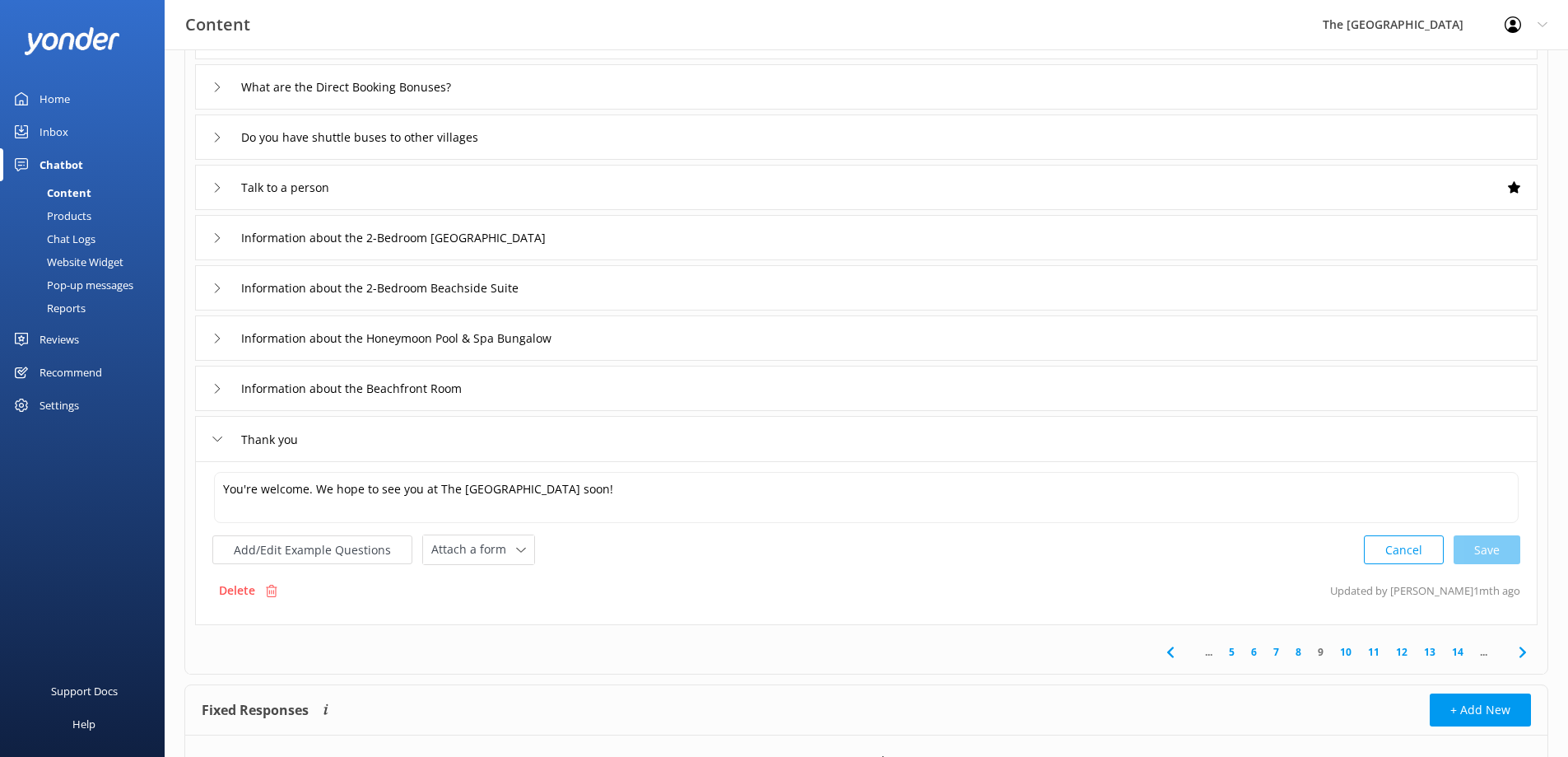
scroll to position [324, 0]
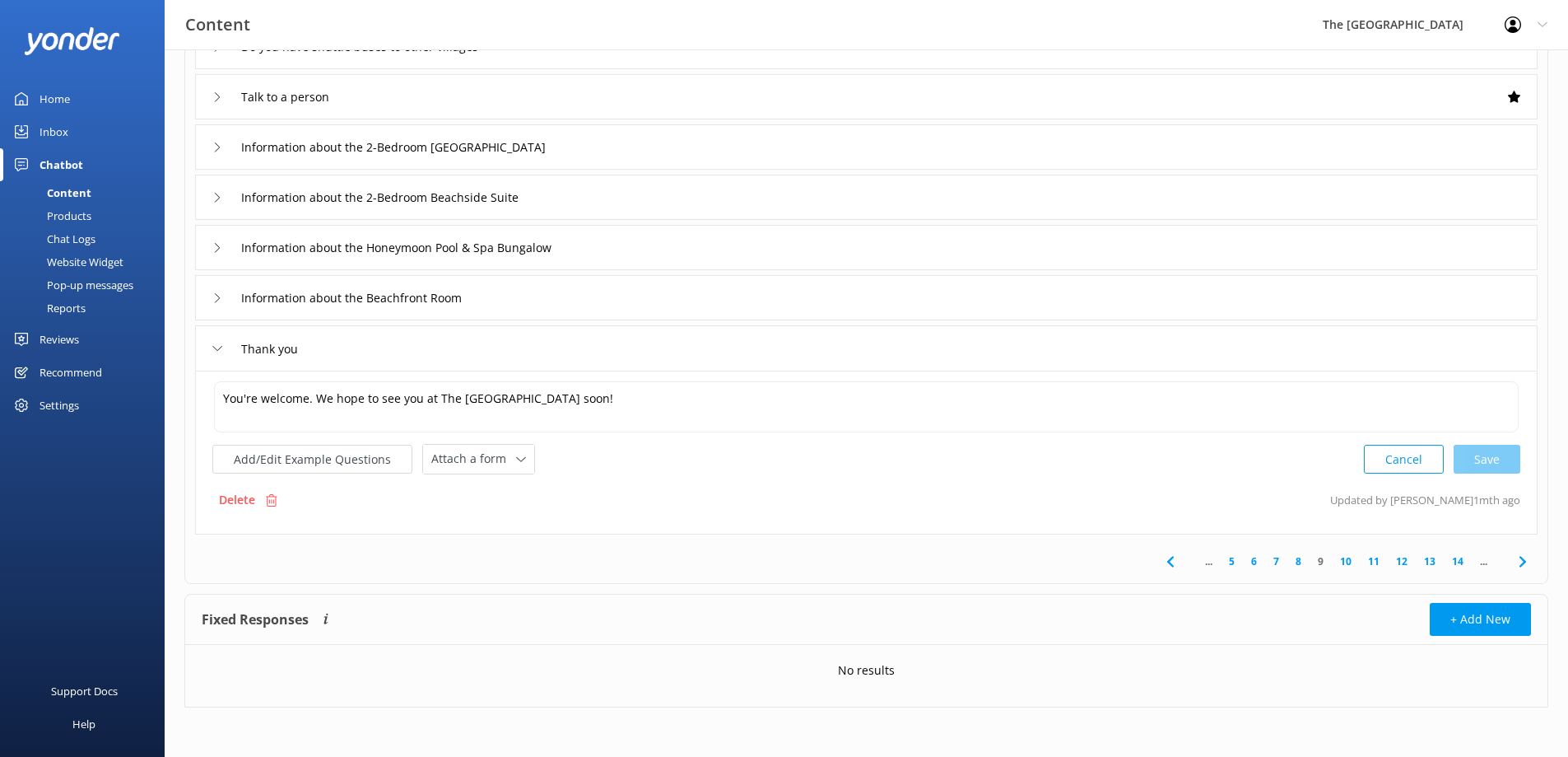
click at [1368, 563] on link "11" at bounding box center [1374, 561] width 28 height 16
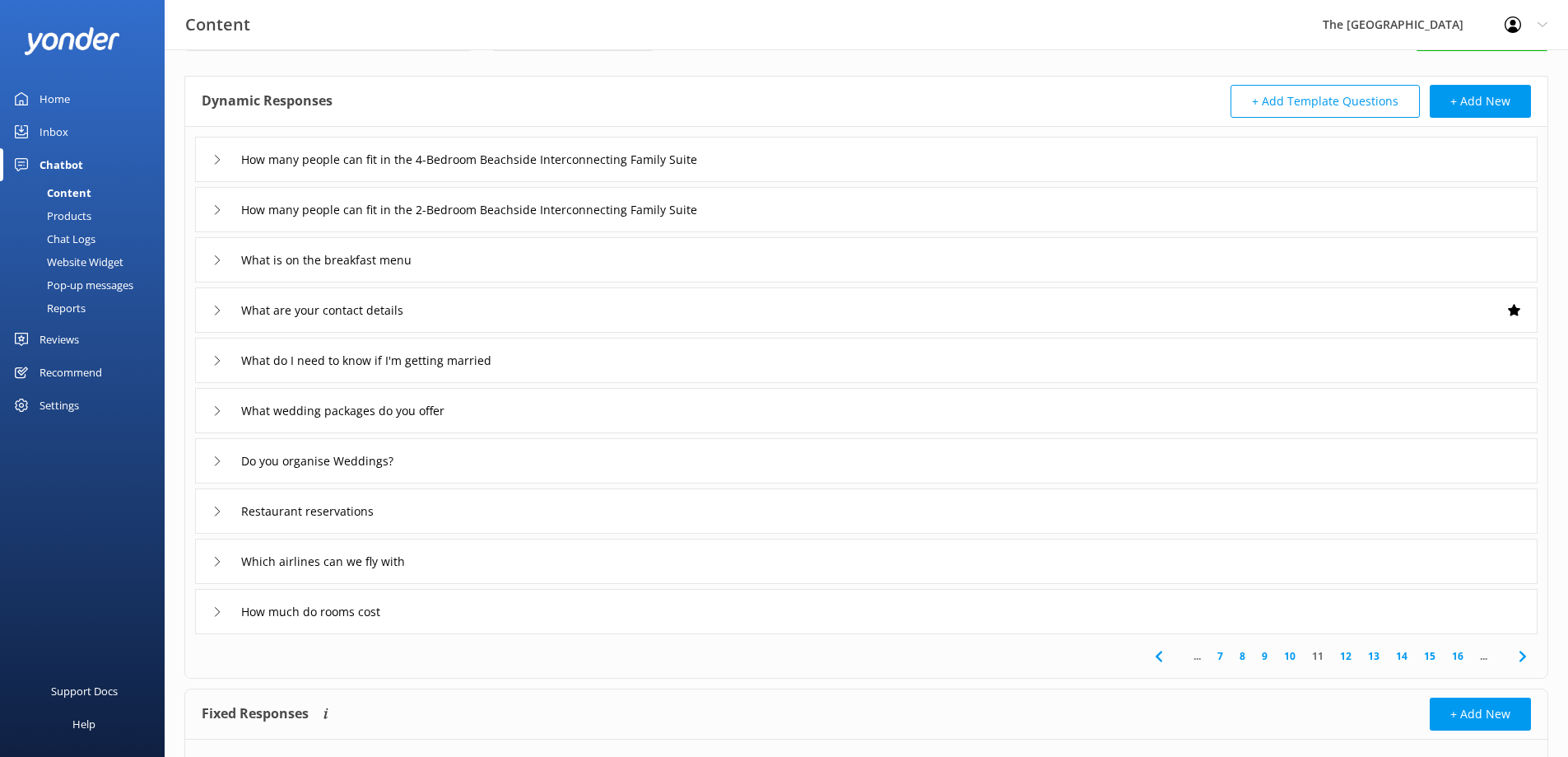
scroll to position [154, 0]
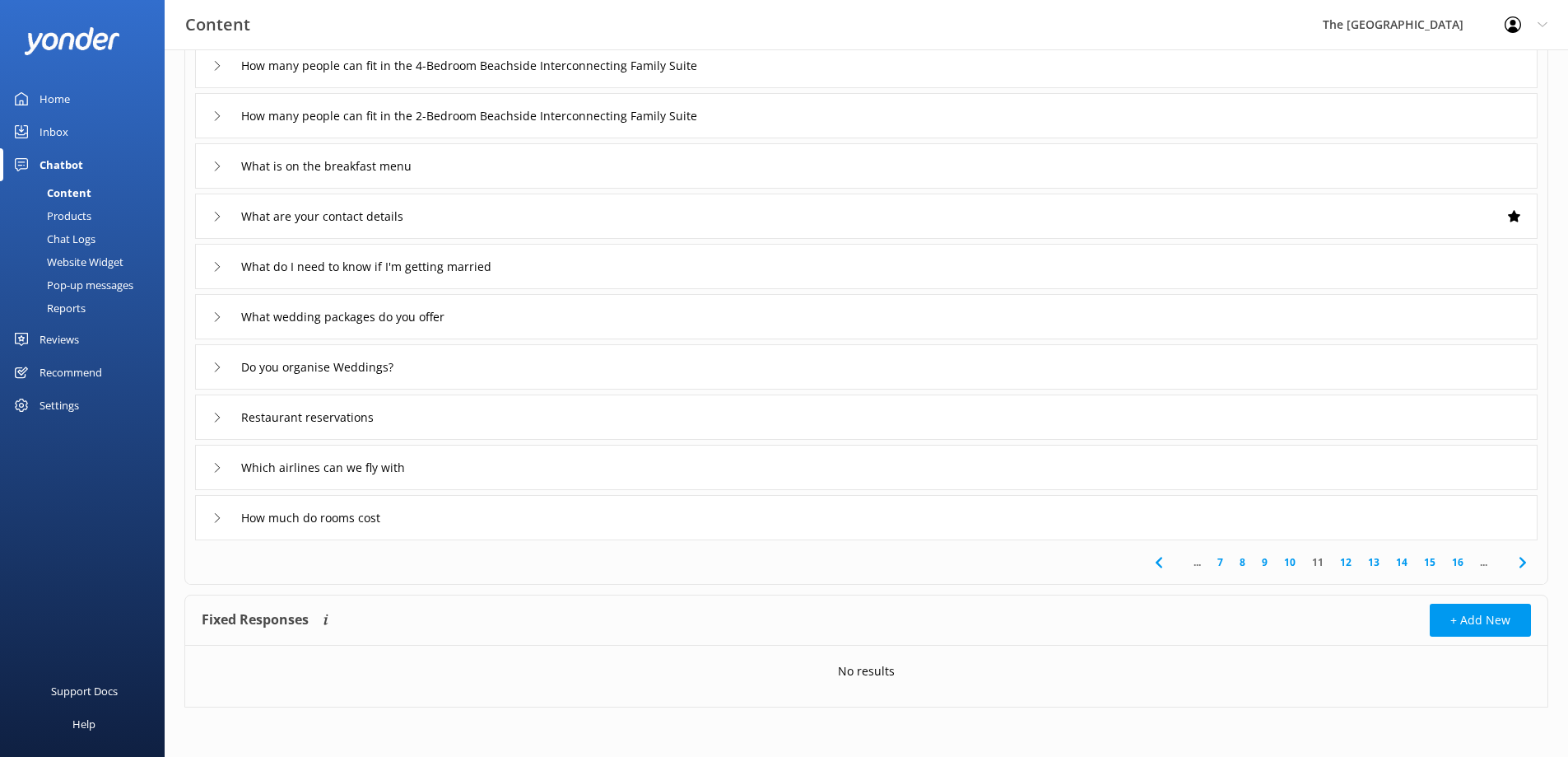
click at [630, 466] on div "Which airlines can we fly with" at bounding box center [866, 466] width 1343 height 45
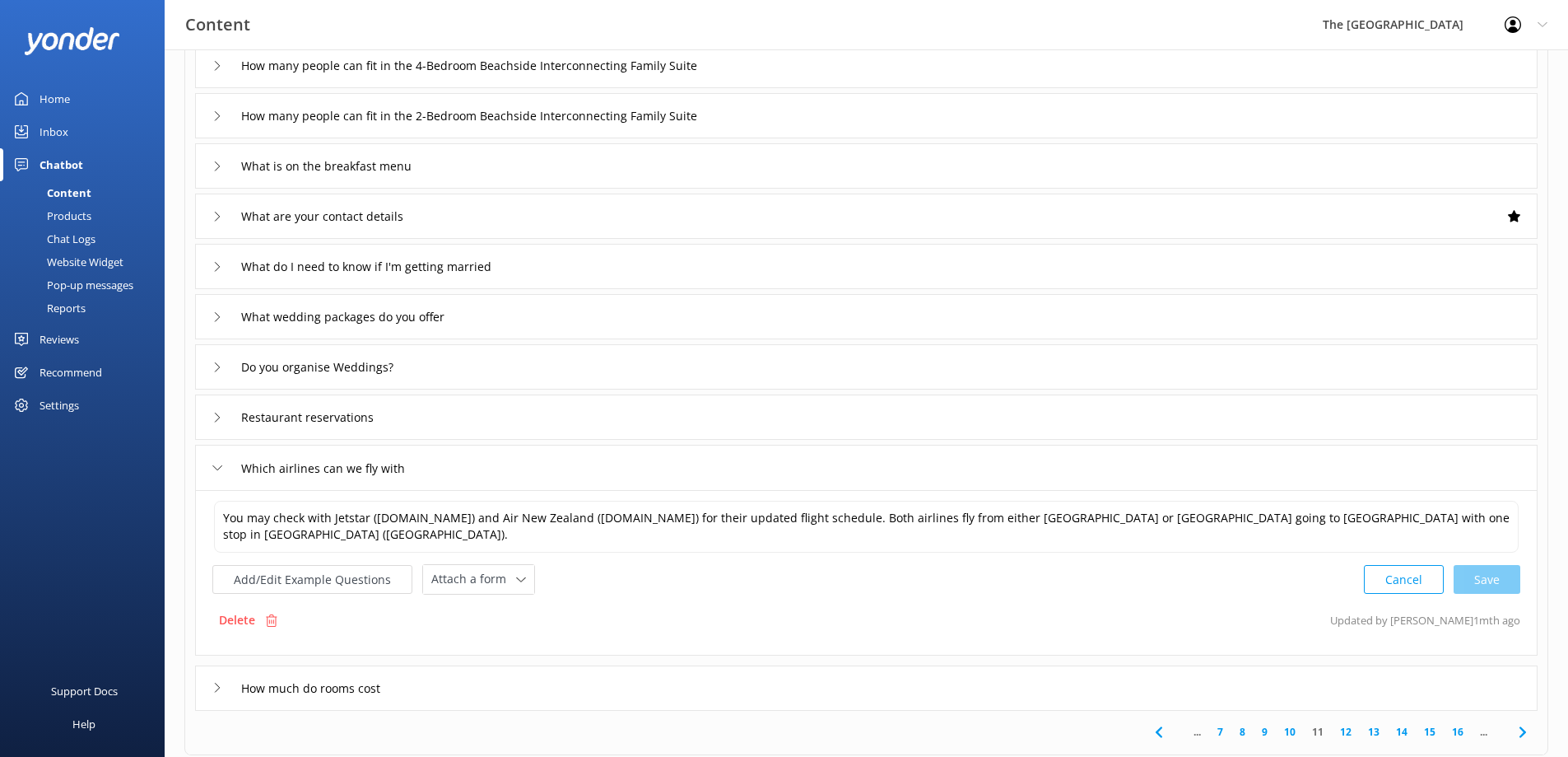
click at [541, 188] on div "What is on the breakfast menu" at bounding box center [866, 165] width 1343 height 45
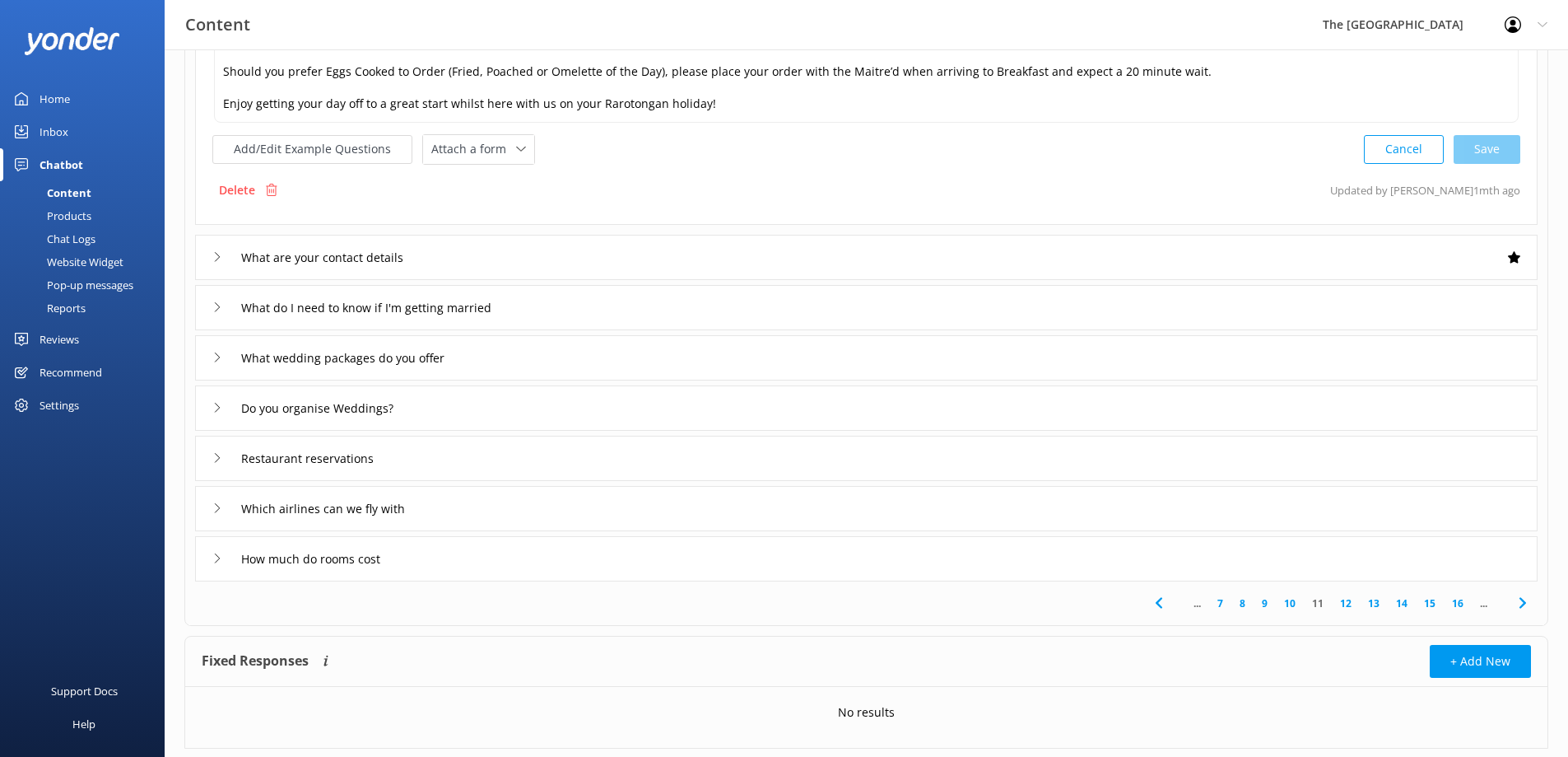
scroll to position [389, 0]
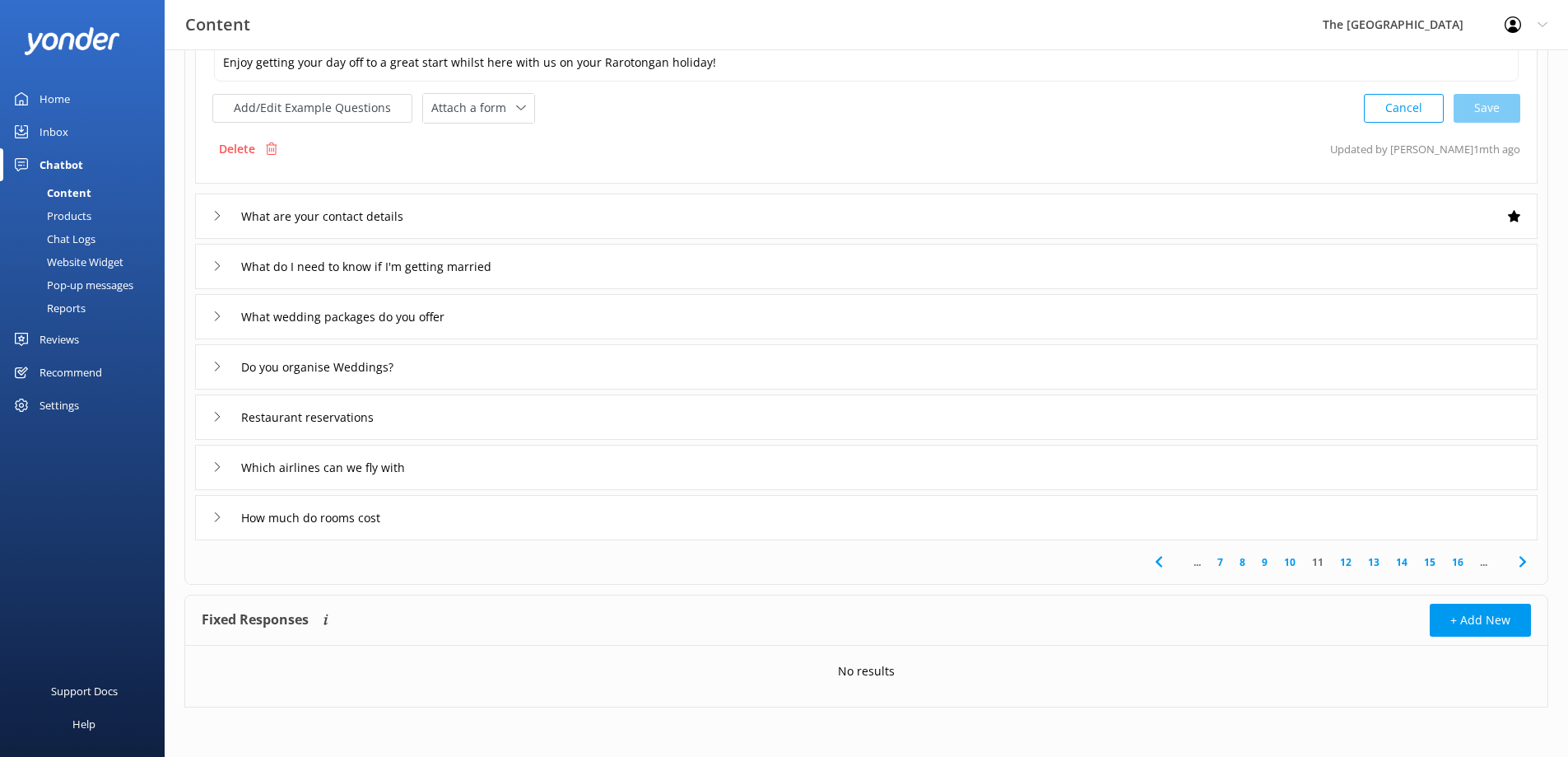
click at [989, 414] on div "Restaurant reservations" at bounding box center [866, 416] width 1343 height 45
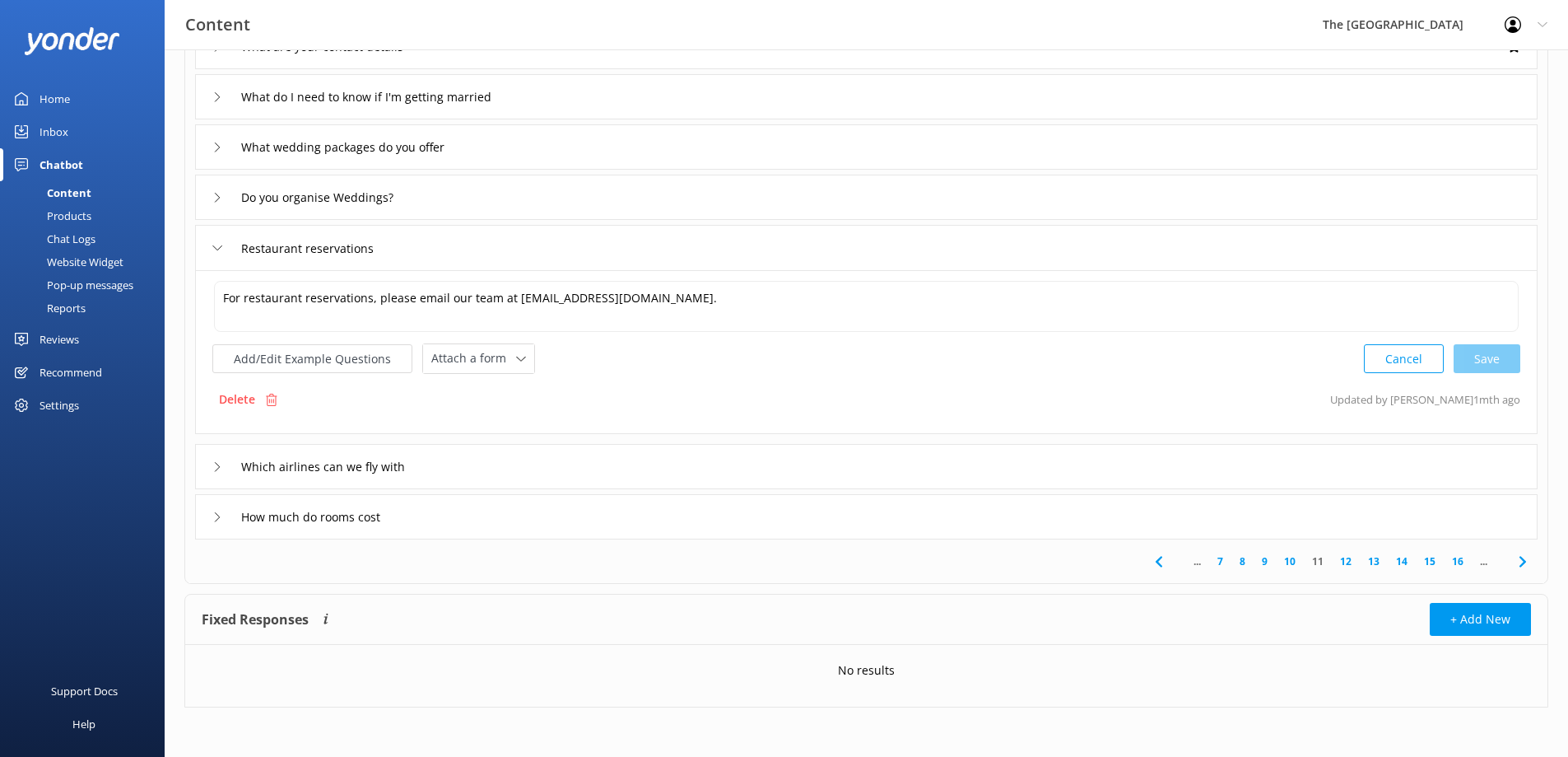
scroll to position [154, 0]
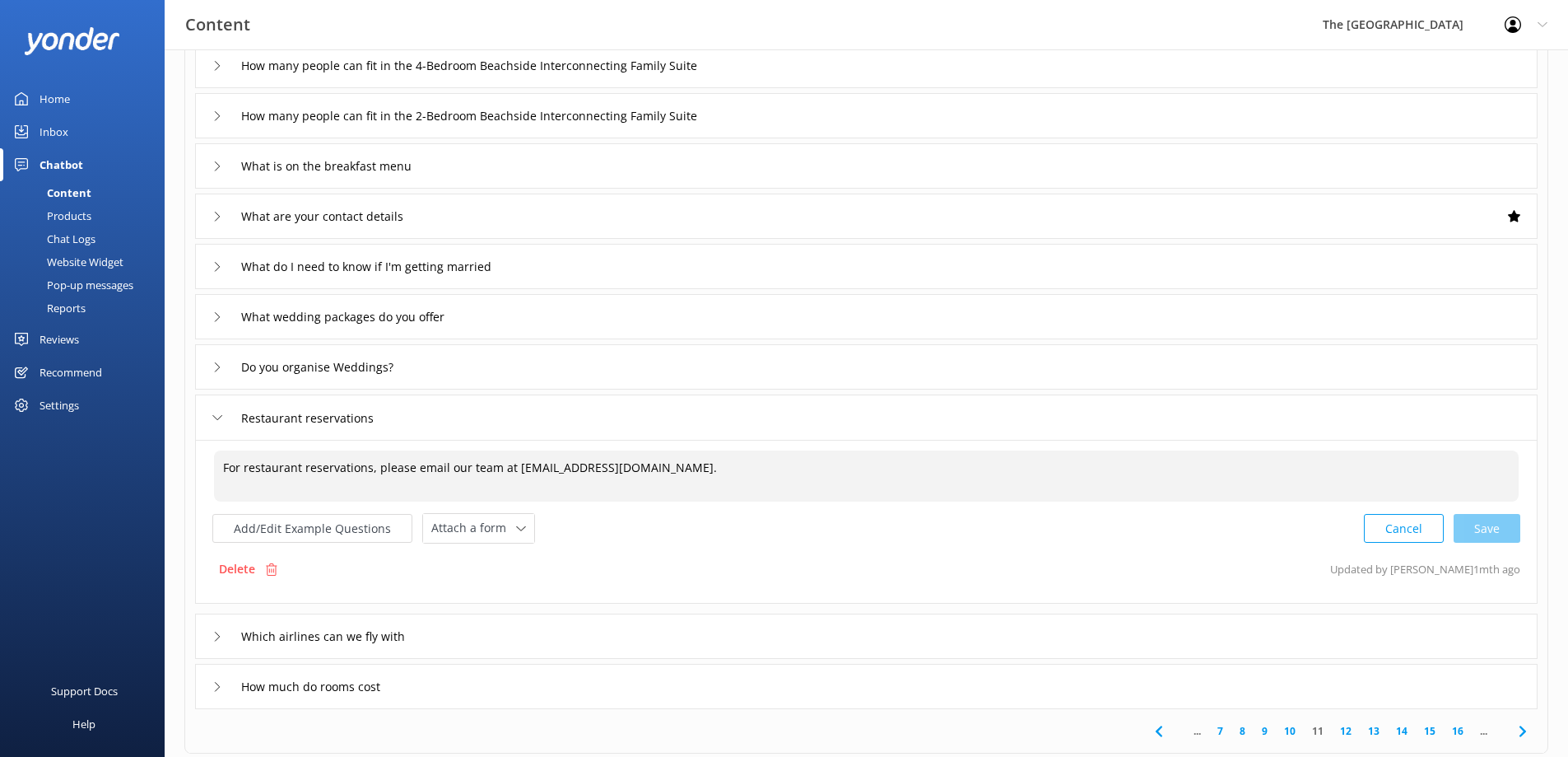
click at [935, 472] on textarea "For restaurant reservations, please email our team at [EMAIL_ADDRESS][DOMAIN_NA…" at bounding box center [867, 476] width 1305 height 51
type textarea "For restaurant reservations, please email our team at [EMAIL_ADDRESS][DOMAIN_NA…"
drag, startPoint x: 1420, startPoint y: 539, endPoint x: 1376, endPoint y: 553, distance: 46.2
click at [1421, 539] on button "Cancel" at bounding box center [1404, 528] width 80 height 28
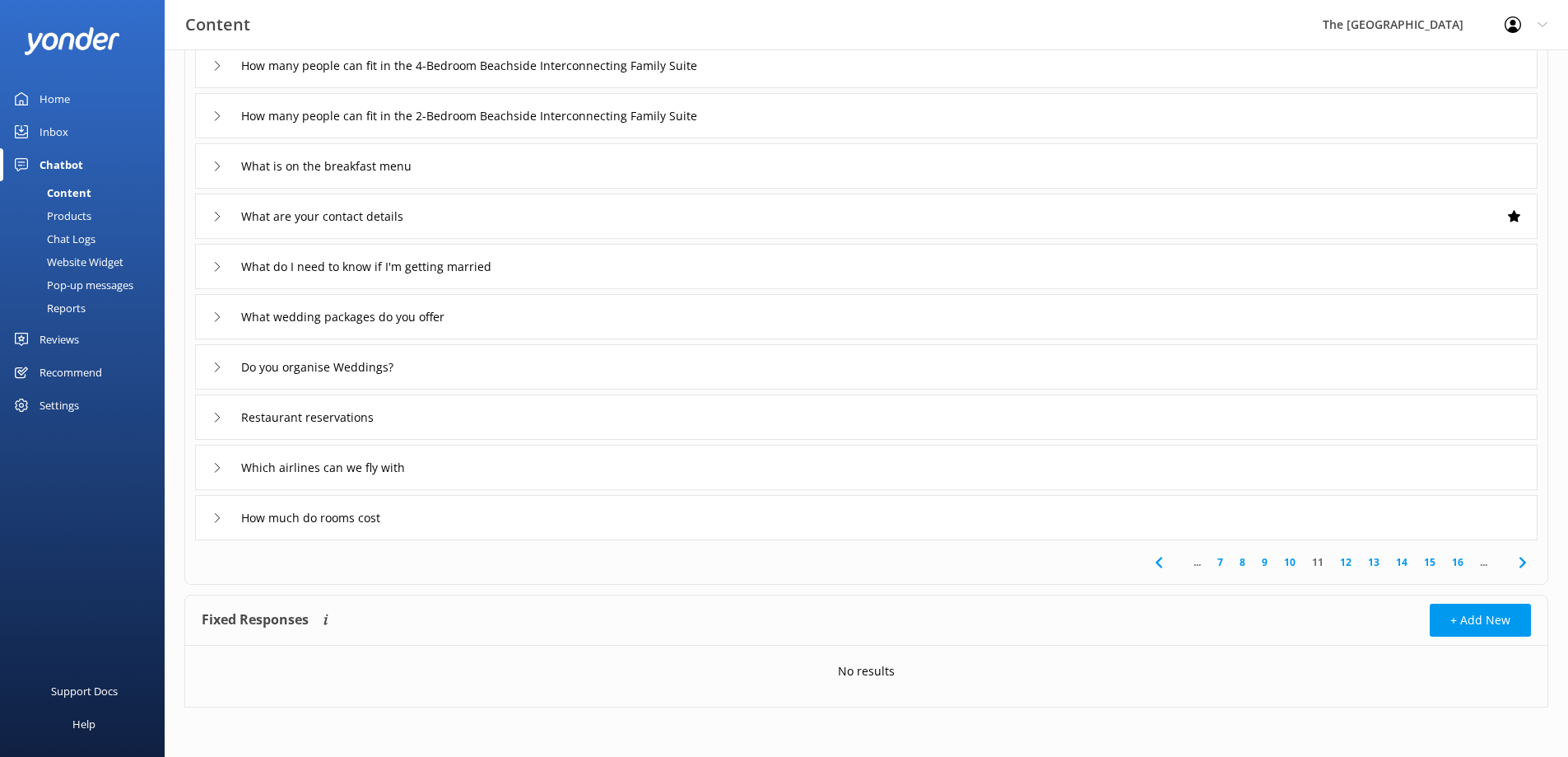
click at [1354, 559] on link "12" at bounding box center [1346, 562] width 28 height 16
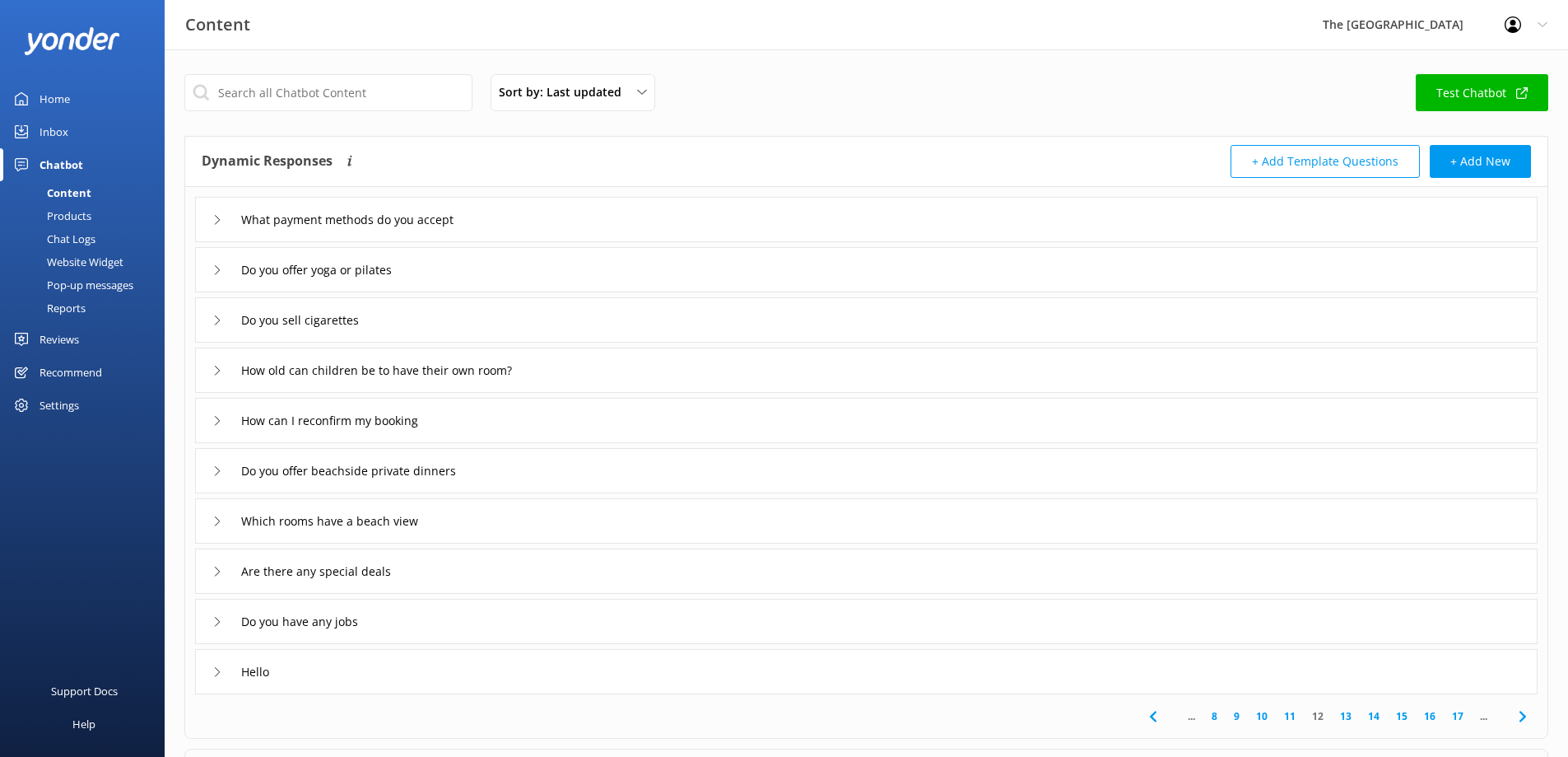
click at [1361, 605] on div "Do you have any jobs" at bounding box center [866, 620] width 1343 height 45
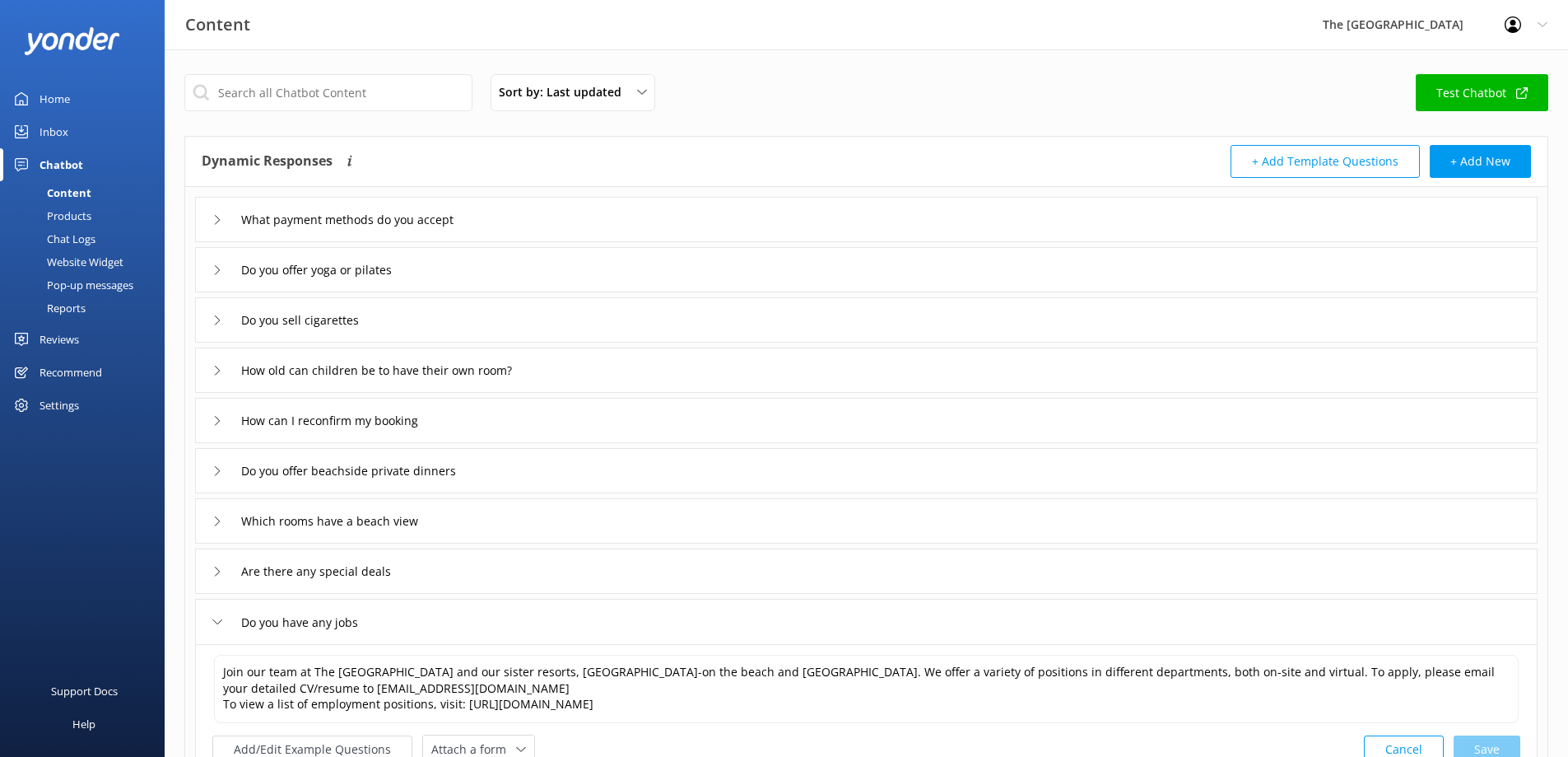
click at [540, 201] on div "What payment methods do you accept" at bounding box center [866, 219] width 1343 height 45
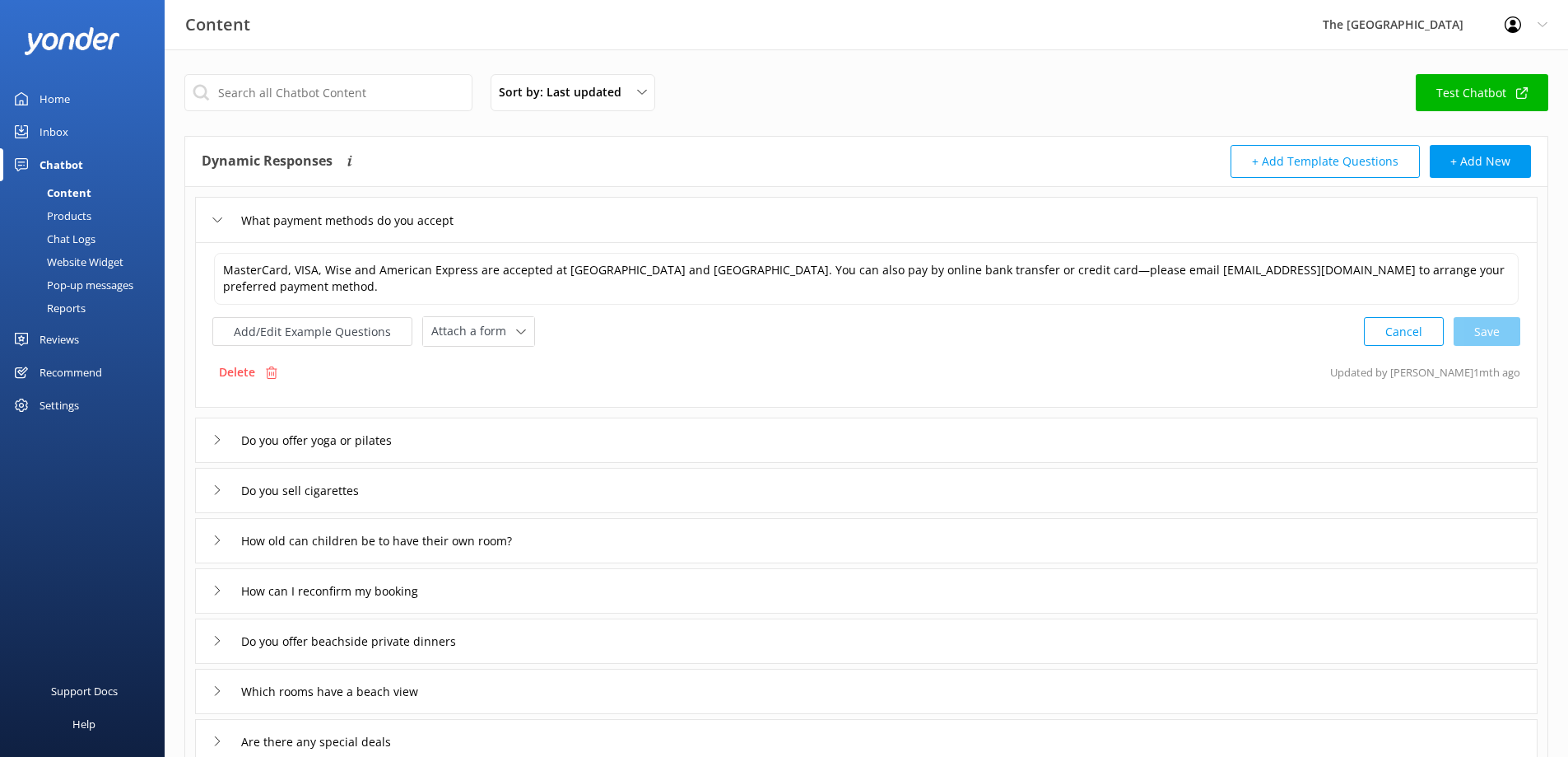
click at [506, 497] on div "Do you sell cigarettes" at bounding box center [866, 489] width 1343 height 45
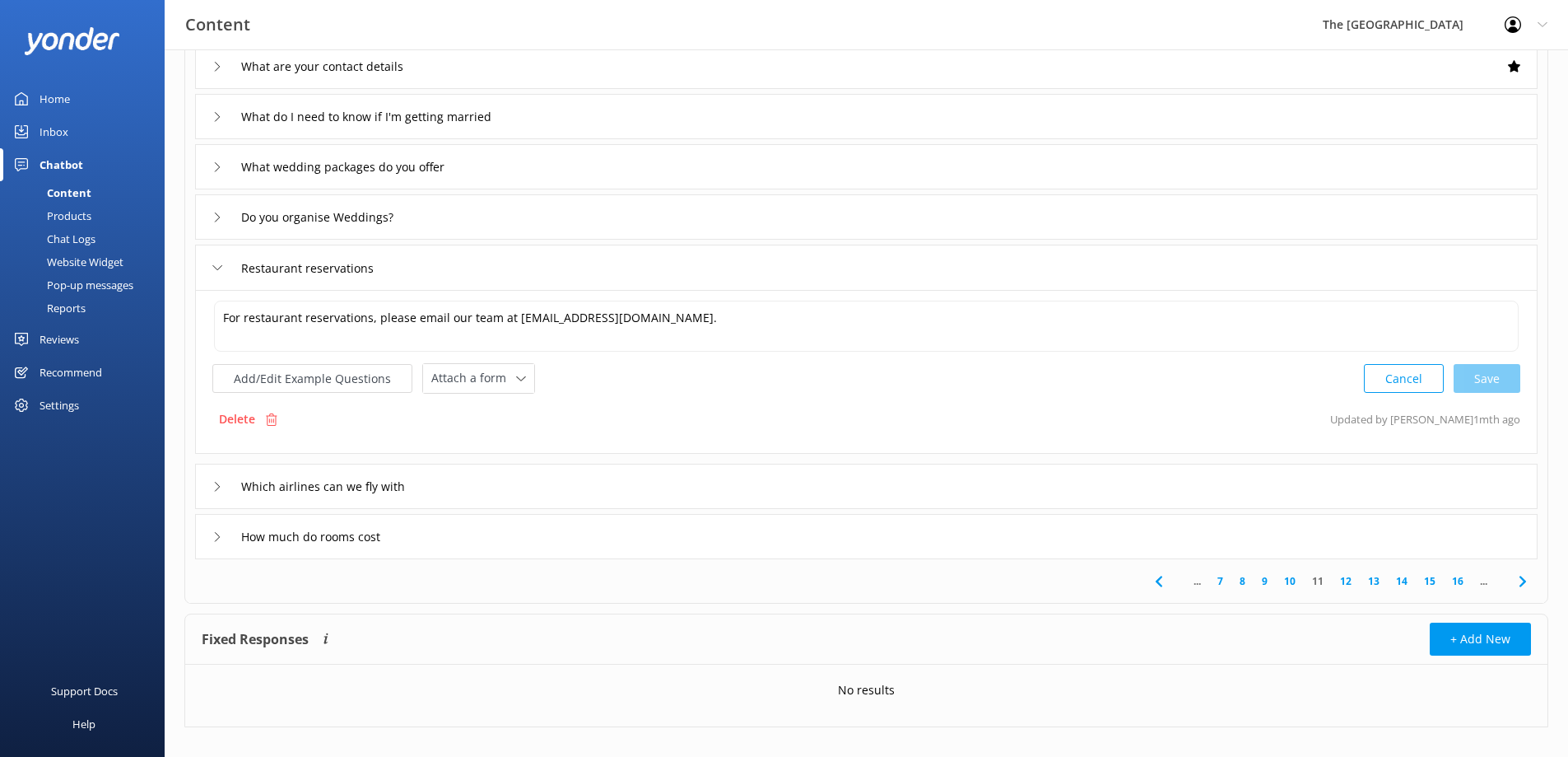
scroll to position [319, 0]
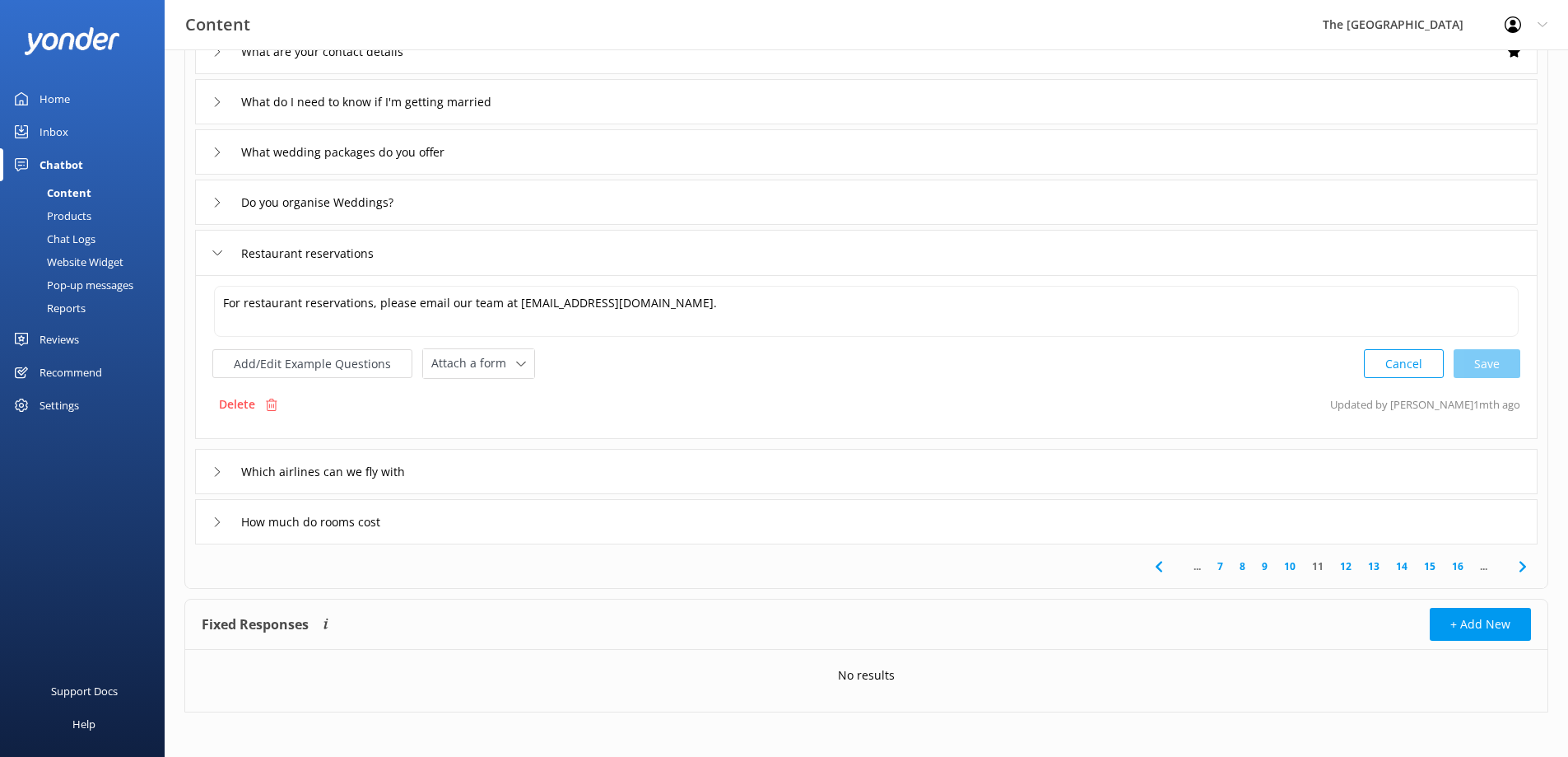
click at [1297, 566] on link "10" at bounding box center [1289, 565] width 28 height 16
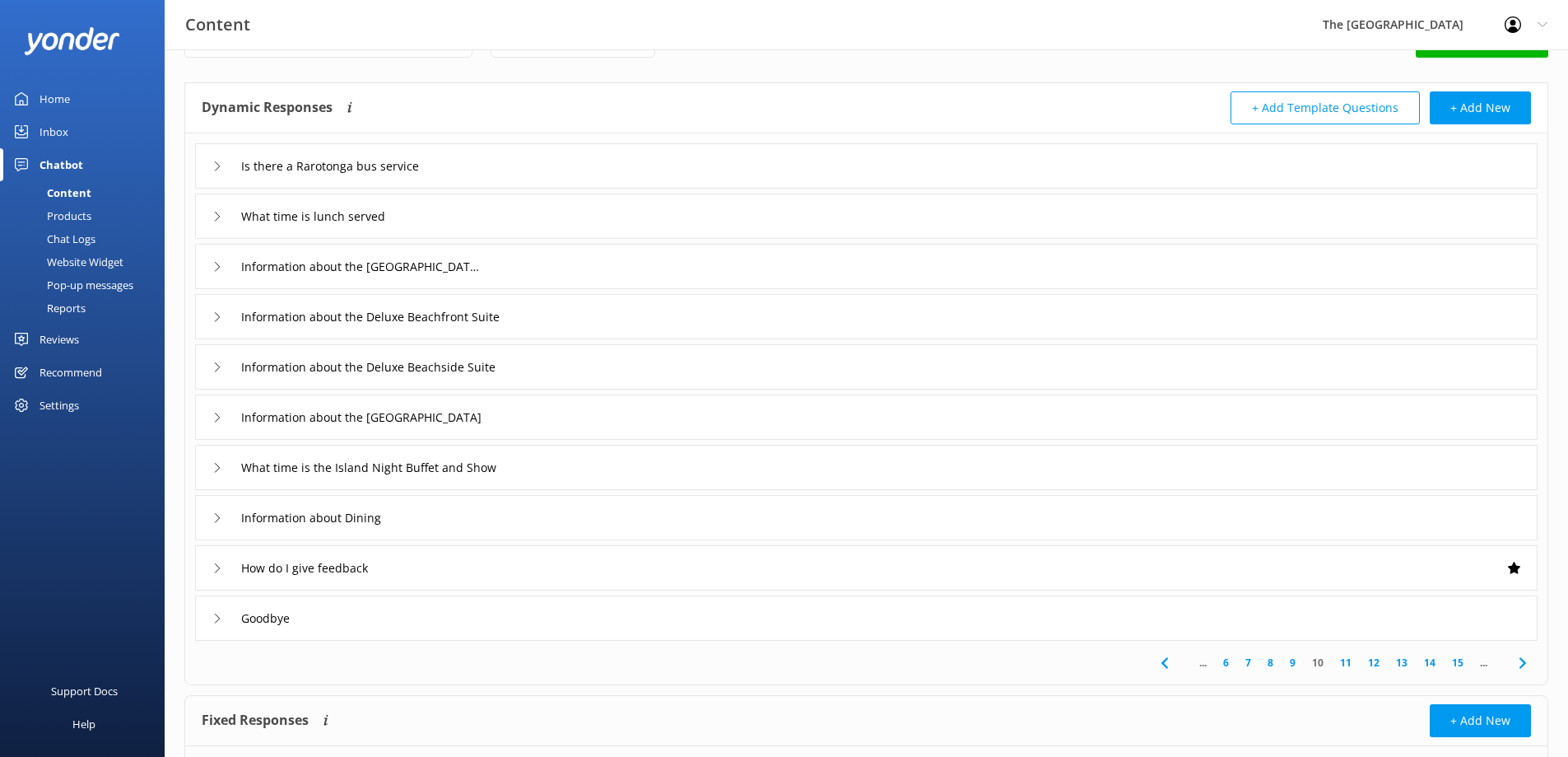
scroll to position [82, 0]
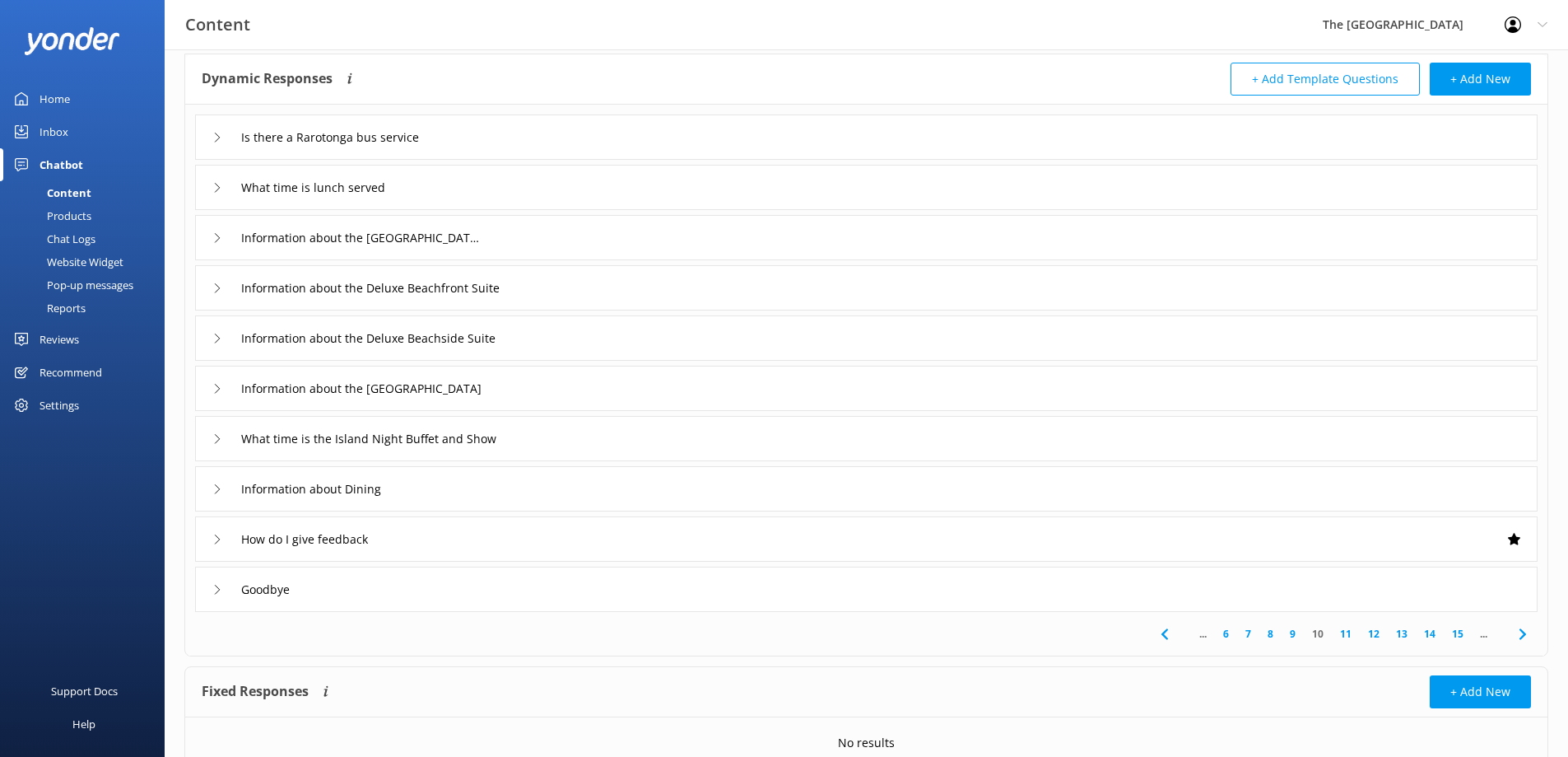
click at [603, 449] on div "What time is the Island Night Buffet and Show" at bounding box center [866, 438] width 1343 height 45
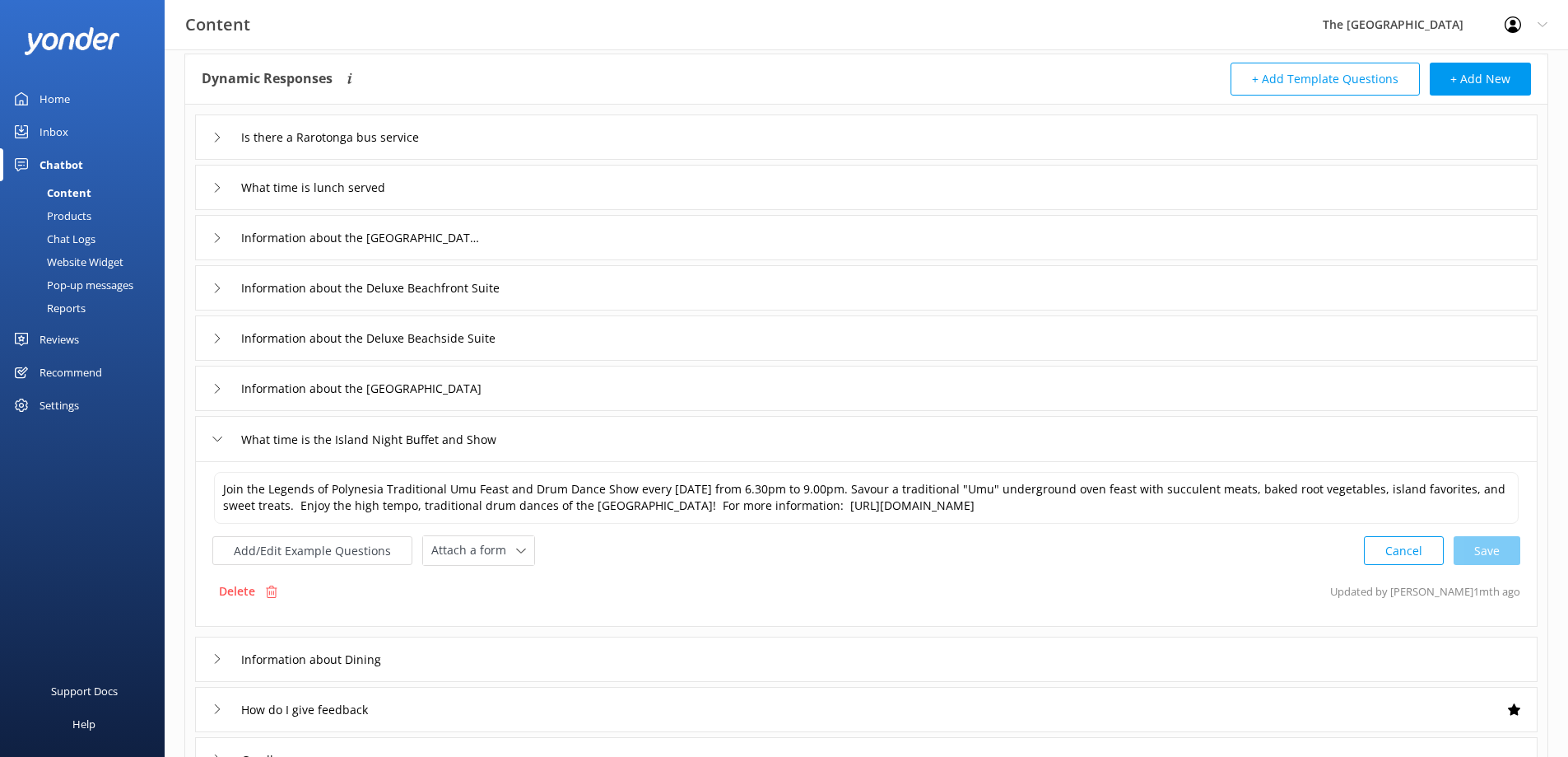
click at [55, 104] on div "Home" at bounding box center [54, 99] width 30 height 33
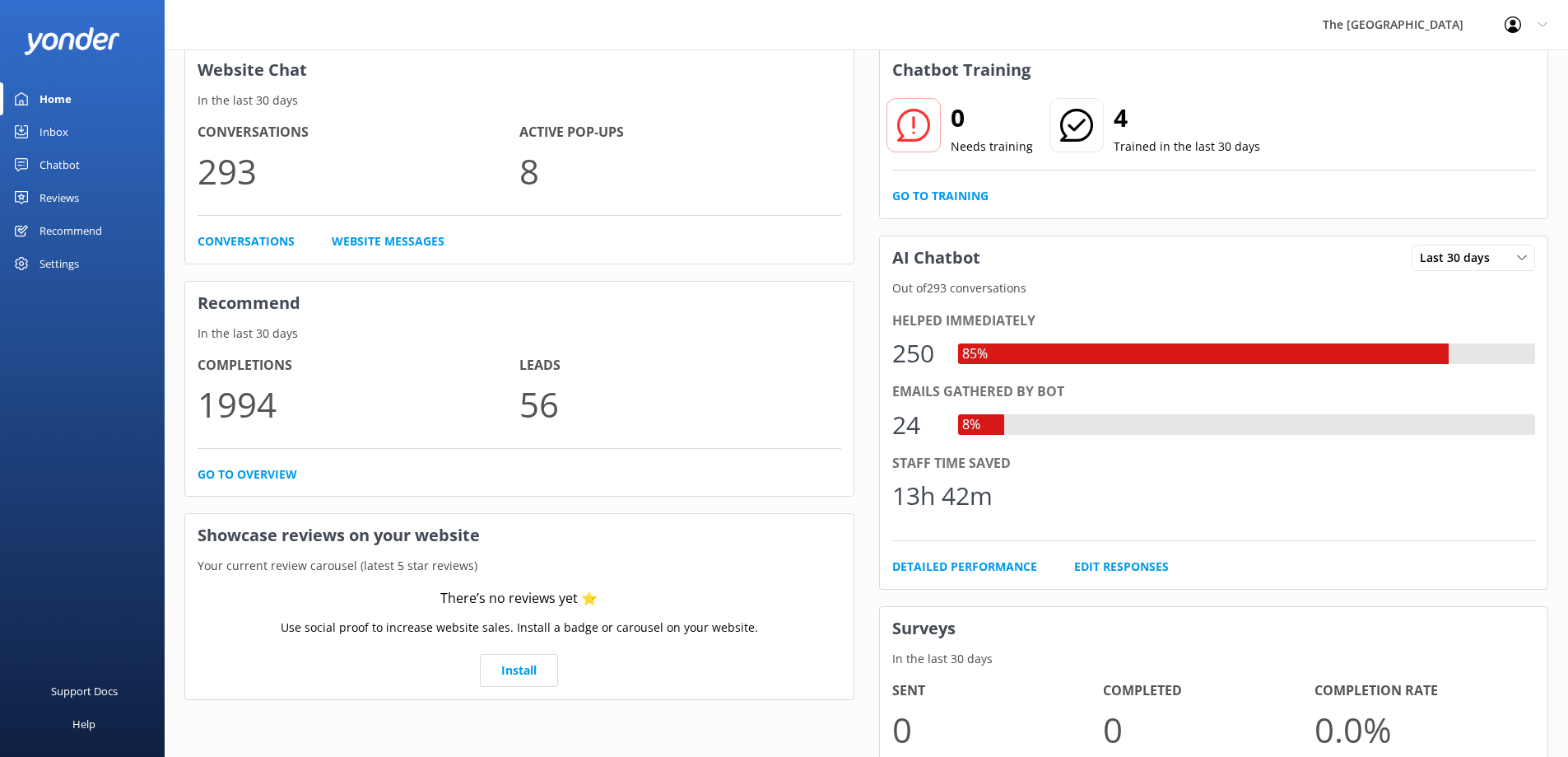
click at [93, 228] on div "Recommend" at bounding box center [71, 231] width 62 height 33
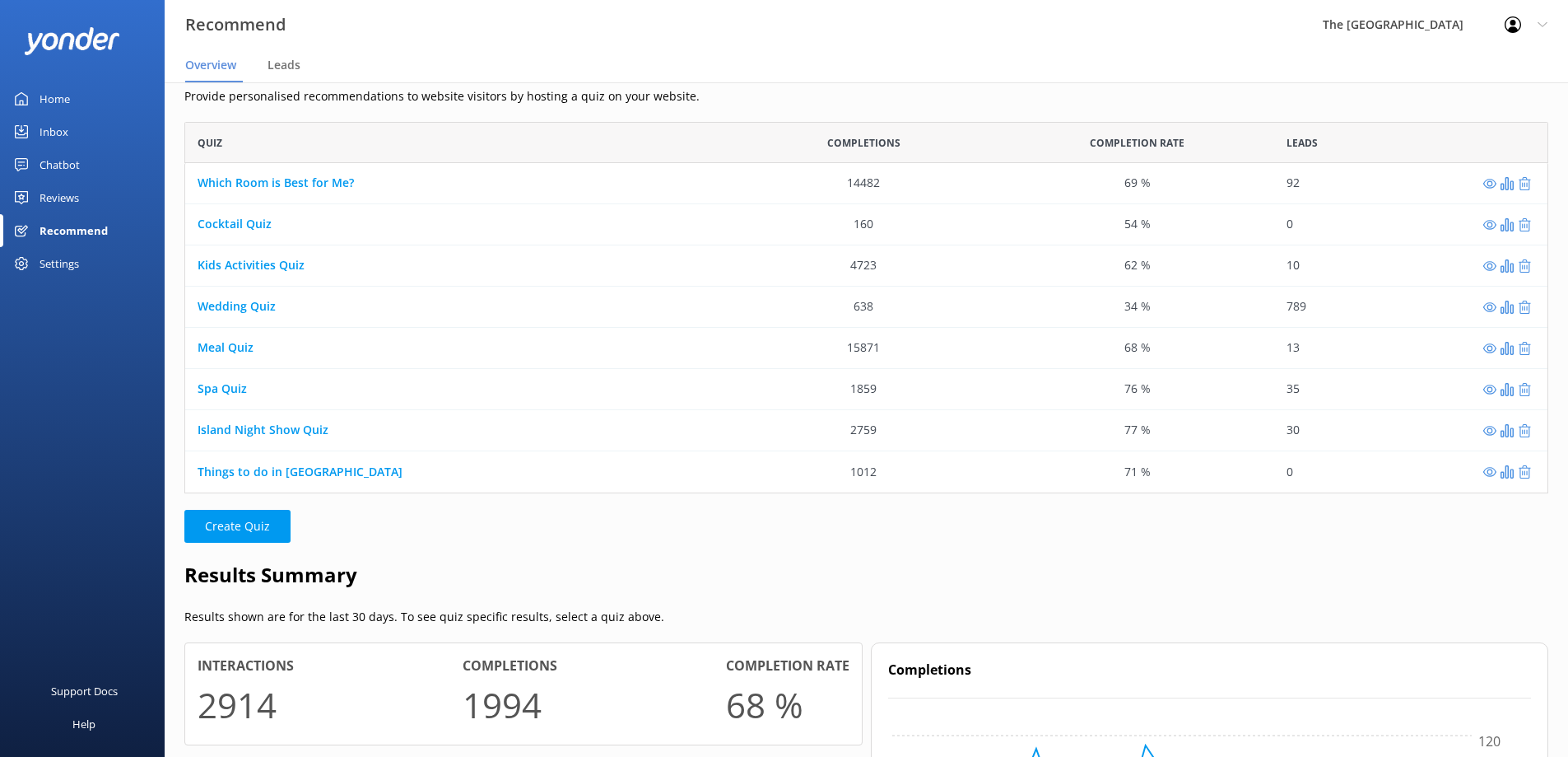
scroll to position [359, 1352]
click at [231, 393] on link "Spa Quiz" at bounding box center [223, 389] width 49 height 16
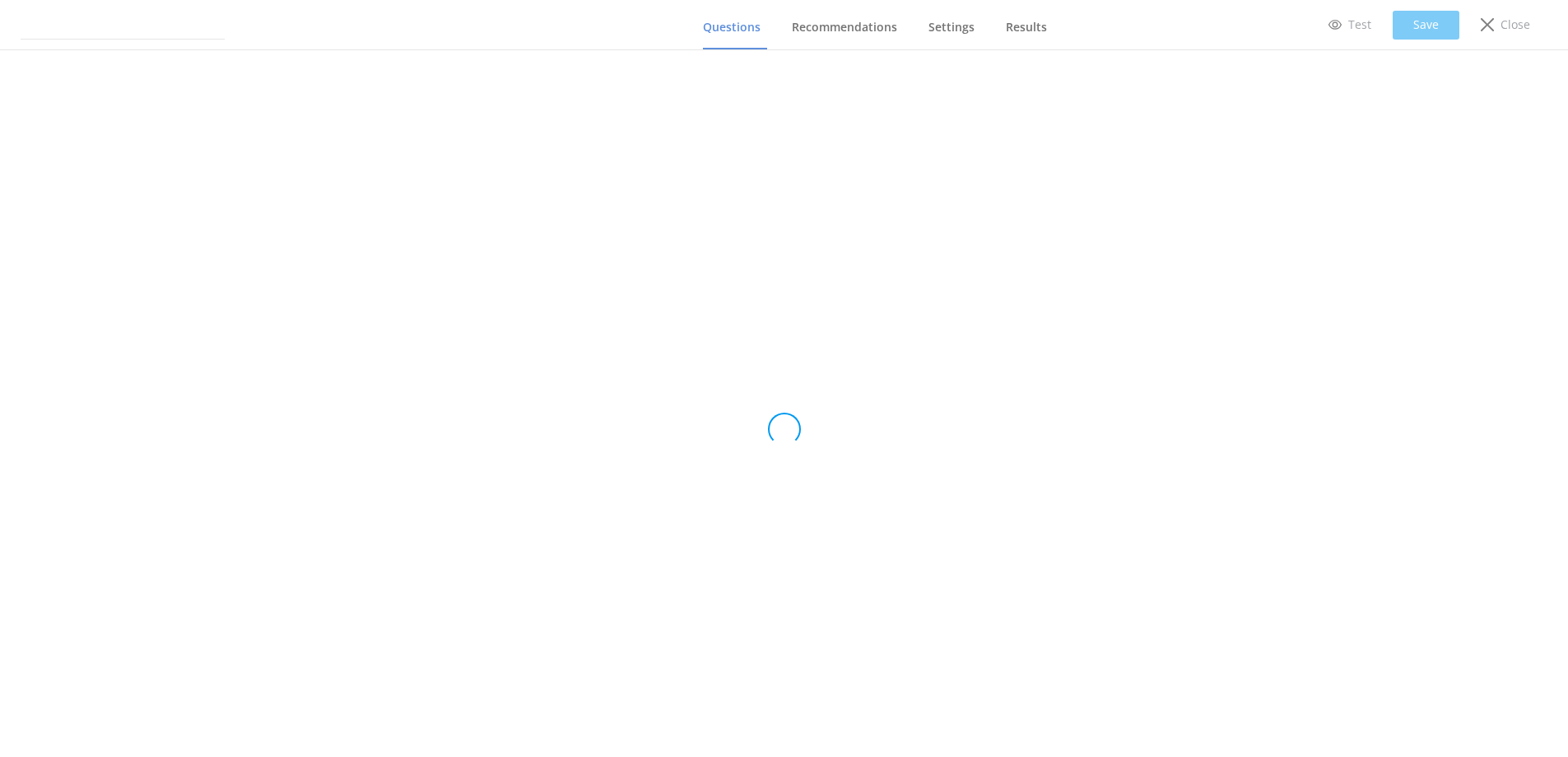
type input "Spa Quiz"
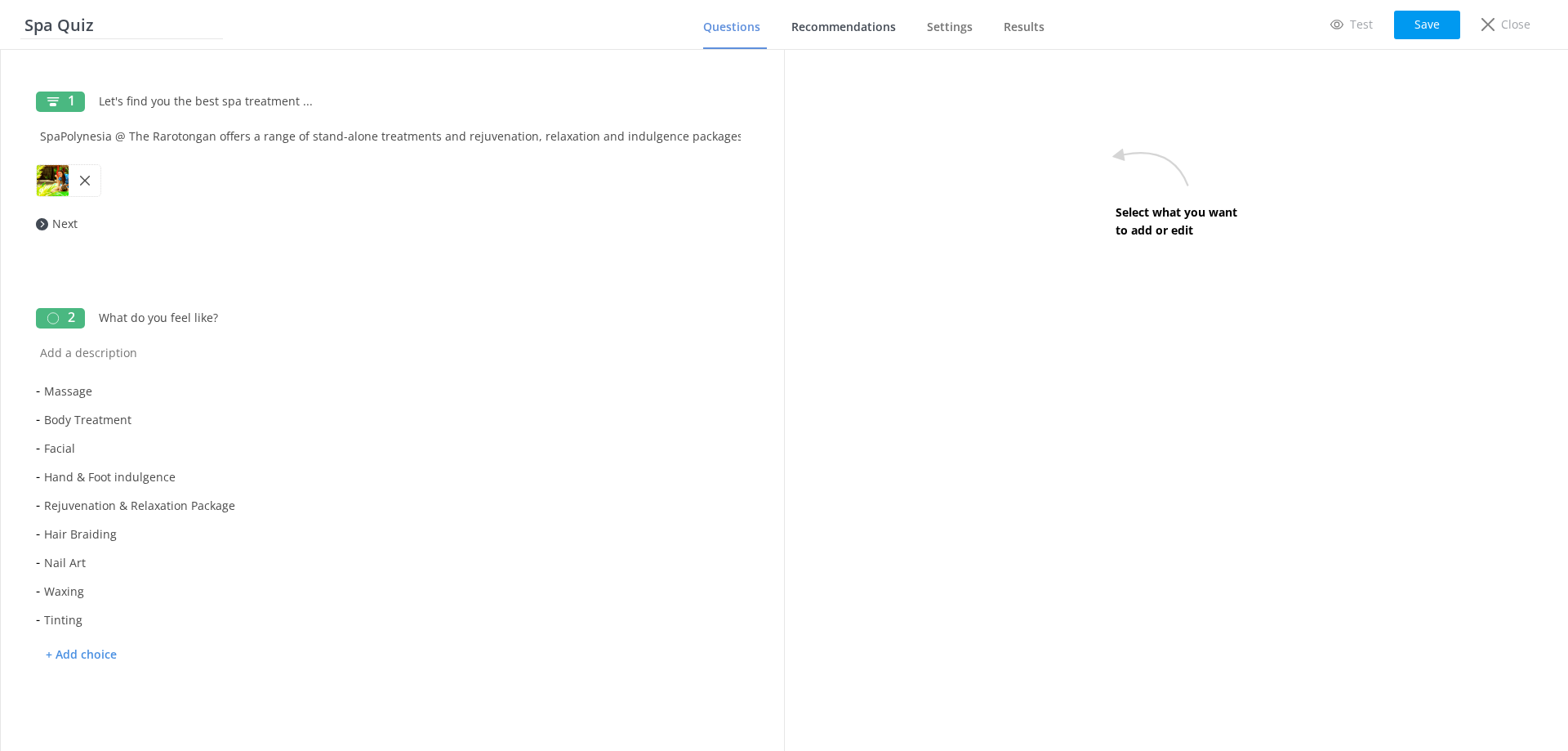
click at [842, 10] on link "Recommendations" at bounding box center [846, 27] width 111 height 43
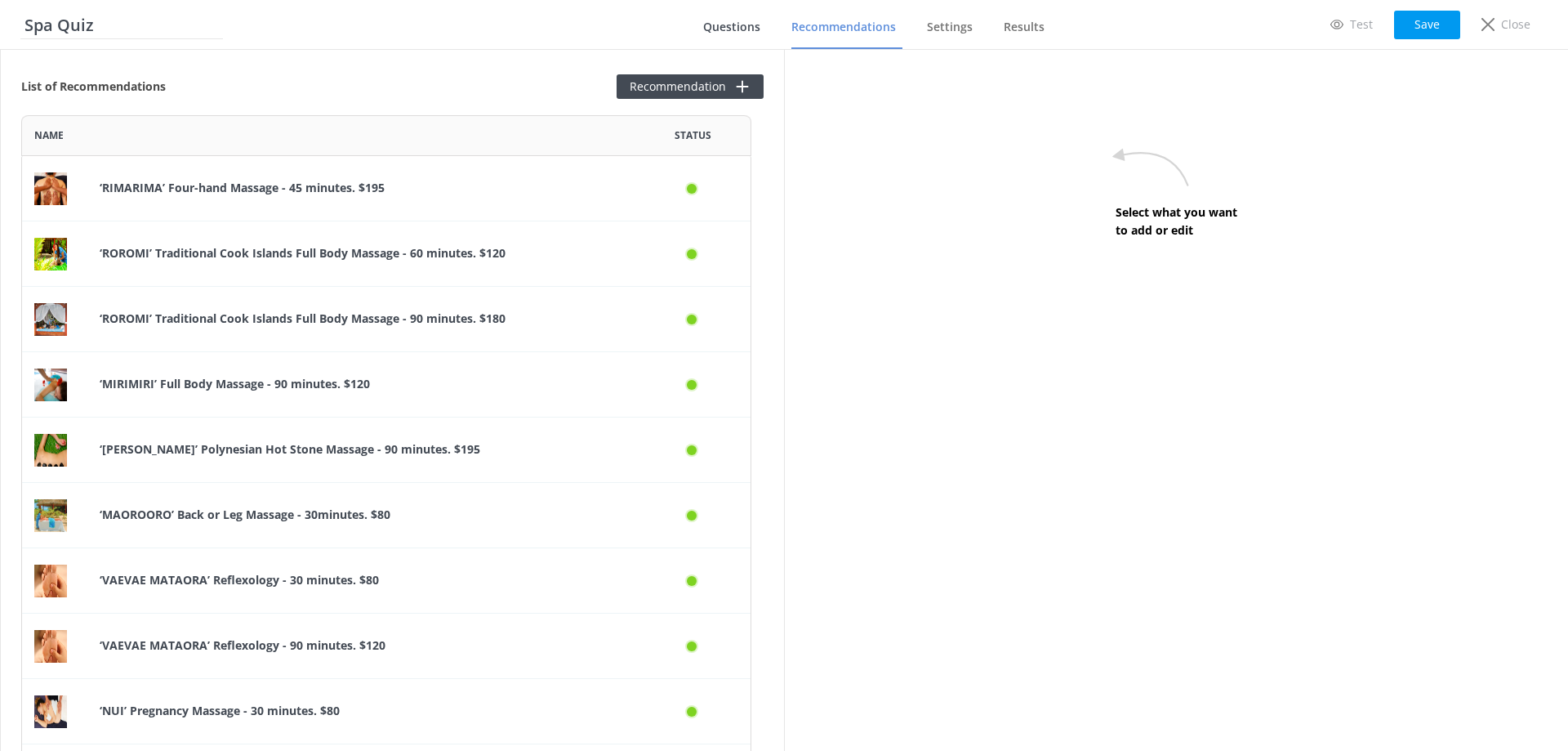
click at [729, 33] on span "Questions" at bounding box center [731, 27] width 57 height 16
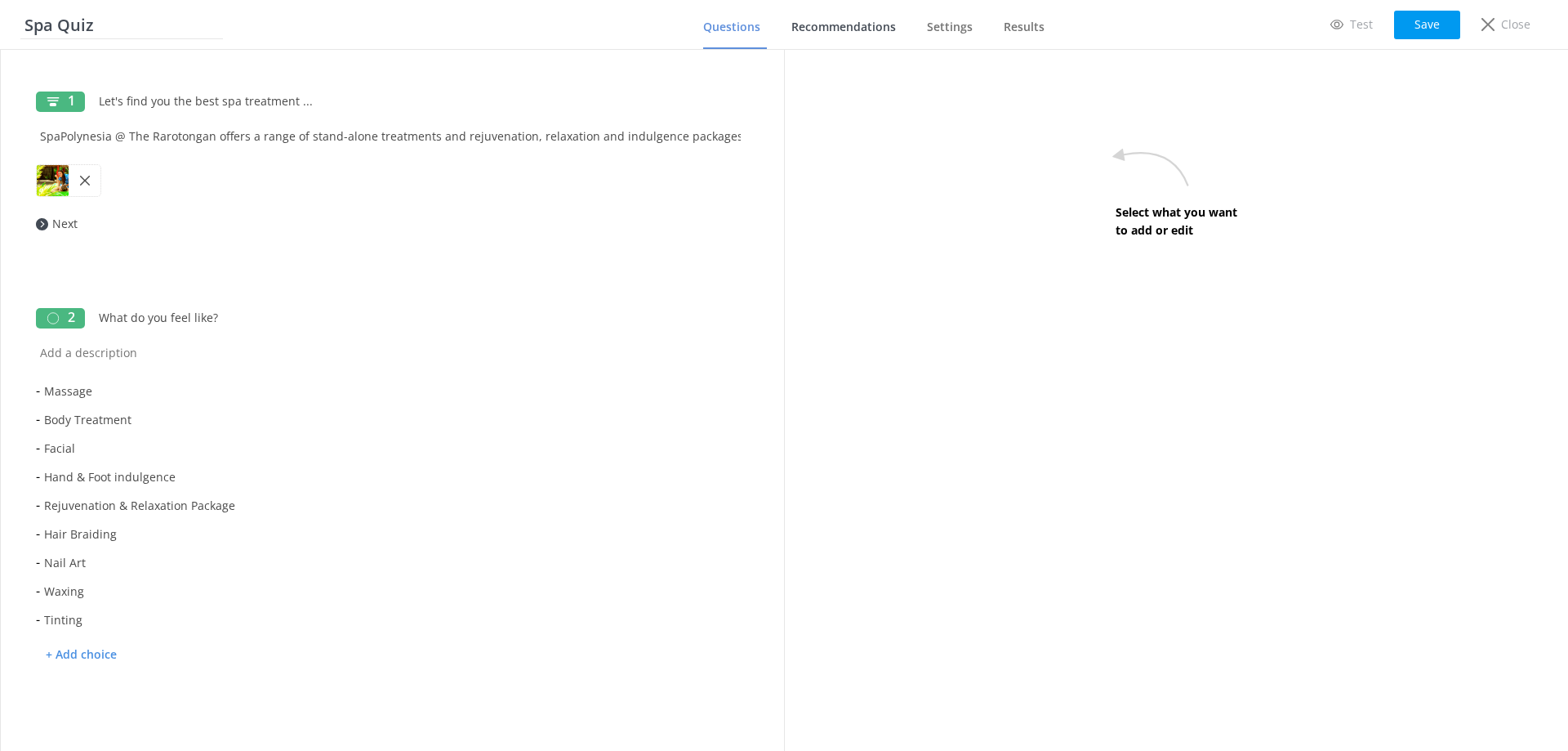
click at [812, 37] on link "Recommendations" at bounding box center [846, 27] width 111 height 43
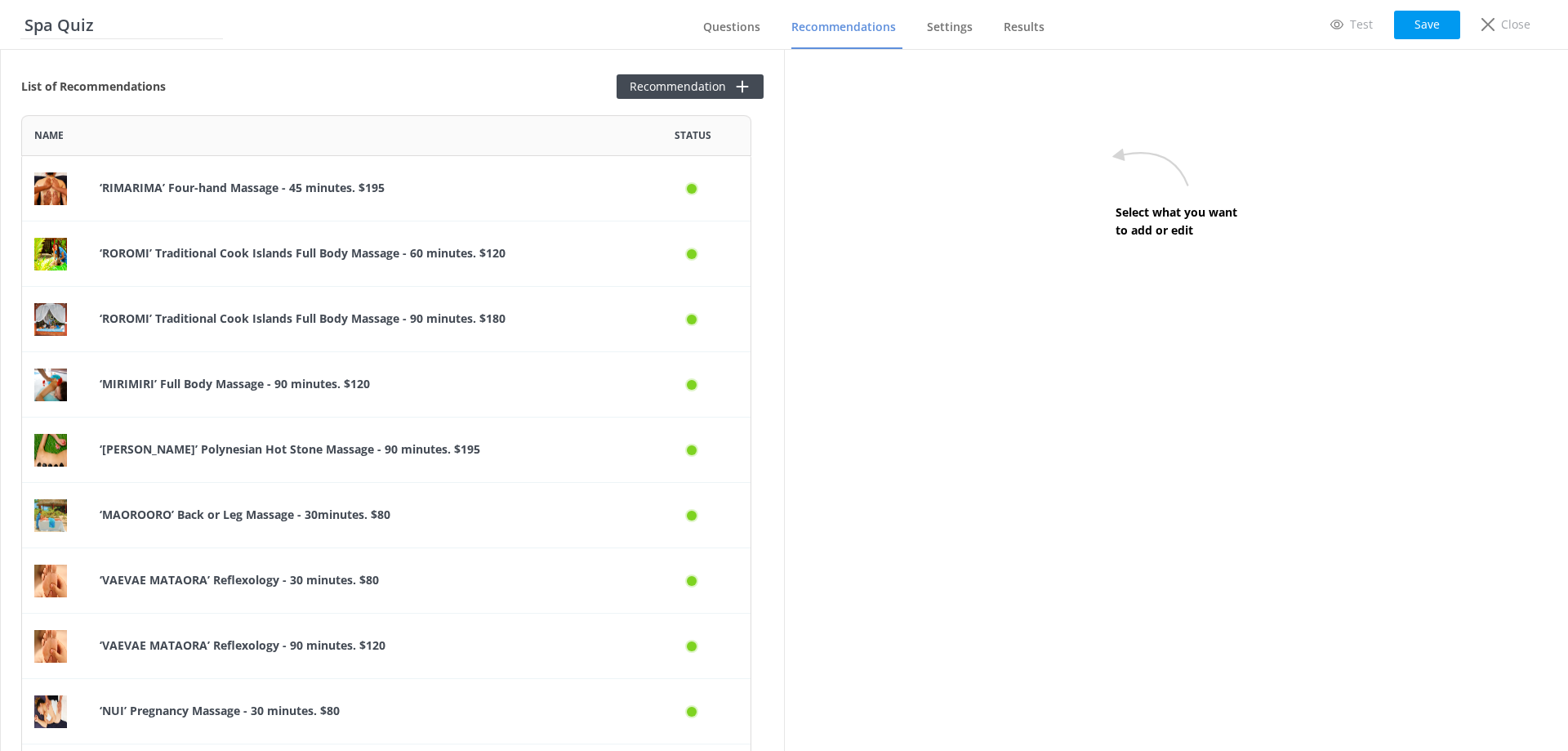
scroll to position [2317, 718]
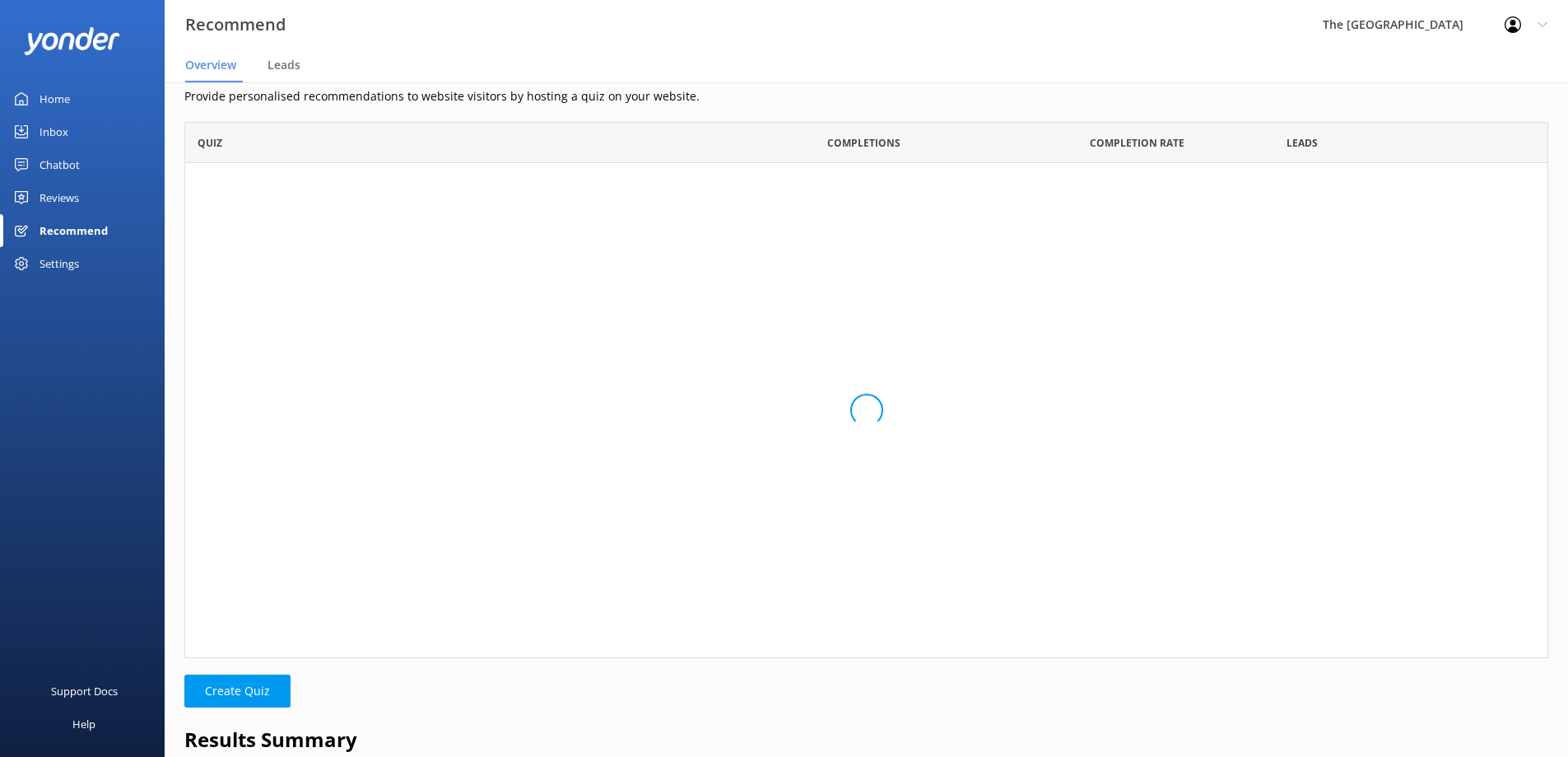
scroll to position [359, 1352]
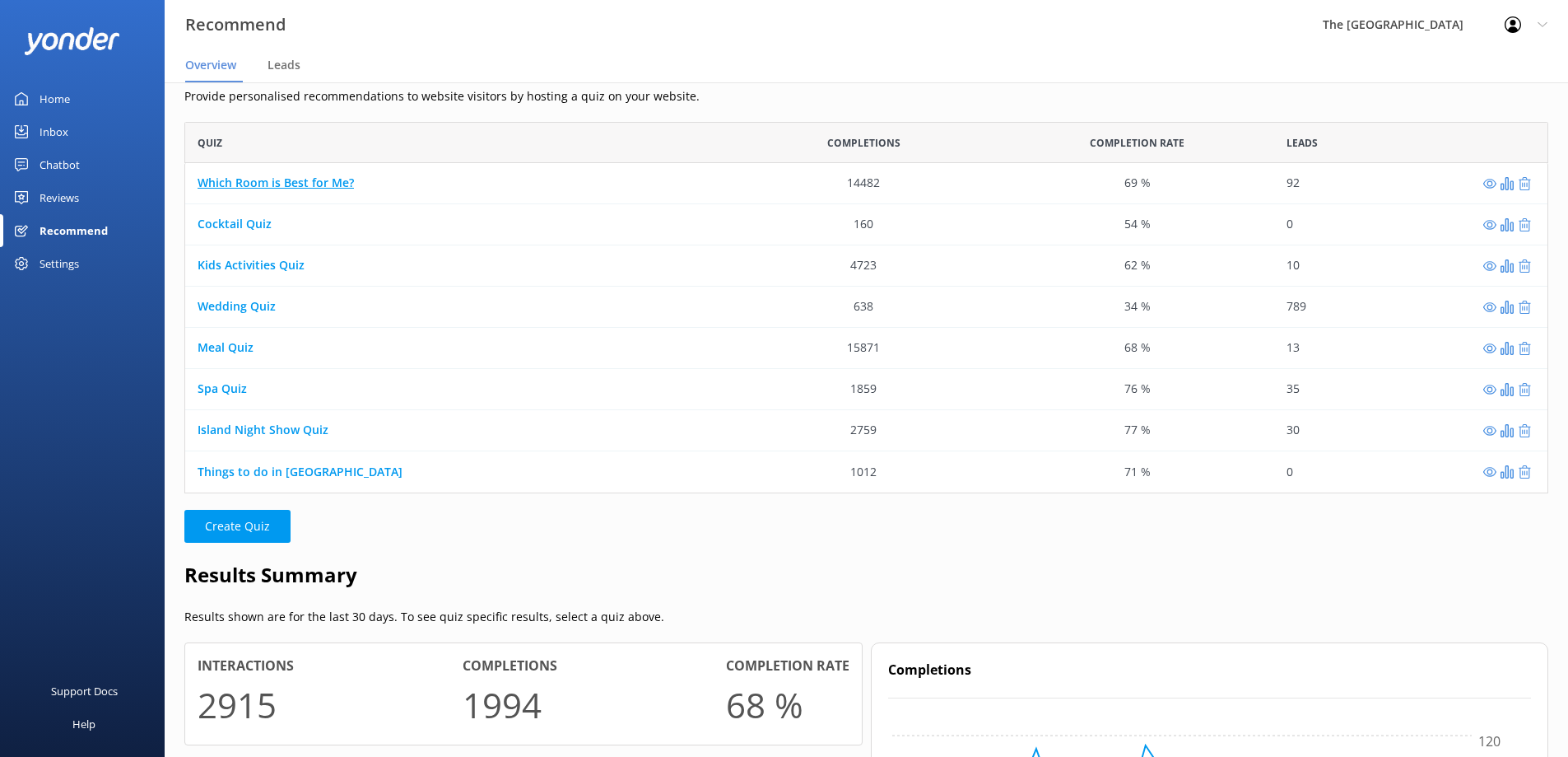
click at [262, 180] on link "Which Room is Best for Me?" at bounding box center [276, 182] width 157 height 16
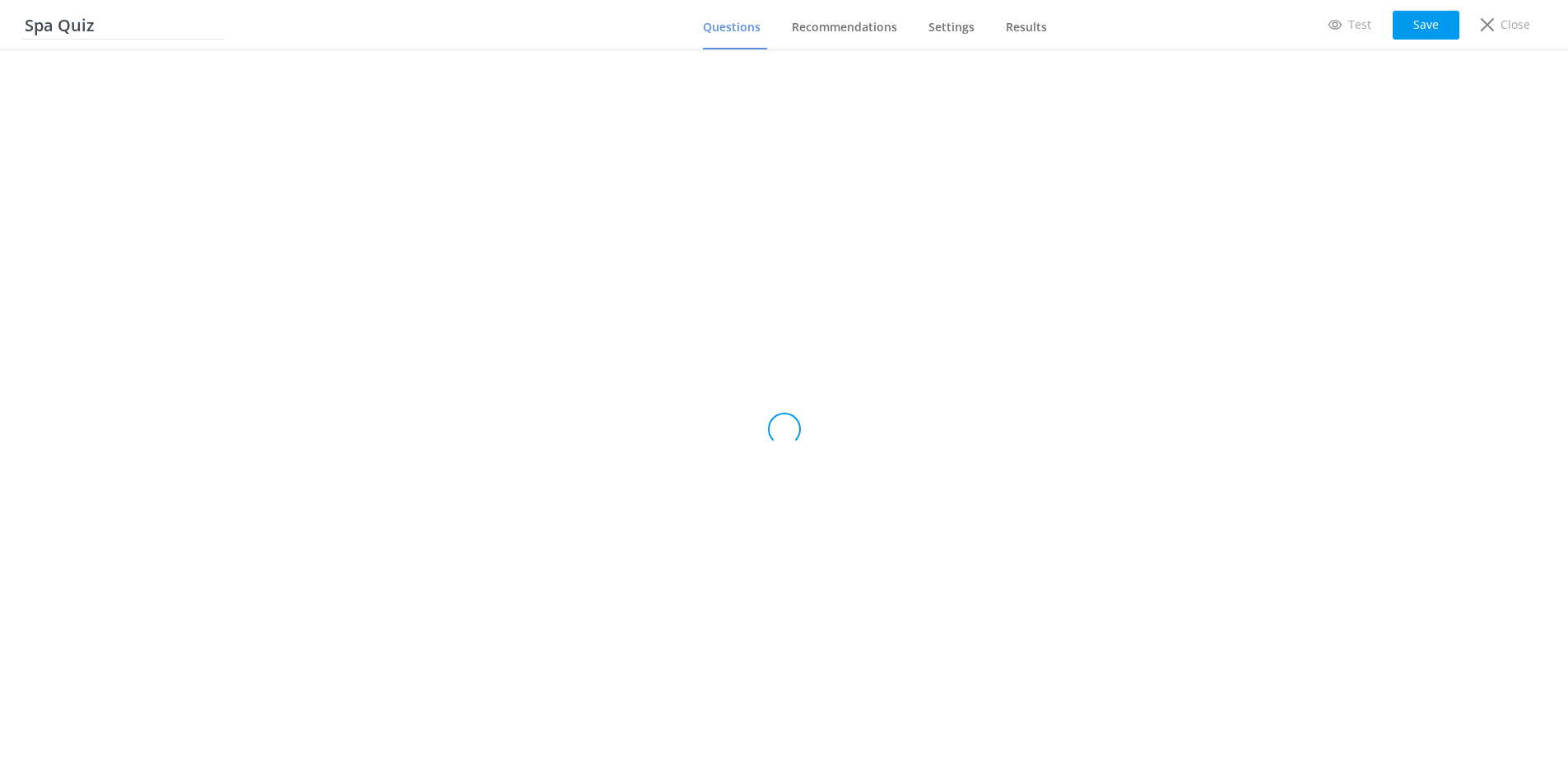
type input "Which Room is Best for Me?"
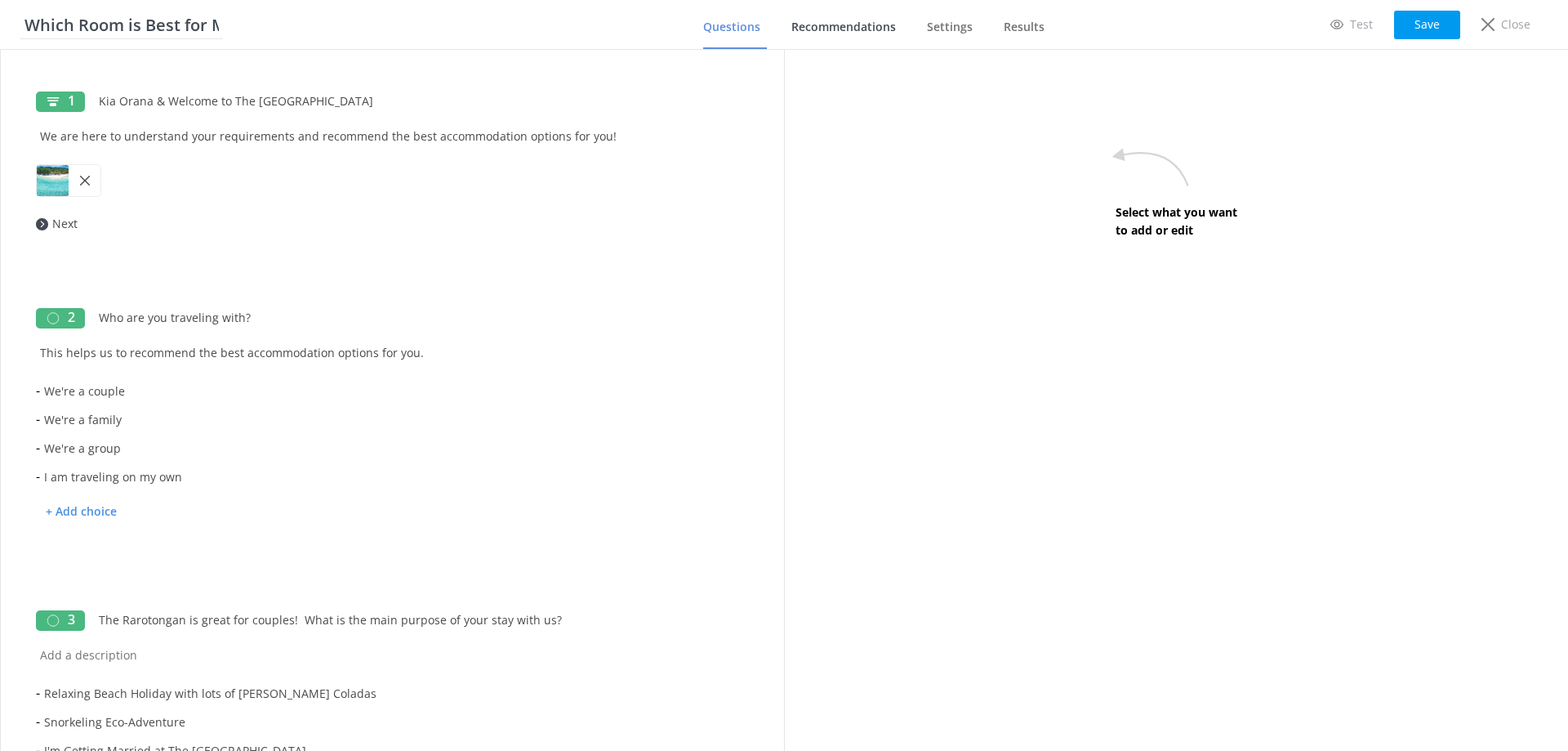
click at [794, 25] on nav "Questions Recommendations Settings Results" at bounding box center [866, 25] width 368 height 49
click at [813, 25] on span "Recommendations" at bounding box center [843, 27] width 105 height 16
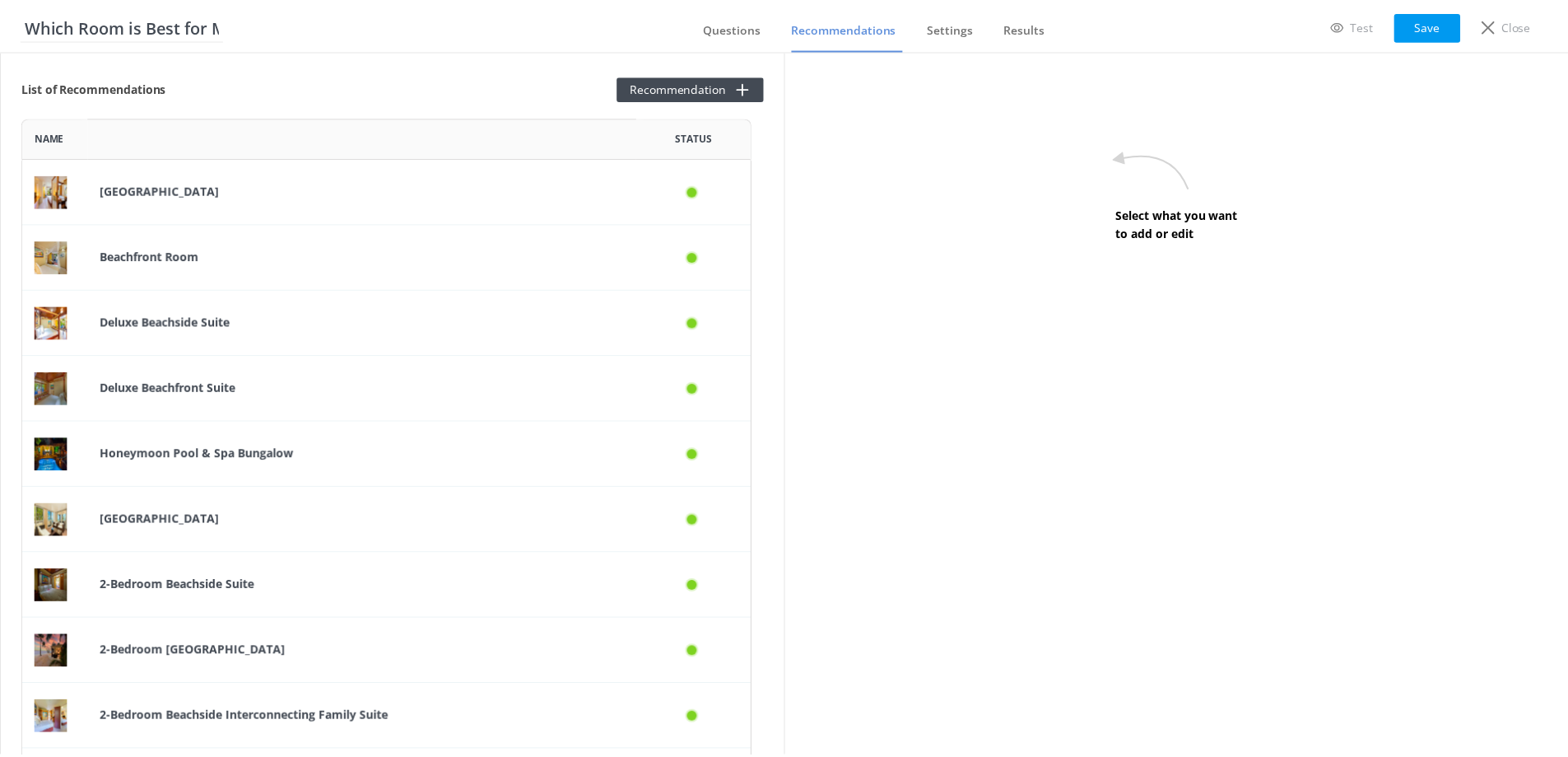
scroll to position [5430, 724]
click at [182, 182] on b "Beachside Room" at bounding box center [160, 189] width 120 height 16
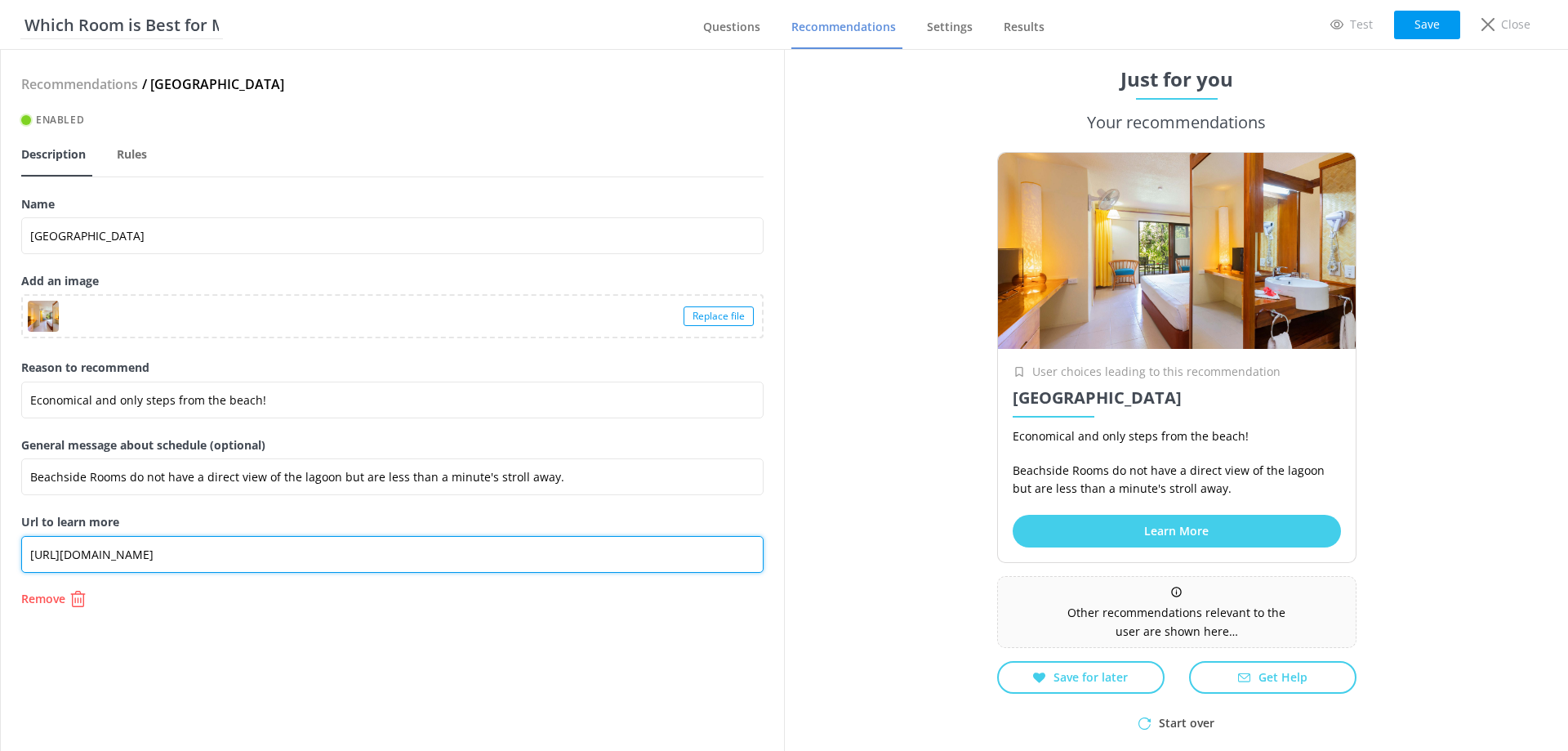
drag, startPoint x: 396, startPoint y: 553, endPoint x: -145, endPoint y: 531, distance: 541.4
click at [0, 531] on html "Which Room is Best for Me? Questions Recommendations Settings Results Test Save…" at bounding box center [784, 376] width 1568 height 751
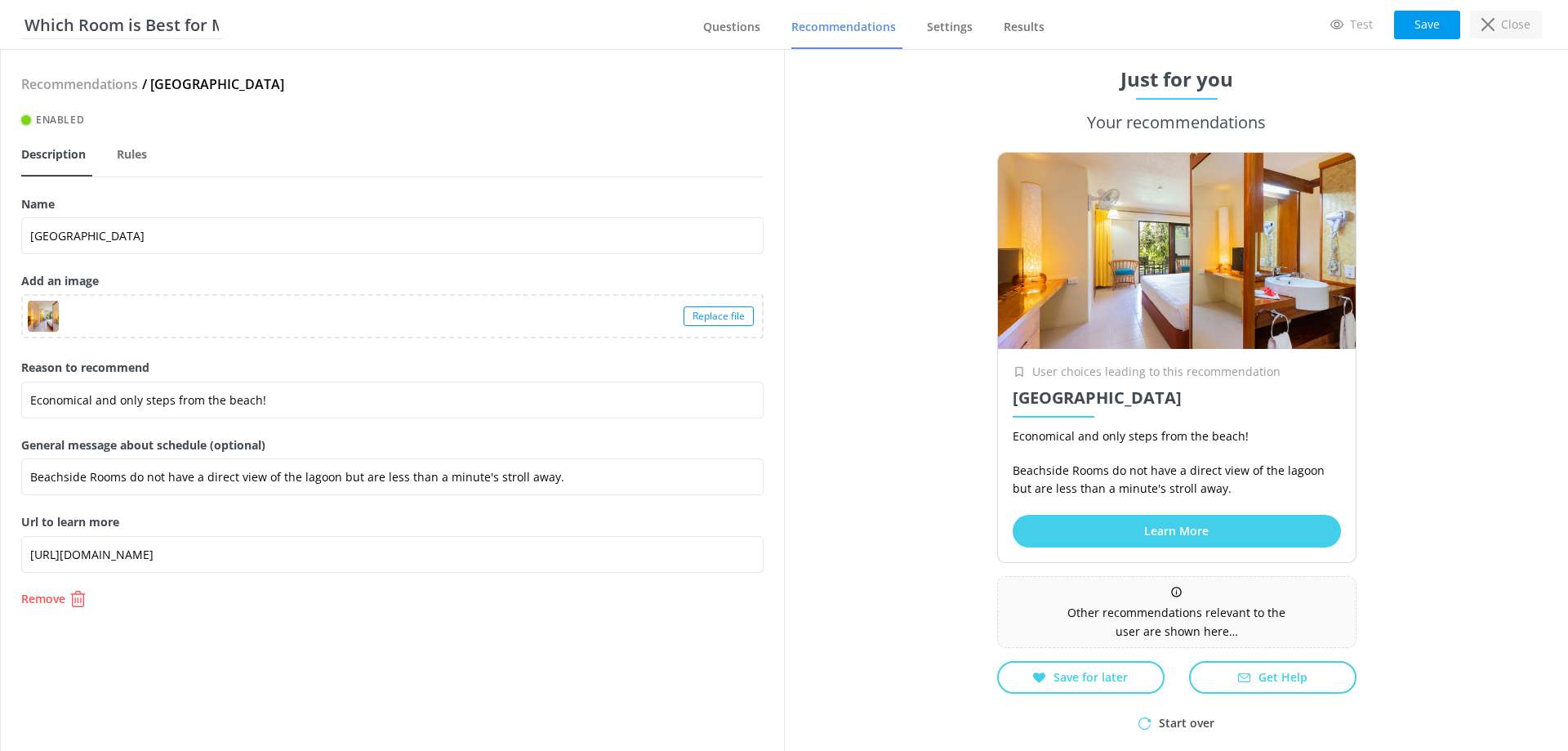
click at [1500, 31] on div "Close" at bounding box center [1505, 25] width 72 height 28
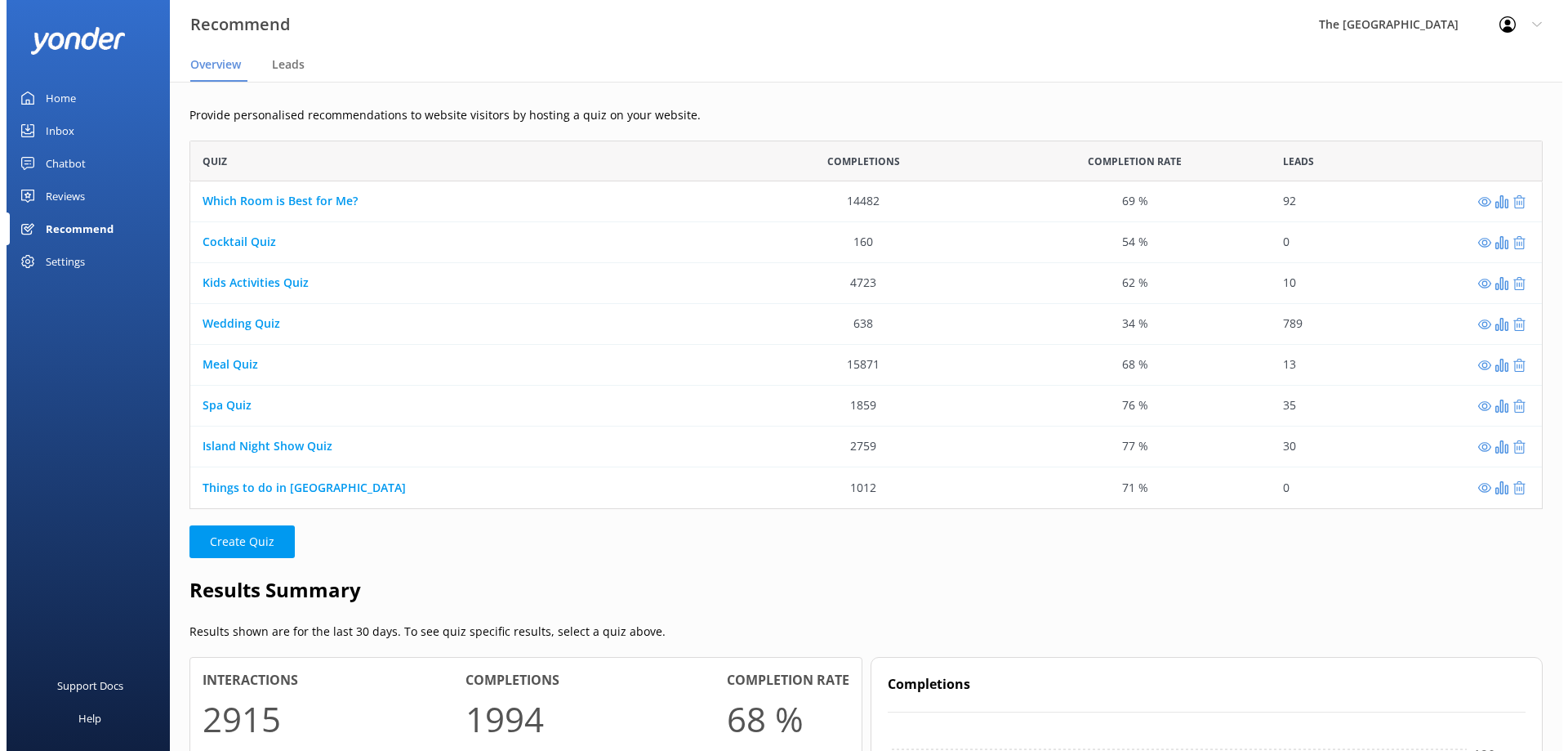
scroll to position [356, 1341]
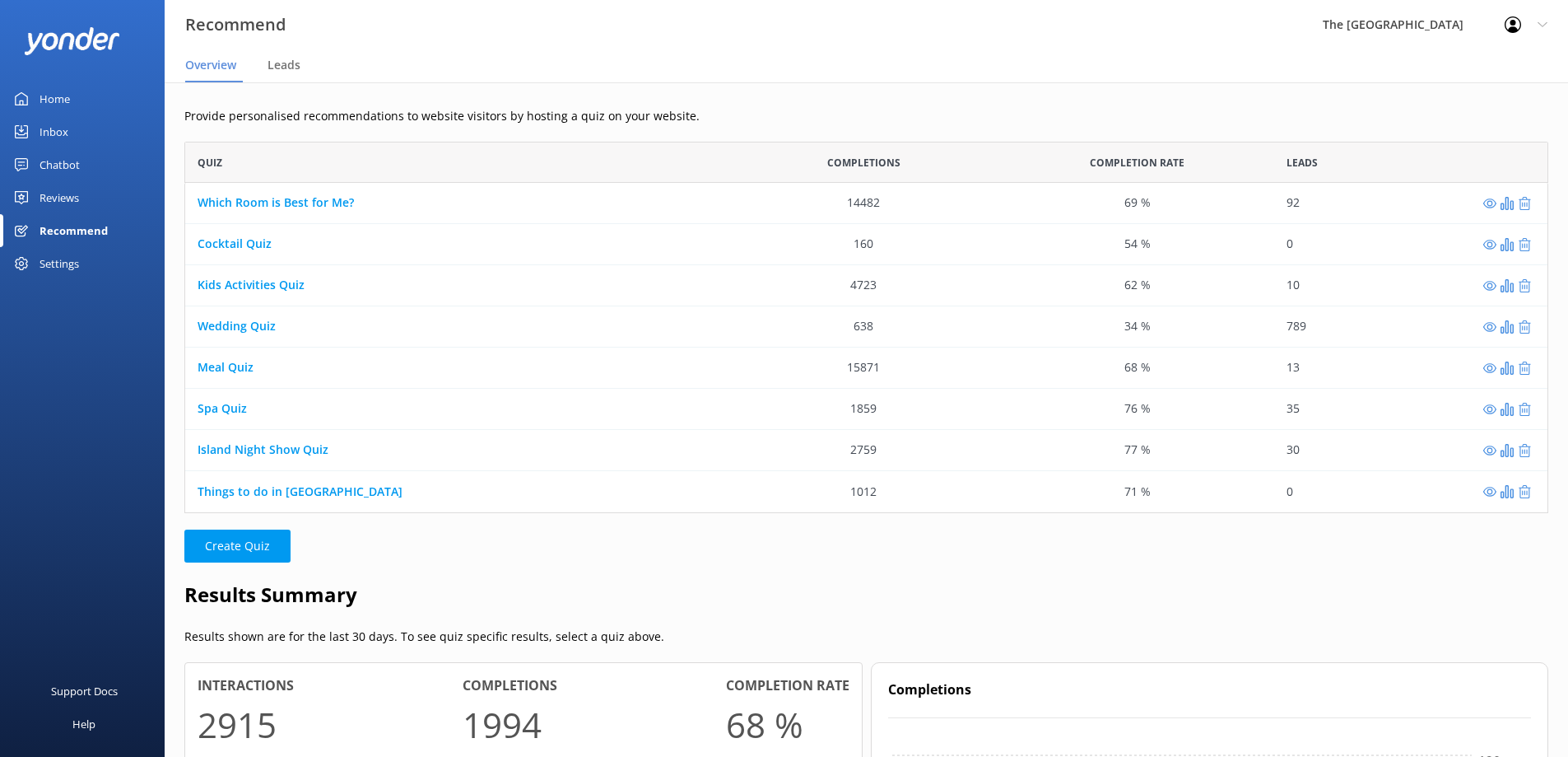
click at [54, 158] on div "Chatbot" at bounding box center [60, 165] width 40 height 33
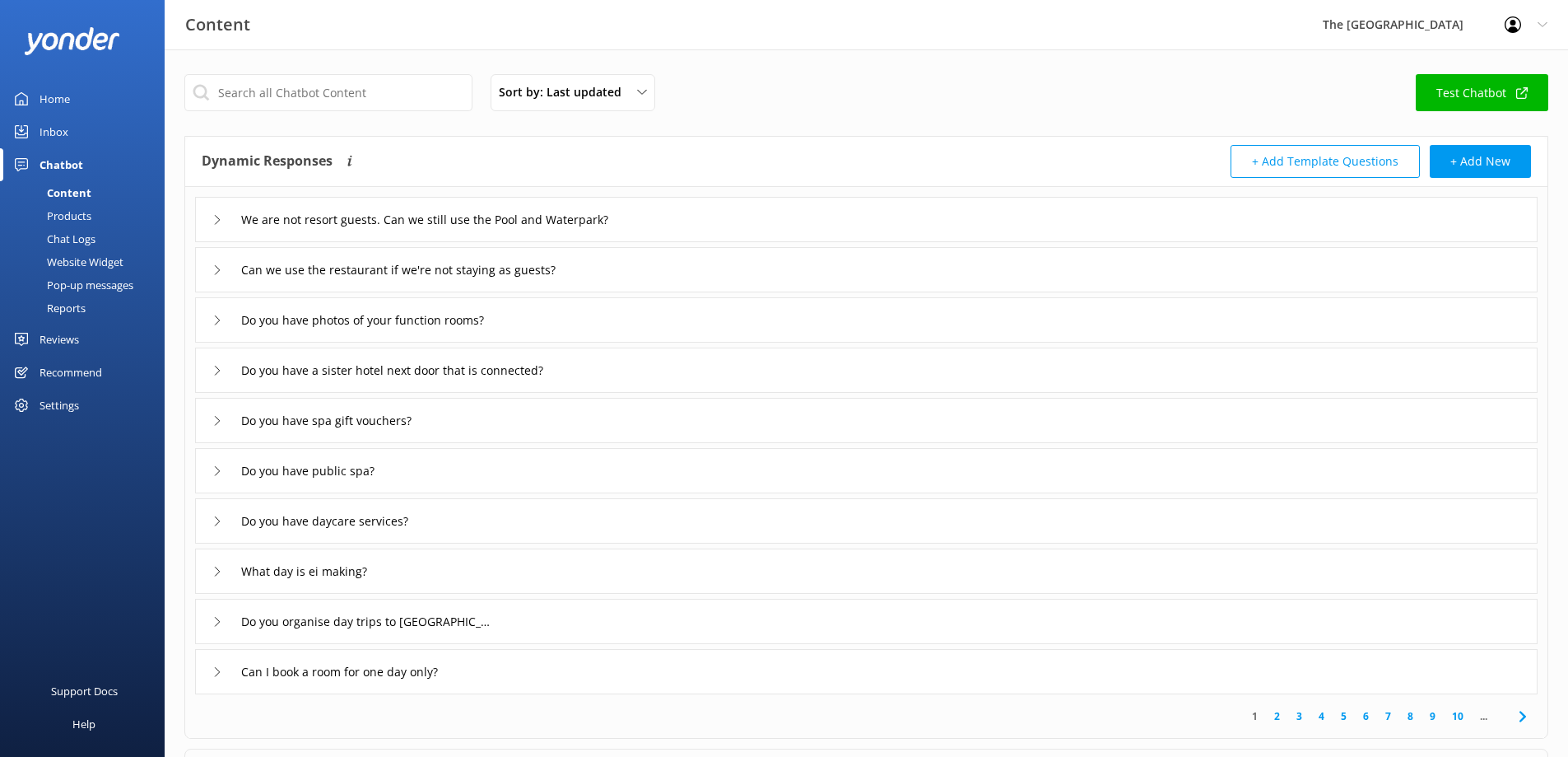
click at [69, 231] on div "Chat Logs" at bounding box center [52, 238] width 85 height 23
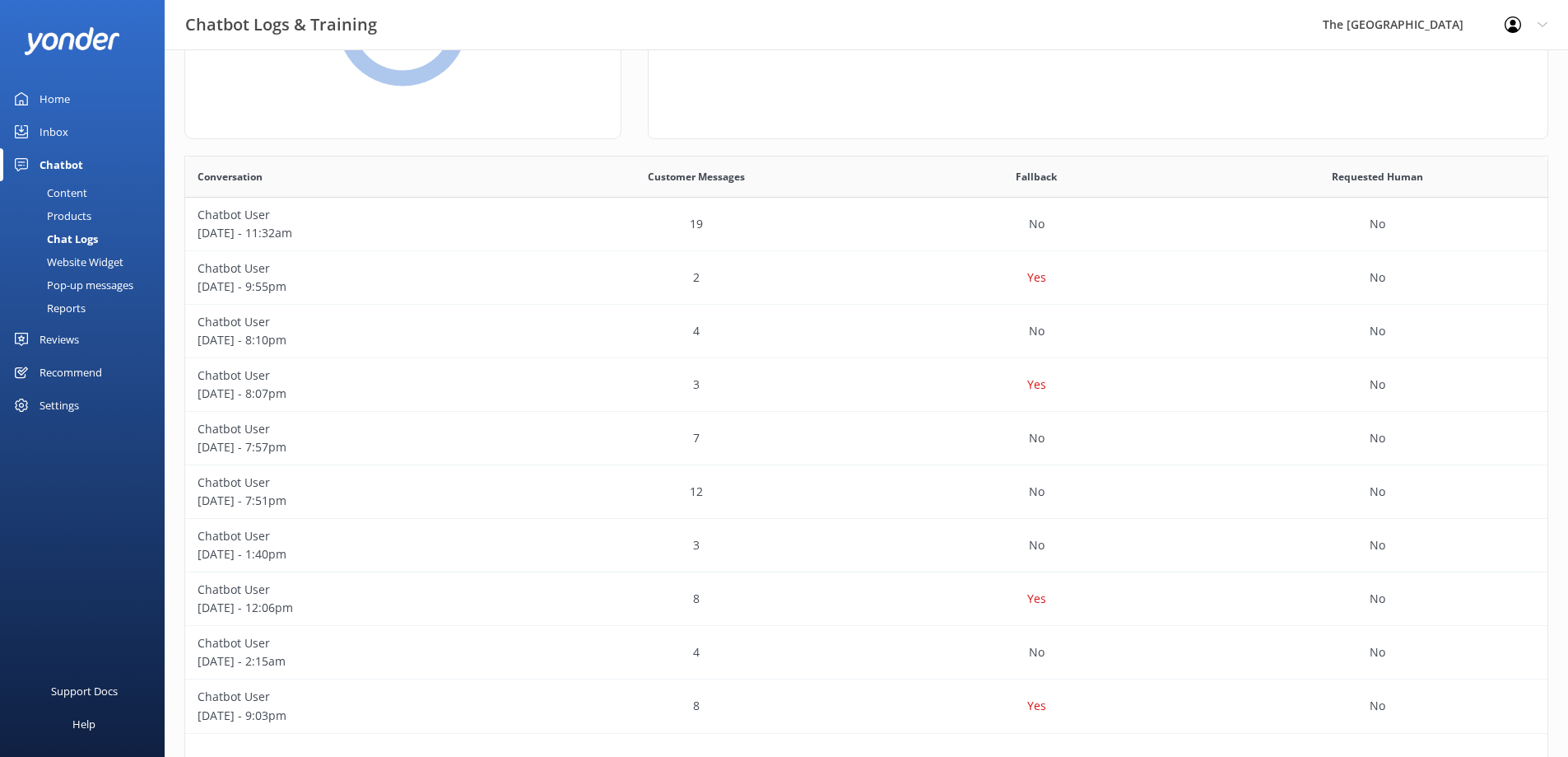
scroll to position [268, 0]
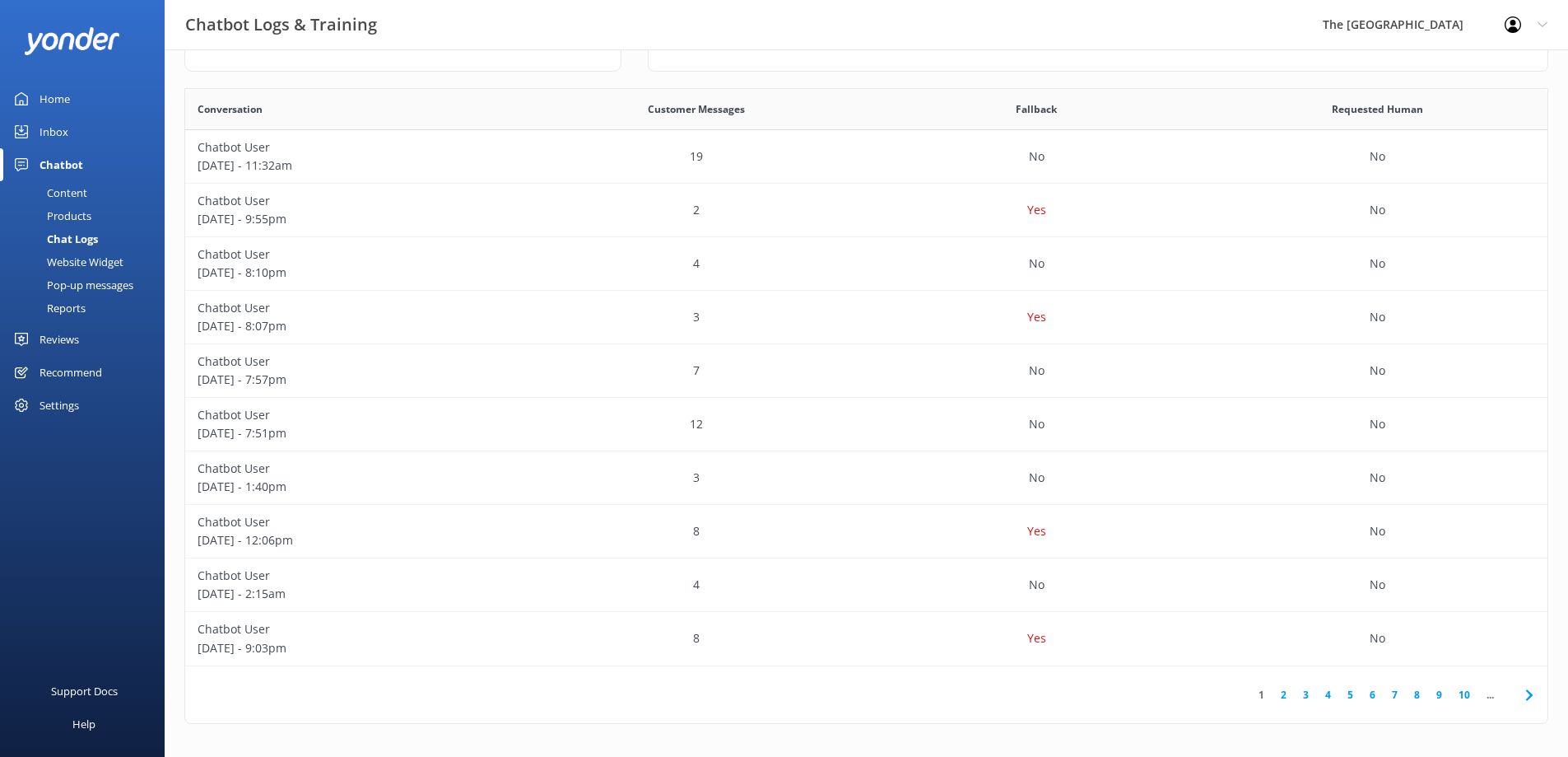
click at [1290, 693] on link "2" at bounding box center [1284, 694] width 22 height 16
click at [1308, 695] on link "3" at bounding box center [1306, 694] width 22 height 16
click at [1330, 697] on link "4" at bounding box center [1328, 694] width 22 height 16
click at [1345, 694] on link "5" at bounding box center [1351, 694] width 22 height 16
click at [1376, 693] on link "6" at bounding box center [1373, 694] width 22 height 16
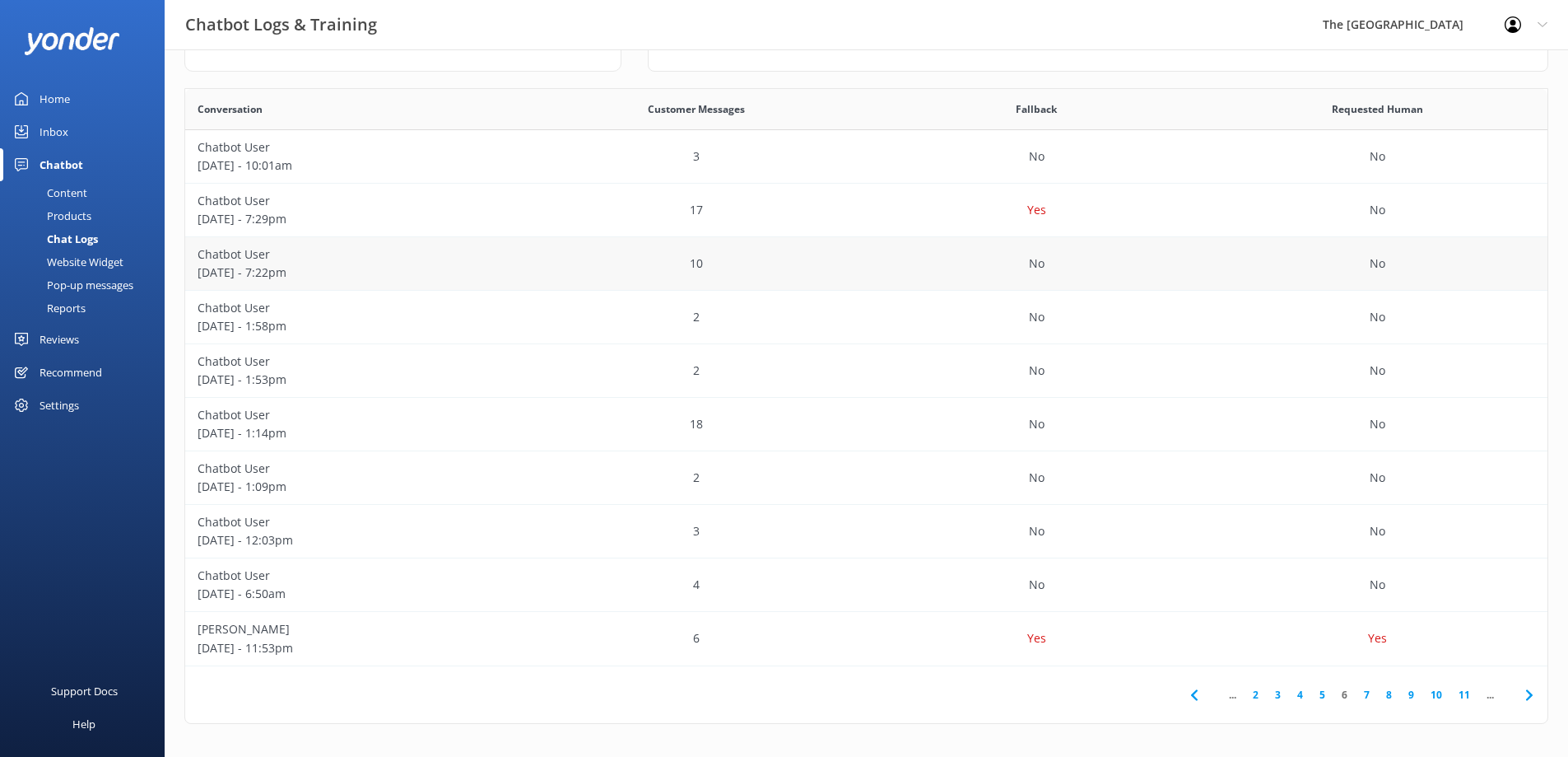
click at [377, 257] on p "Chatbot User" at bounding box center [356, 255] width 316 height 18
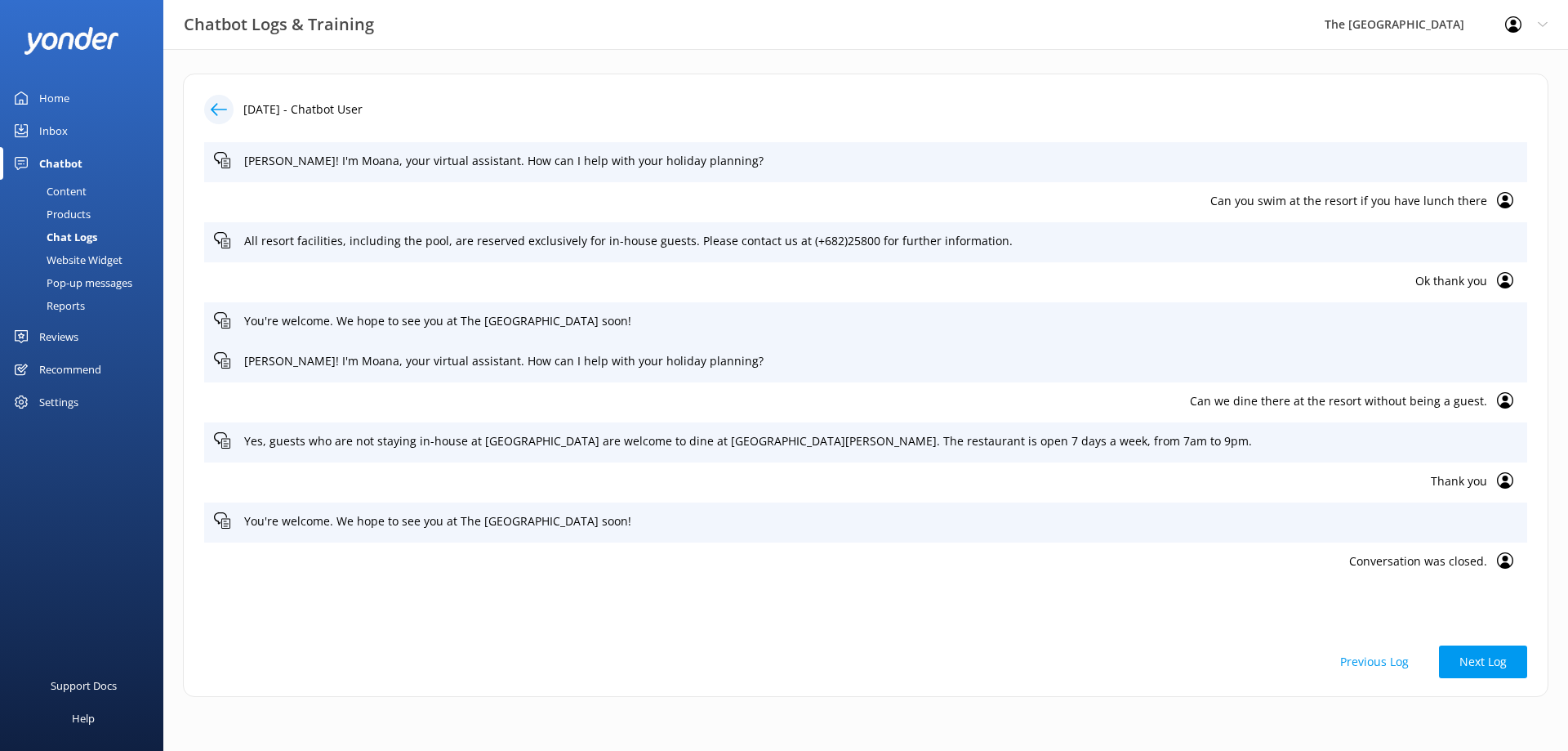
click at [214, 113] on use at bounding box center [219, 108] width 16 height 12
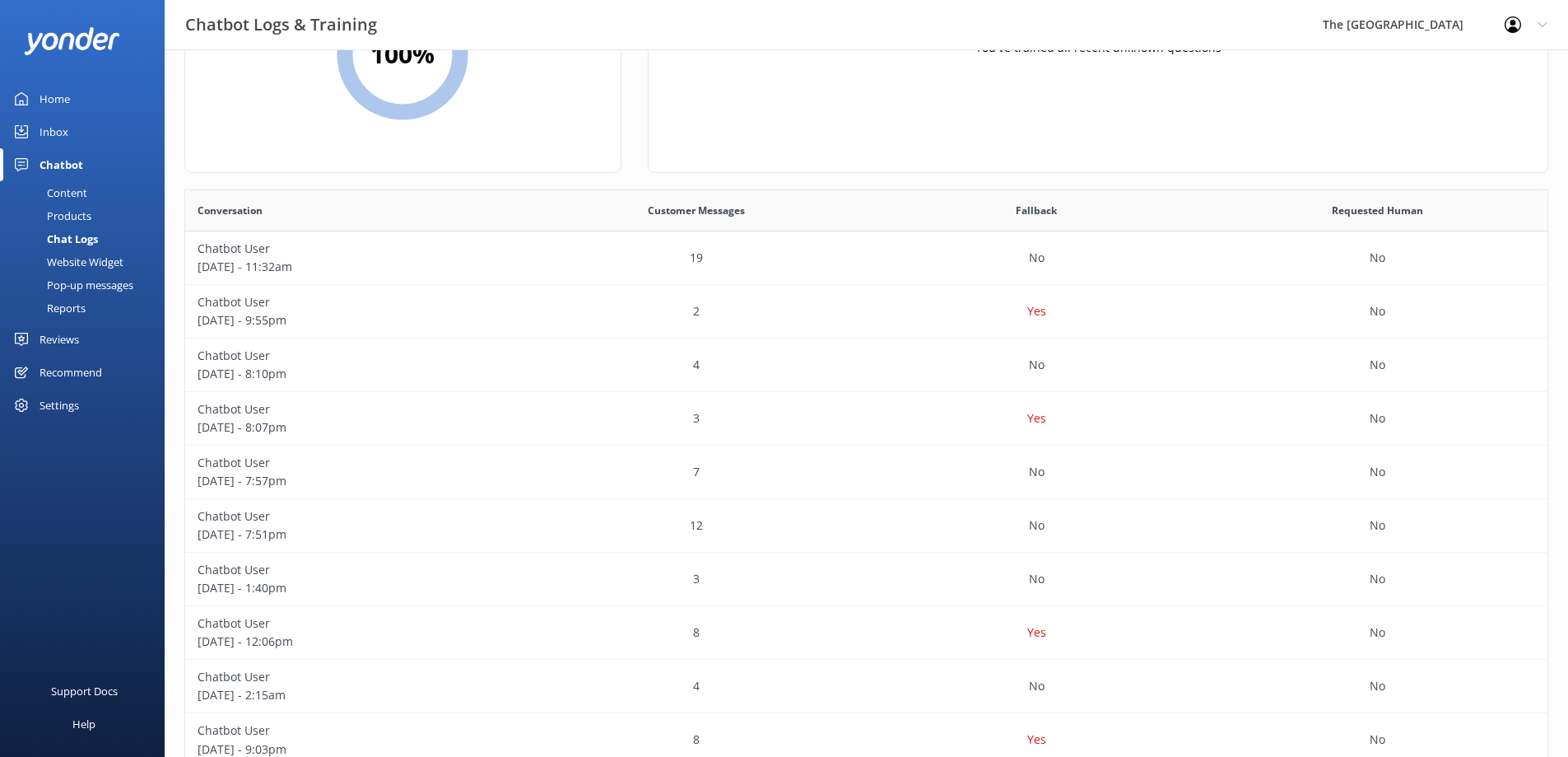
scroll to position [268, 0]
